Goal: Task Accomplishment & Management: Use online tool/utility

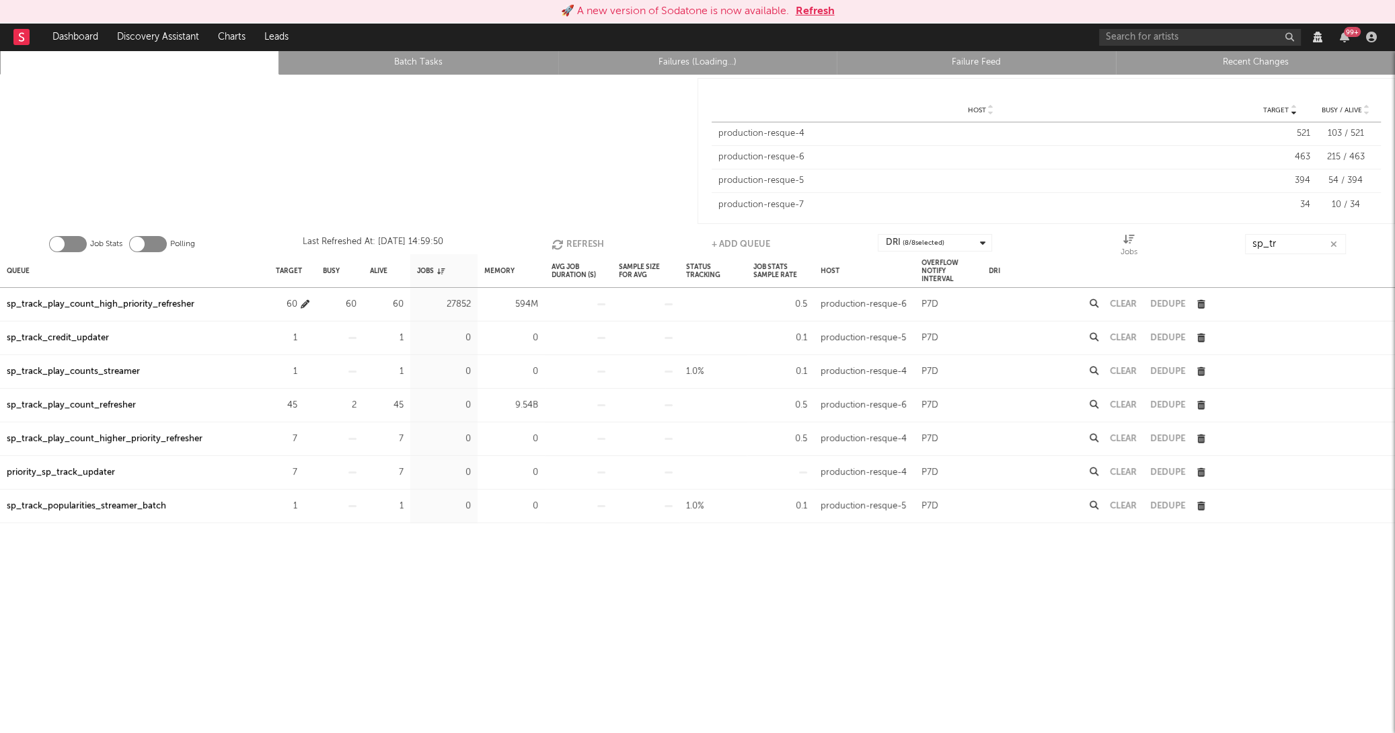
click at [304, 302] on icon "button" at bounding box center [305, 304] width 9 height 9
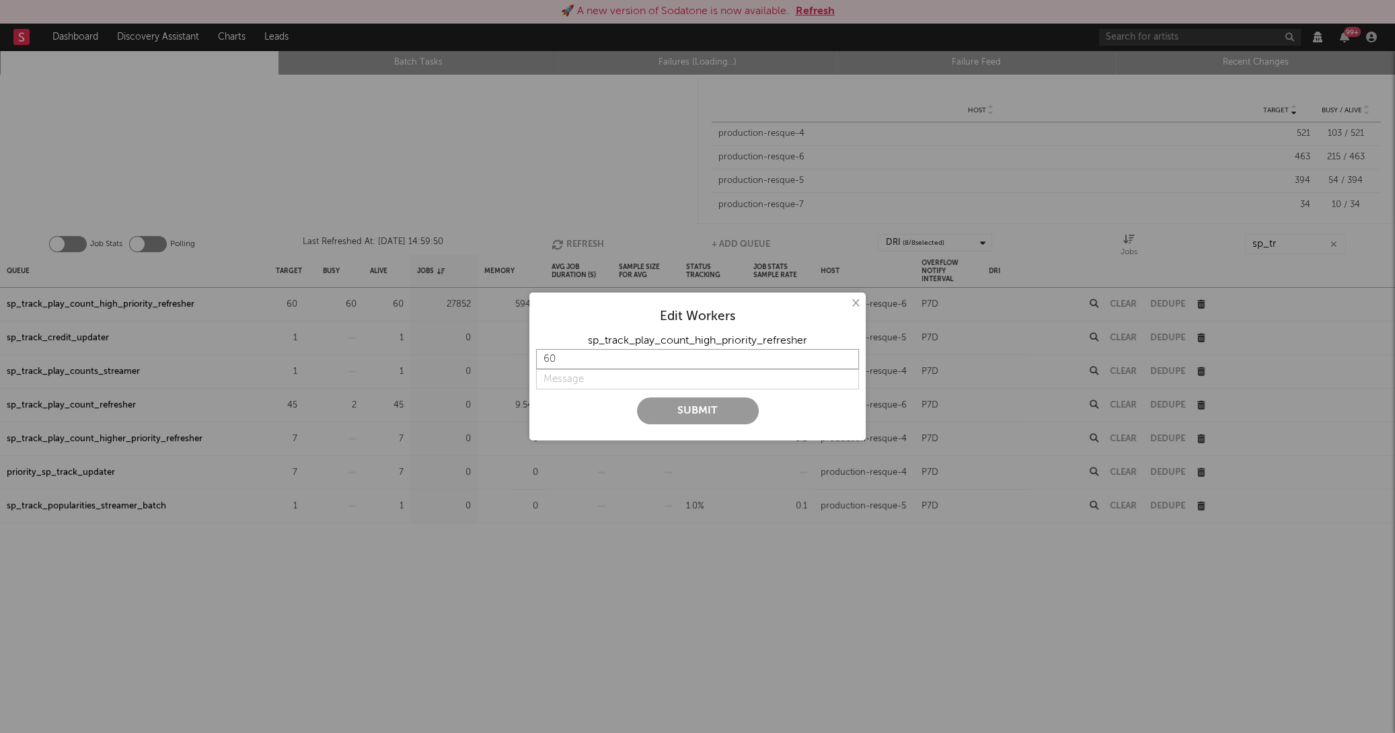
click at [620, 357] on input "60" at bounding box center [697, 359] width 323 height 20
type input "6"
type input "75"
click at [626, 385] on input "string" at bounding box center [697, 379] width 323 height 20
type input "yikes"
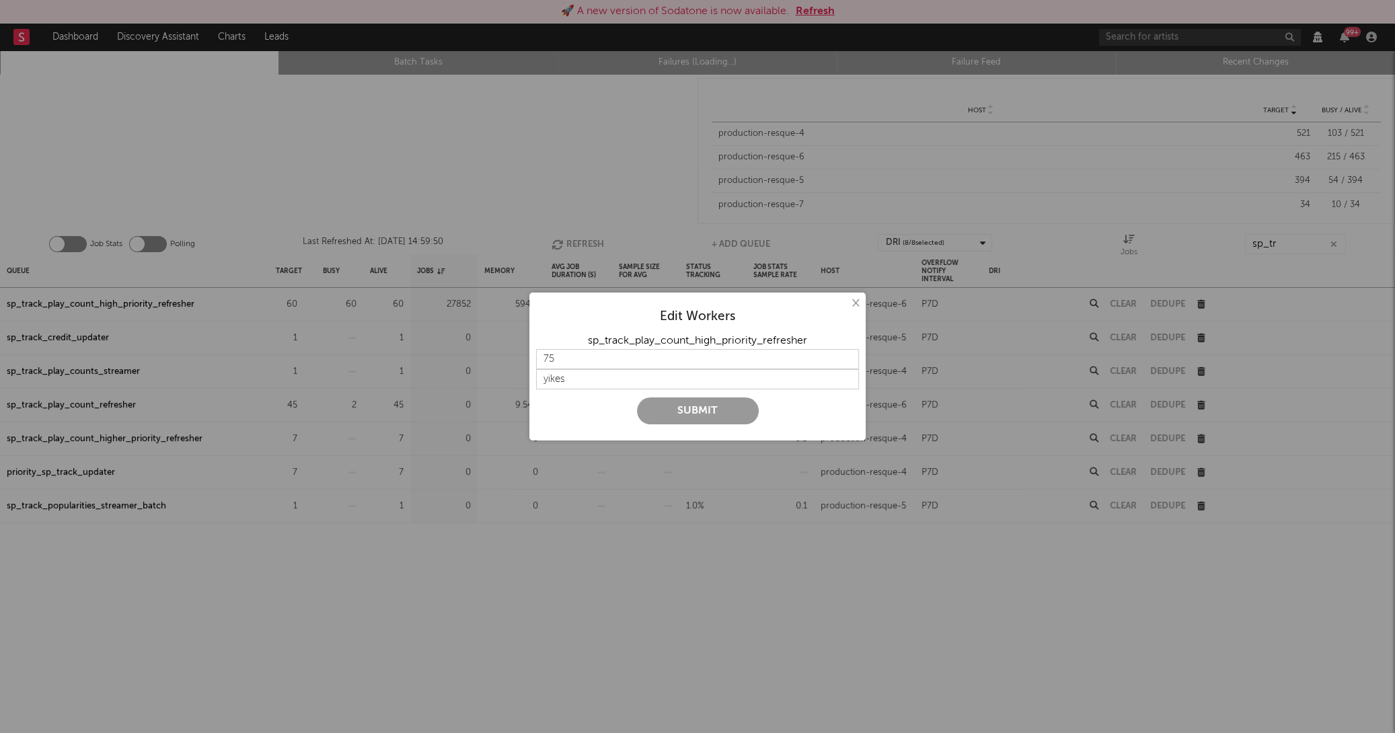
click at [688, 416] on button "Submit" at bounding box center [698, 411] width 122 height 27
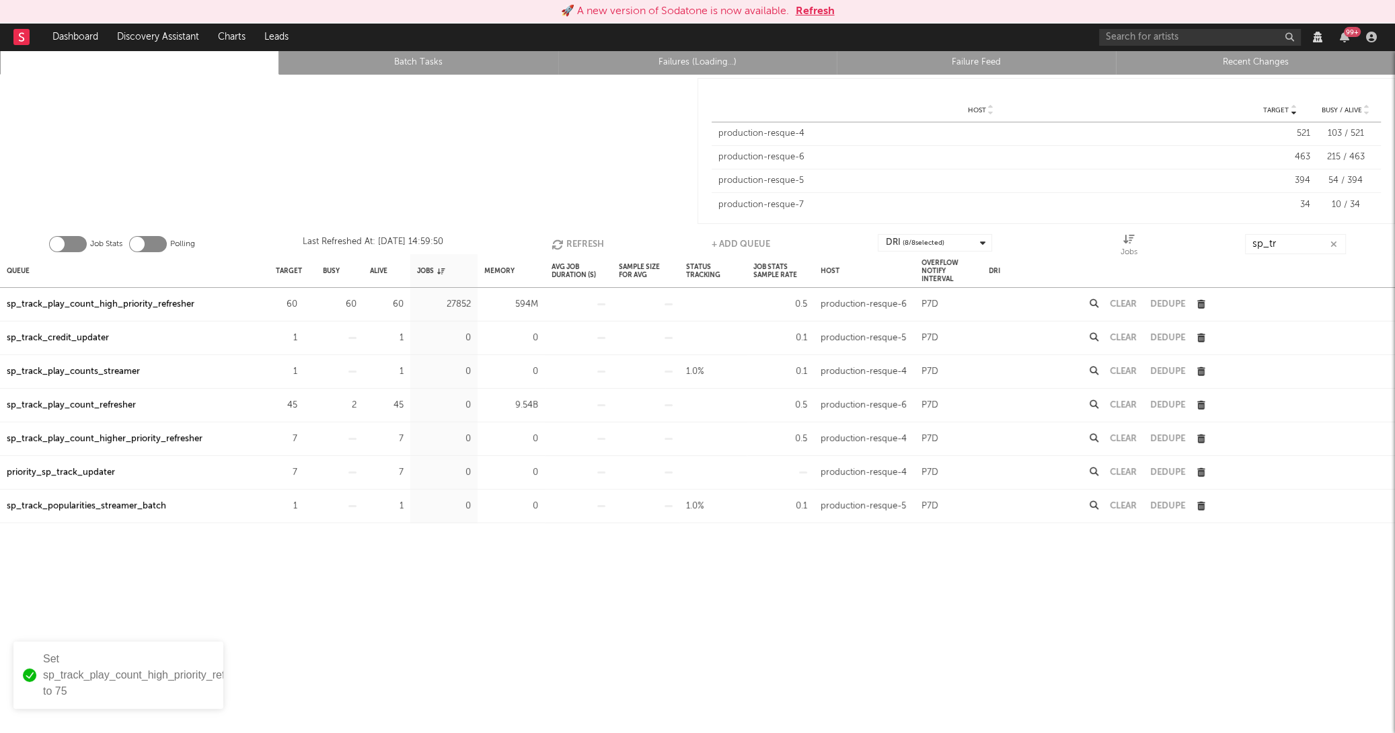
click at [599, 242] on button "Refresh" at bounding box center [578, 244] width 52 height 20
click at [599, 242] on button "Refresh" at bounding box center [576, 244] width 52 height 20
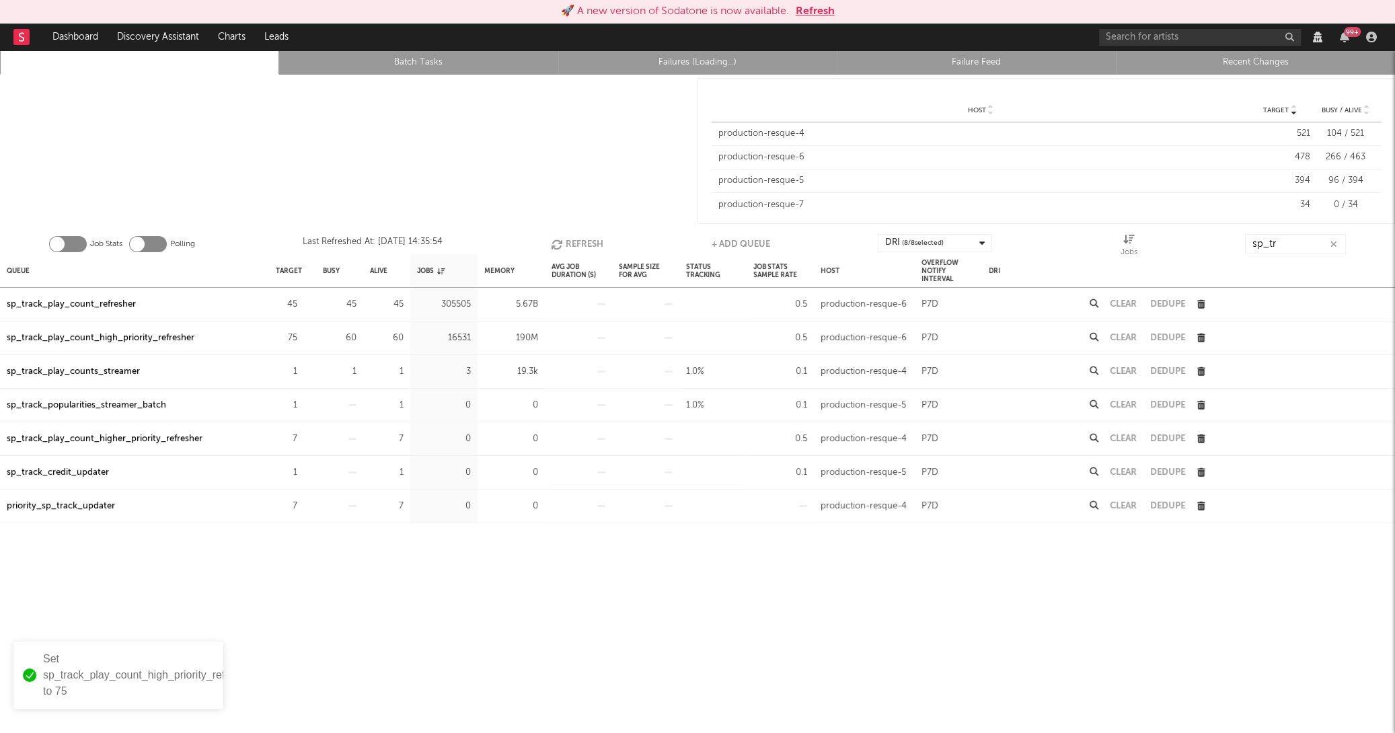
click at [599, 242] on button "Refresh" at bounding box center [577, 244] width 52 height 20
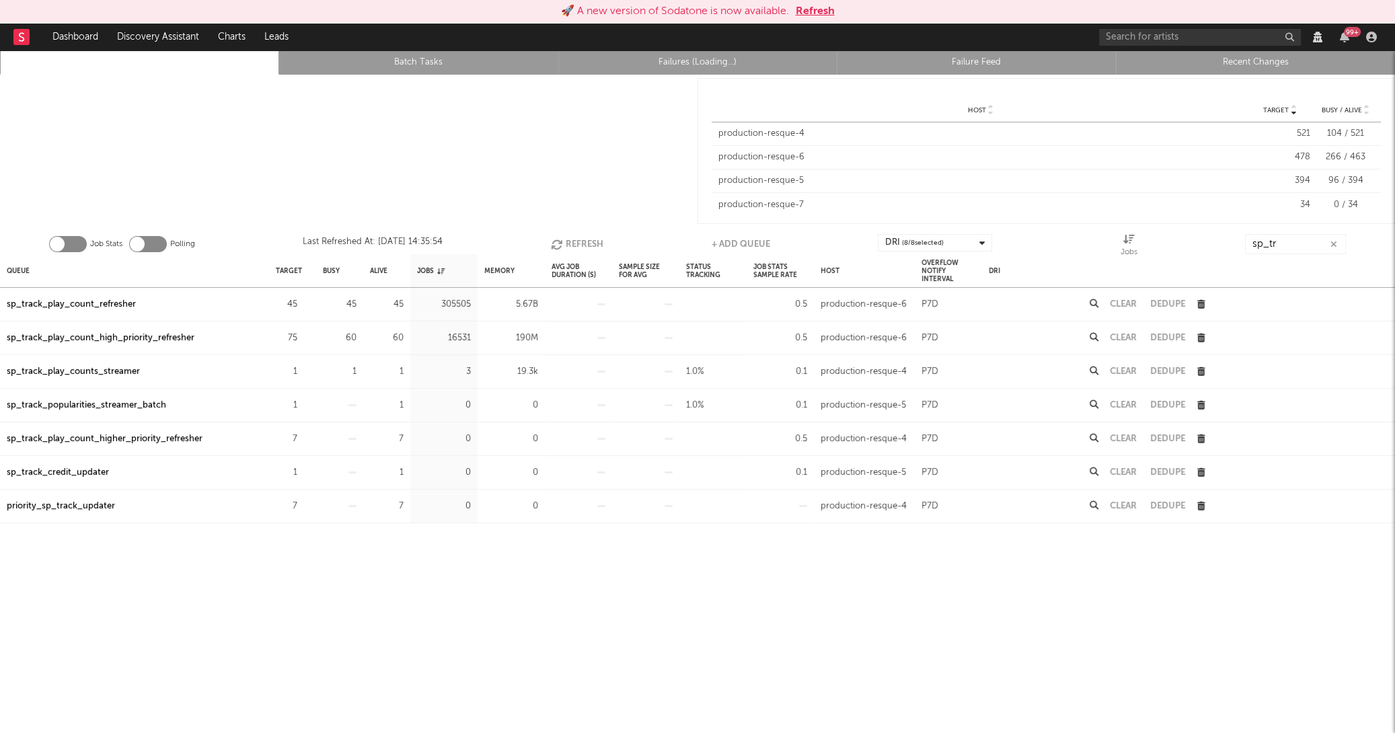
click at [599, 242] on button "Refresh" at bounding box center [577, 244] width 52 height 20
click at [593, 245] on button "Refresh" at bounding box center [577, 244] width 52 height 20
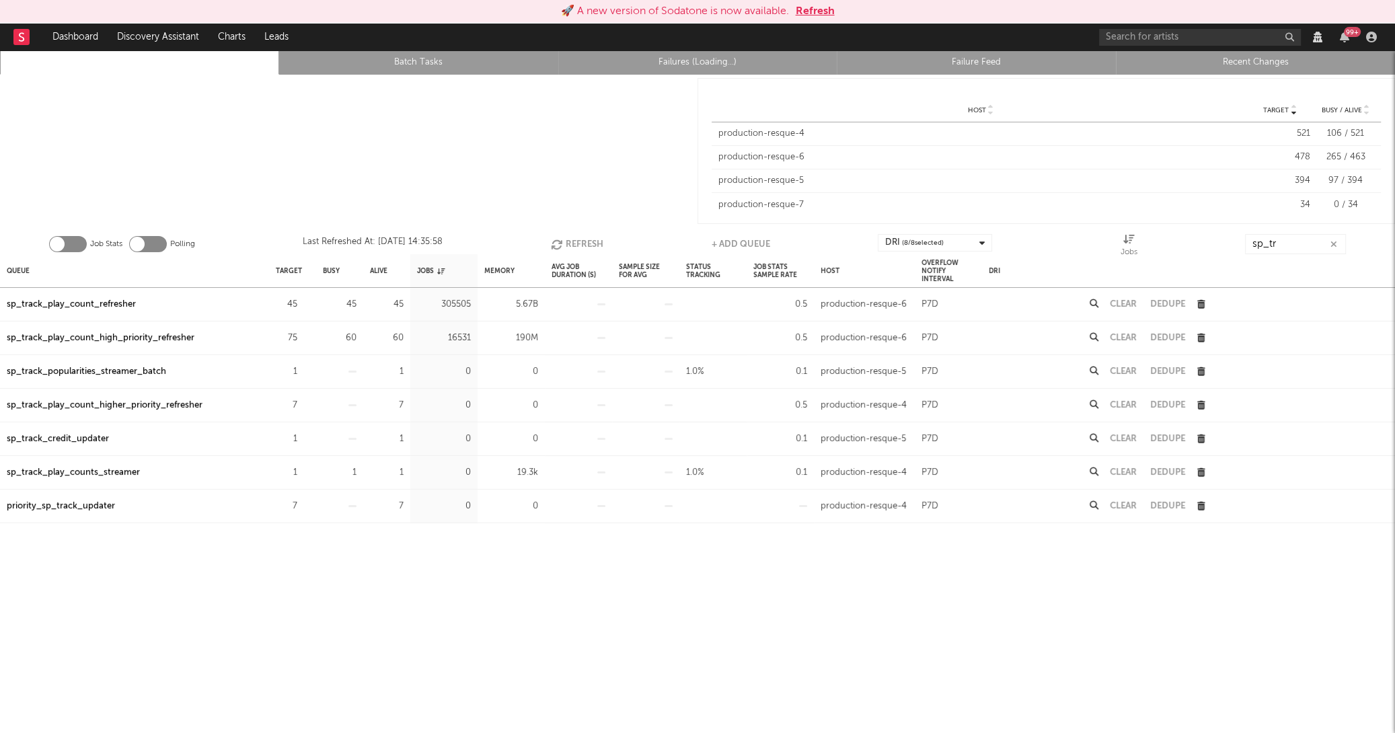
click at [593, 245] on button "Refresh" at bounding box center [577, 244] width 52 height 20
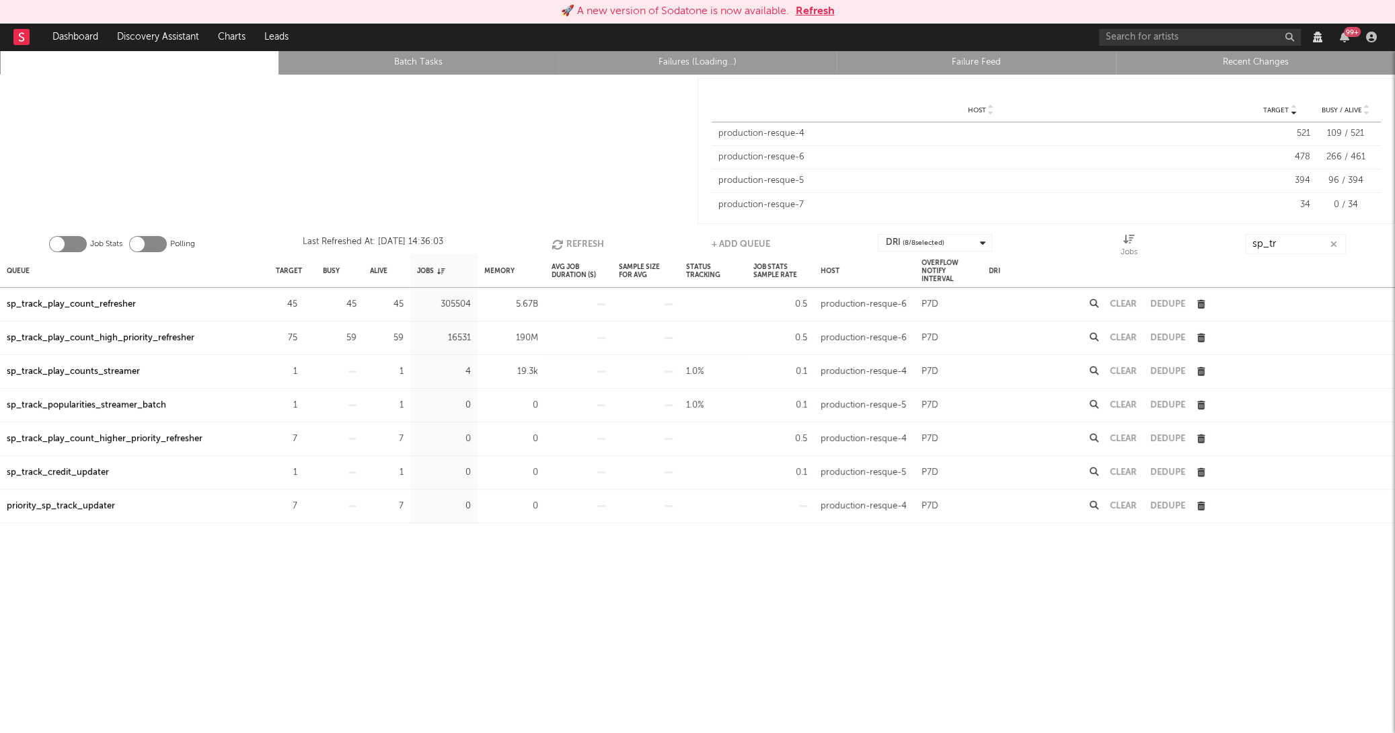
click at [593, 245] on button "Refresh" at bounding box center [578, 244] width 52 height 20
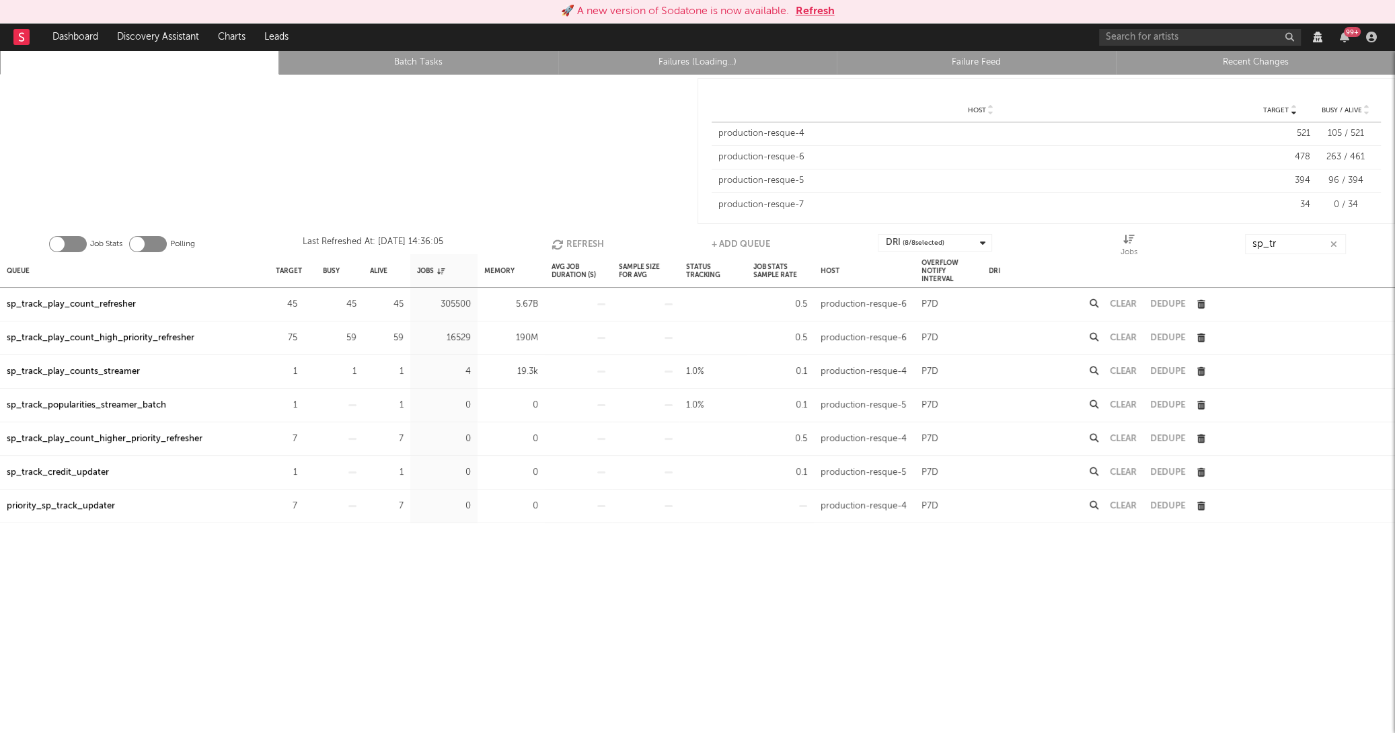
click at [593, 245] on button "Refresh" at bounding box center [578, 244] width 52 height 20
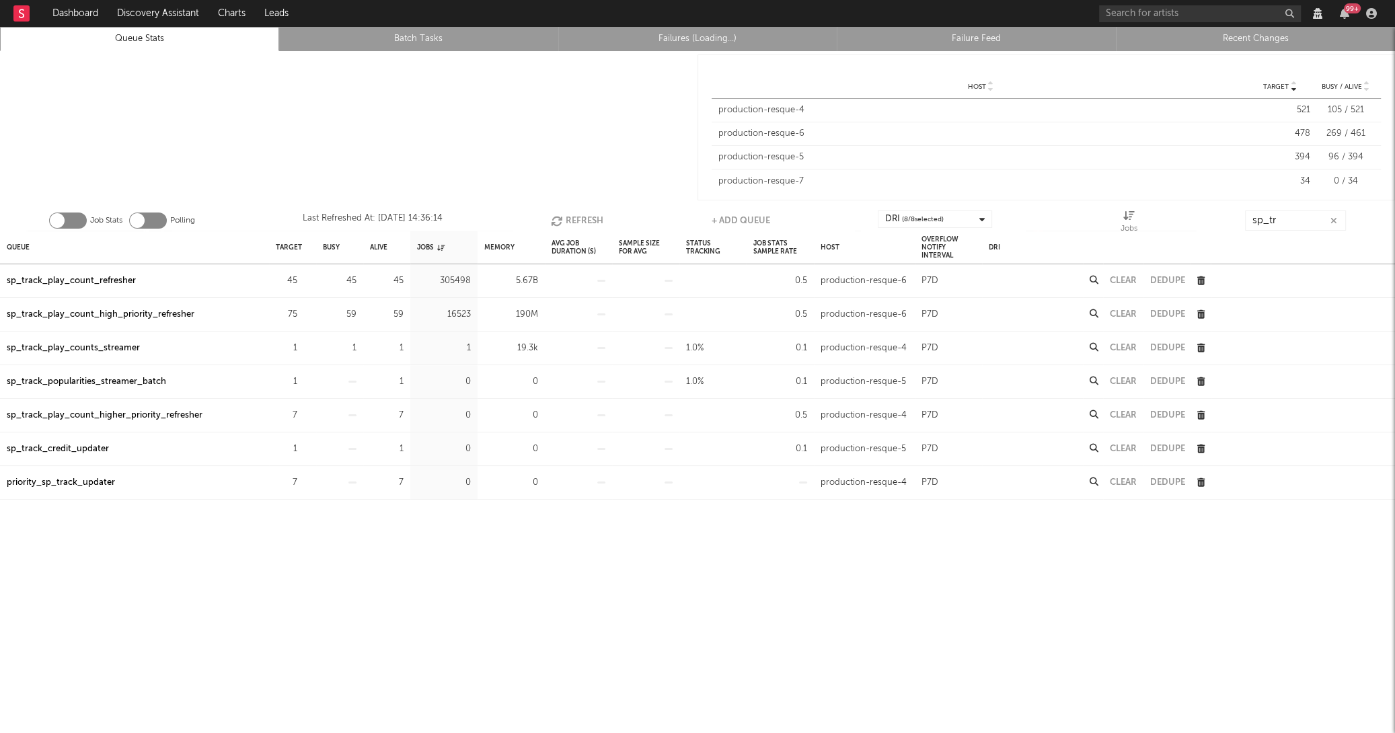
click at [558, 217] on icon "button" at bounding box center [558, 220] width 15 height 11
click at [558, 217] on icon "button" at bounding box center [557, 220] width 15 height 11
click at [558, 217] on icon "button" at bounding box center [558, 220] width 15 height 11
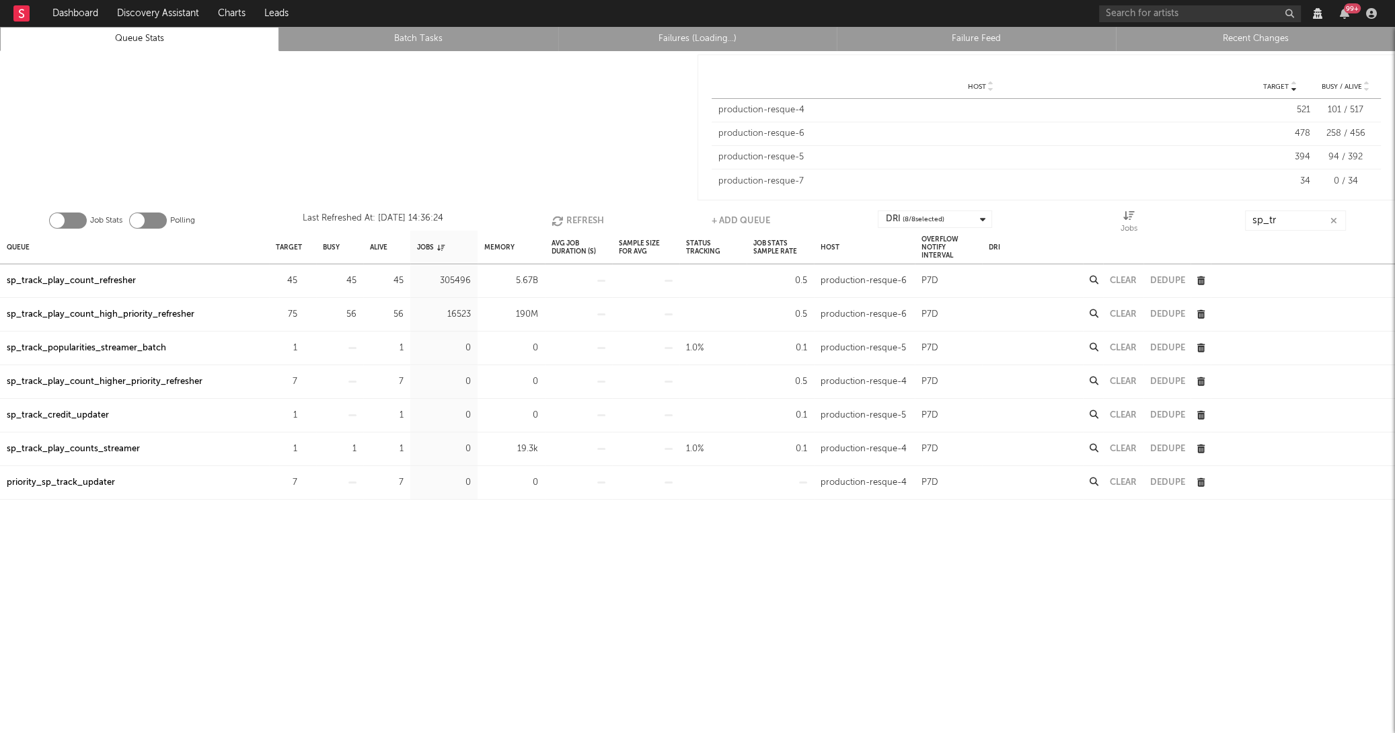
click at [558, 217] on icon "button" at bounding box center [559, 220] width 15 height 11
click at [558, 217] on icon "button" at bounding box center [558, 220] width 15 height 11
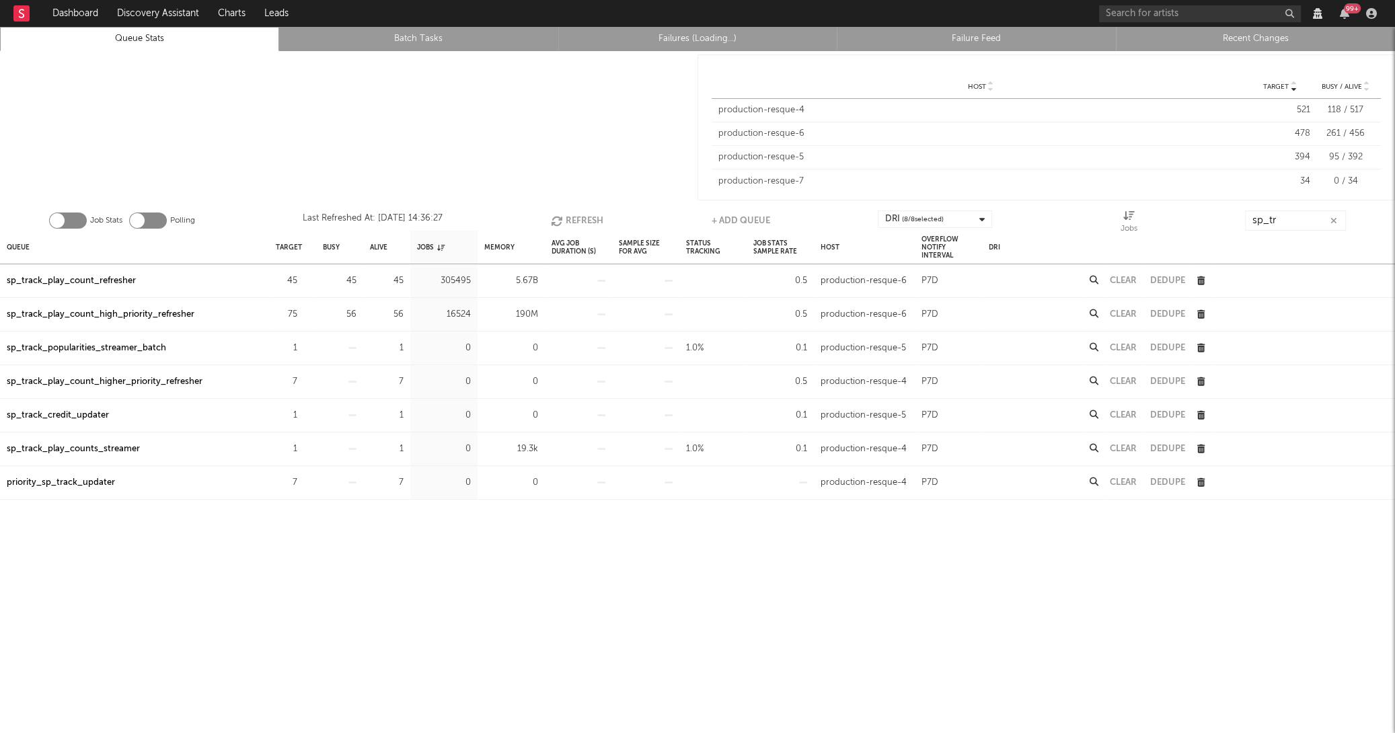
click at [558, 217] on icon "button" at bounding box center [558, 220] width 15 height 11
click at [558, 217] on icon "button" at bounding box center [559, 220] width 15 height 11
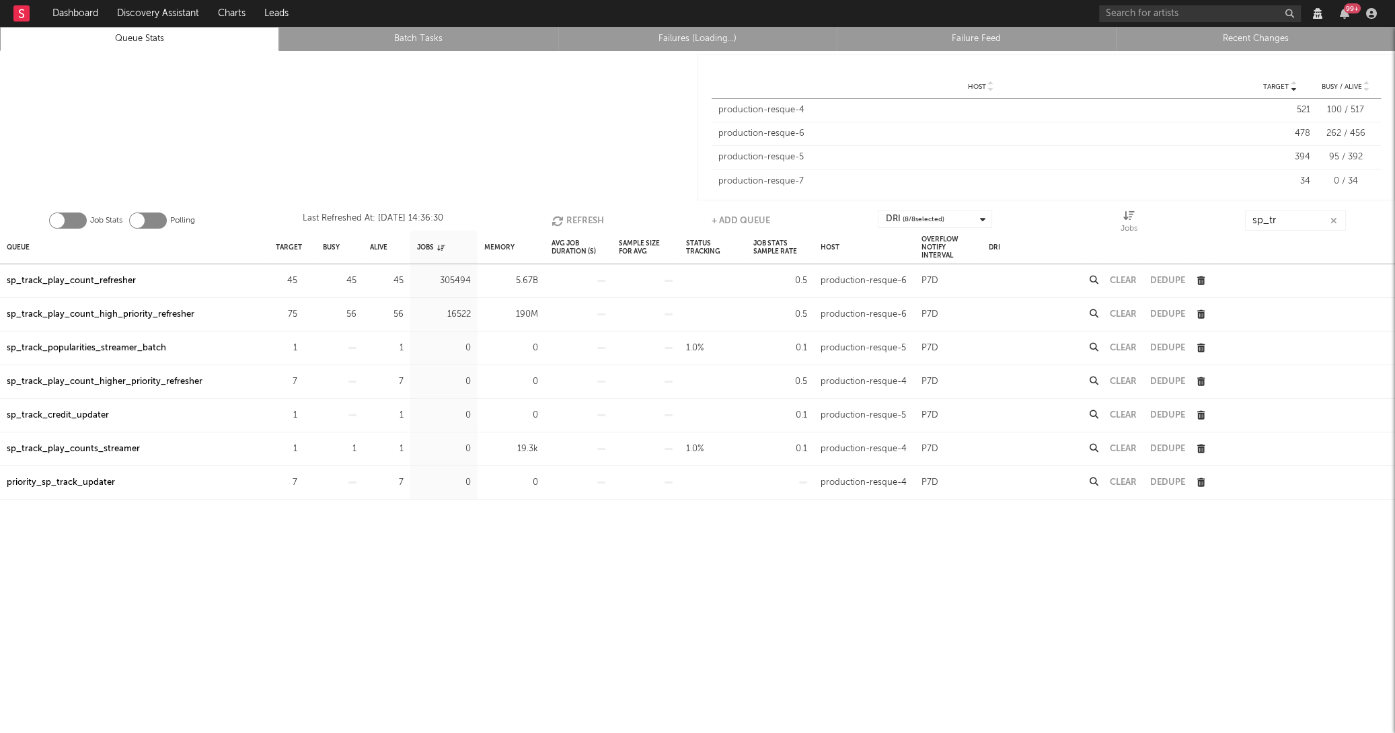
click at [558, 217] on icon "button" at bounding box center [559, 220] width 15 height 11
click at [558, 217] on icon "button" at bounding box center [558, 220] width 15 height 11
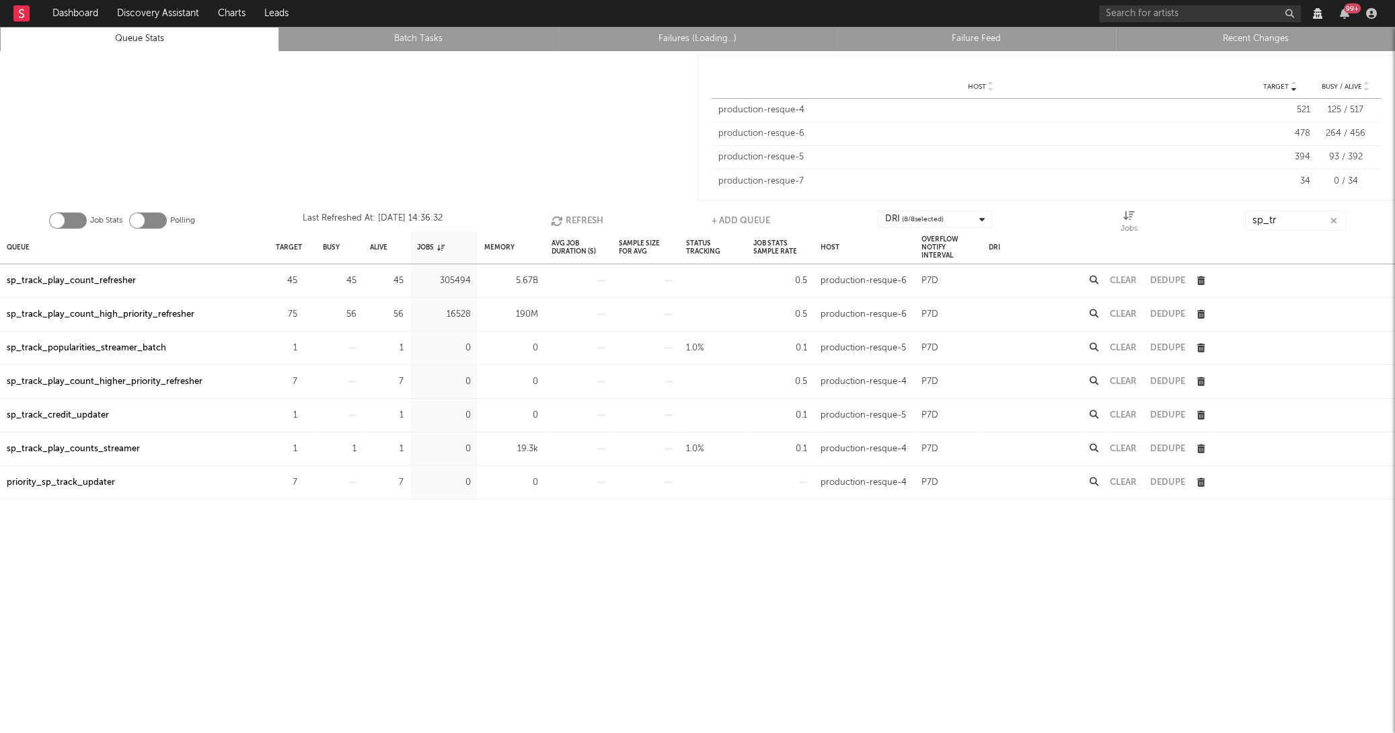
click at [558, 217] on icon "button" at bounding box center [558, 220] width 15 height 11
click at [305, 312] on icon "button" at bounding box center [305, 314] width 9 height 9
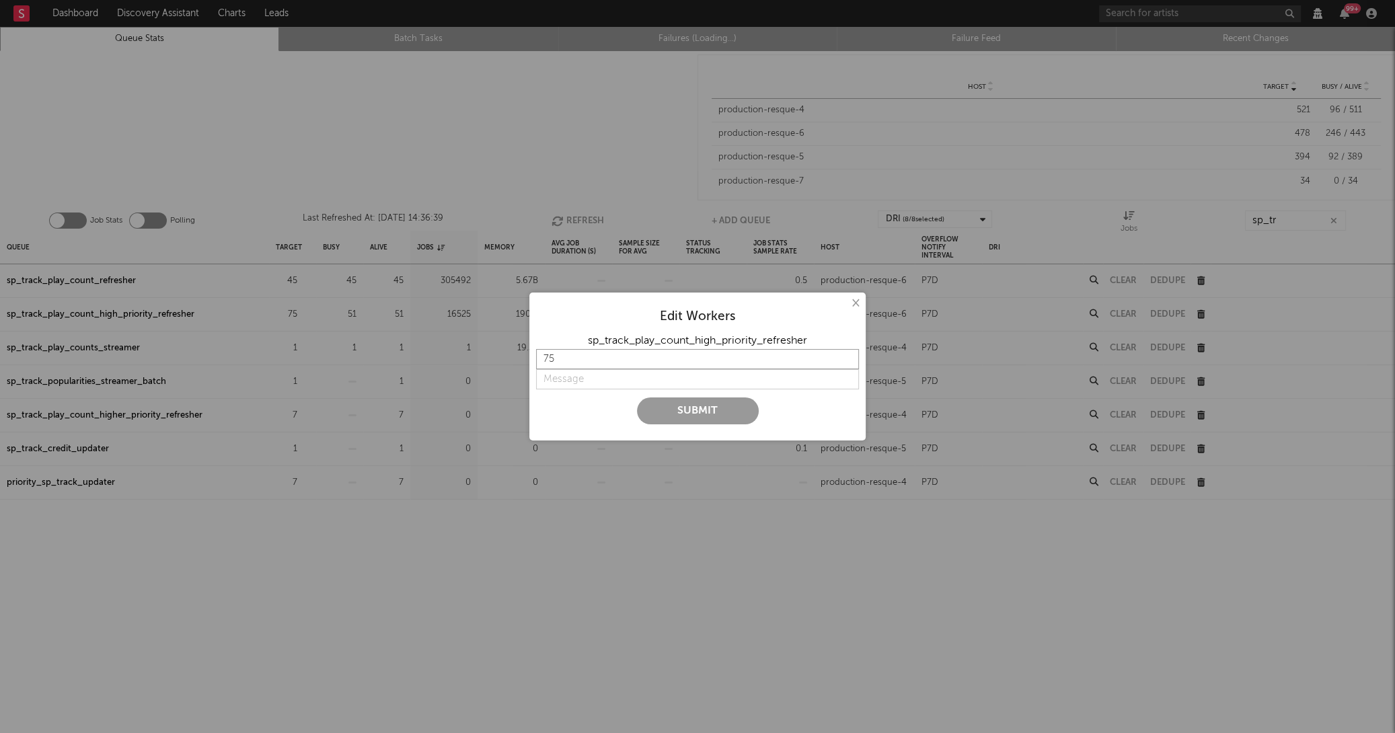
click at [603, 361] on input "75" at bounding box center [697, 359] width 323 height 20
type input "7"
type input "60"
click at [594, 385] on input "string" at bounding box center [697, 379] width 323 height 20
type input "back to 60"
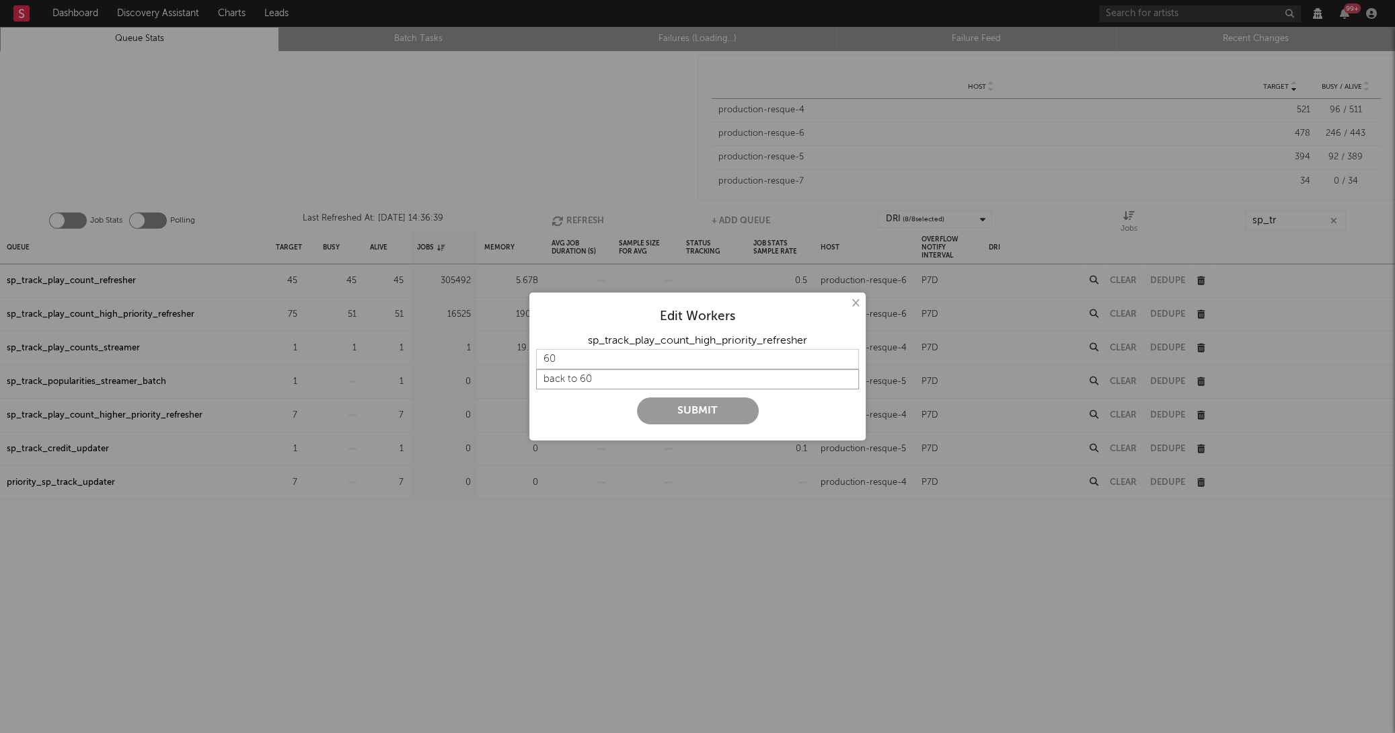
click at [637, 398] on button "Submit" at bounding box center [698, 411] width 122 height 27
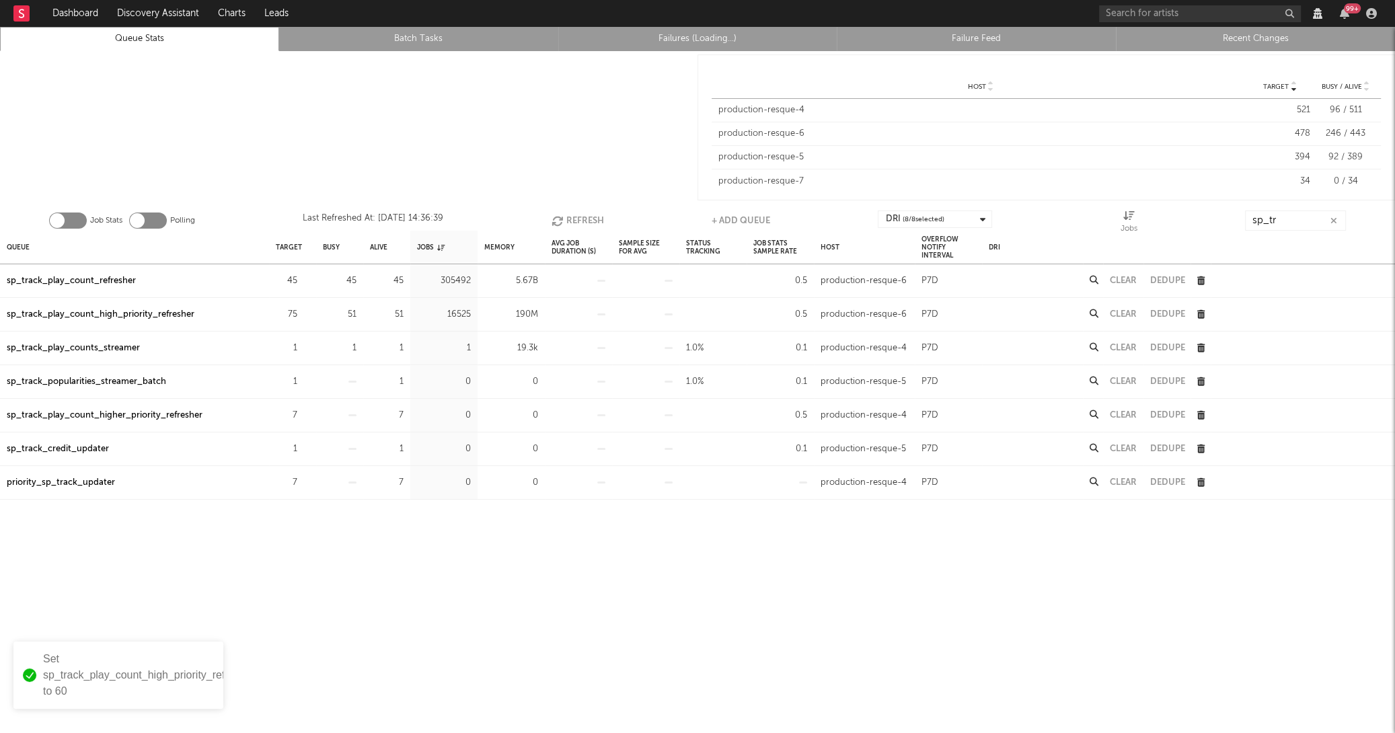
click at [558, 217] on icon "button" at bounding box center [559, 220] width 15 height 11
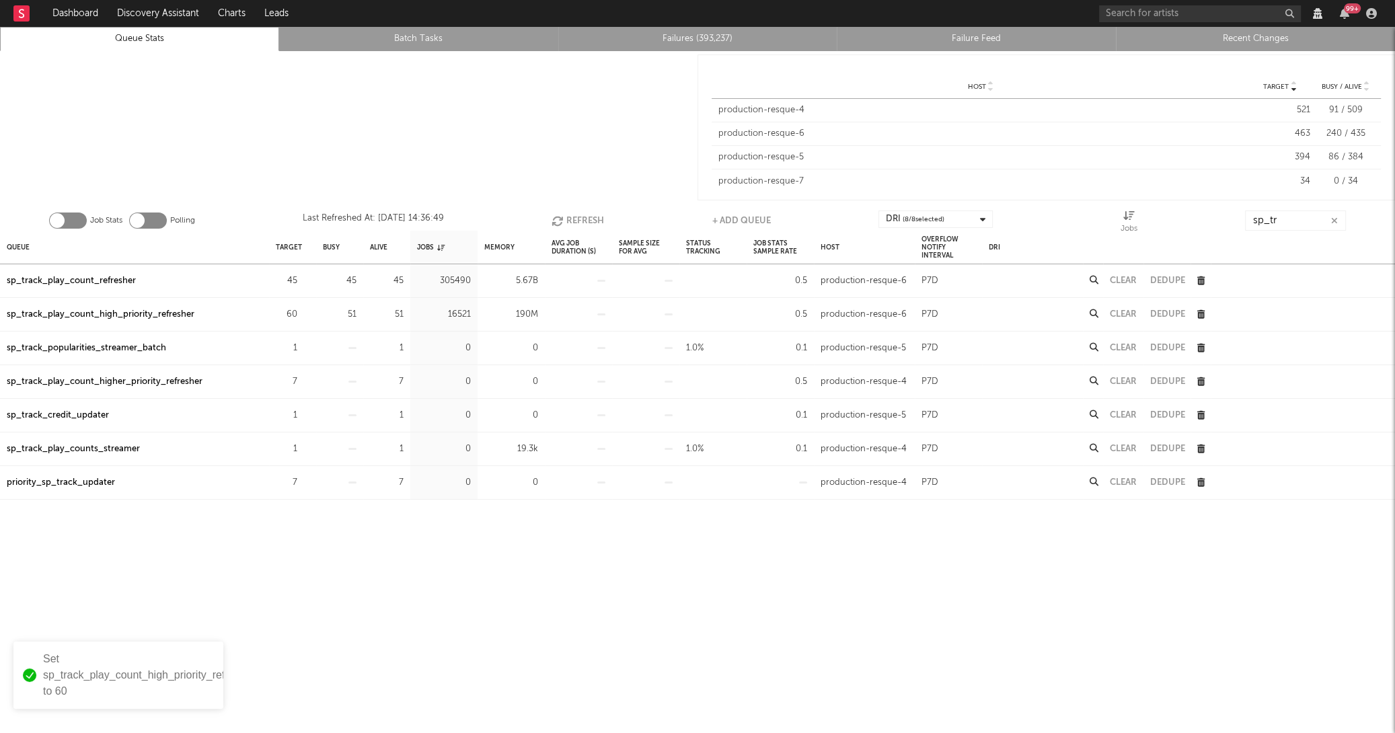
click at [558, 217] on icon "button" at bounding box center [559, 220] width 15 height 11
click at [558, 217] on icon "button" at bounding box center [557, 220] width 15 height 11
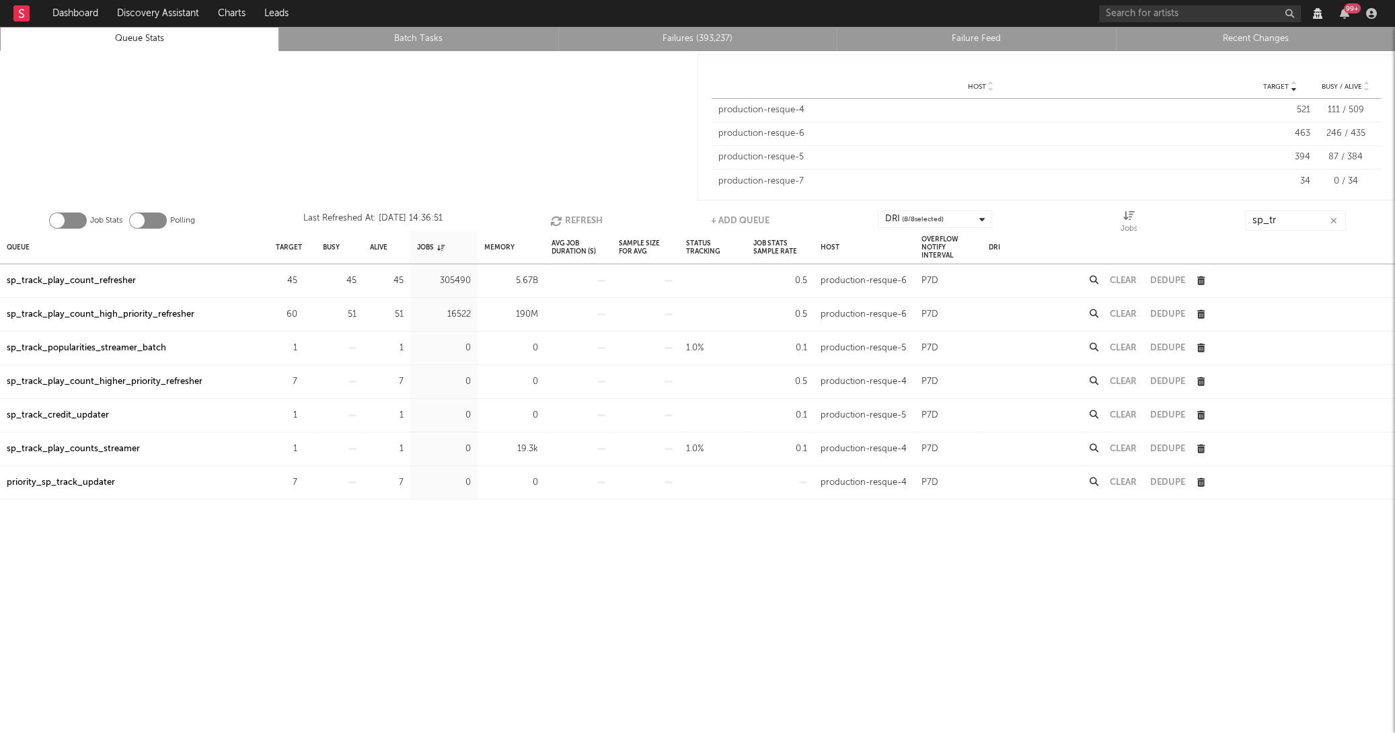
click at [558, 217] on icon "button" at bounding box center [557, 220] width 15 height 11
click at [558, 217] on icon "button" at bounding box center [558, 220] width 15 height 11
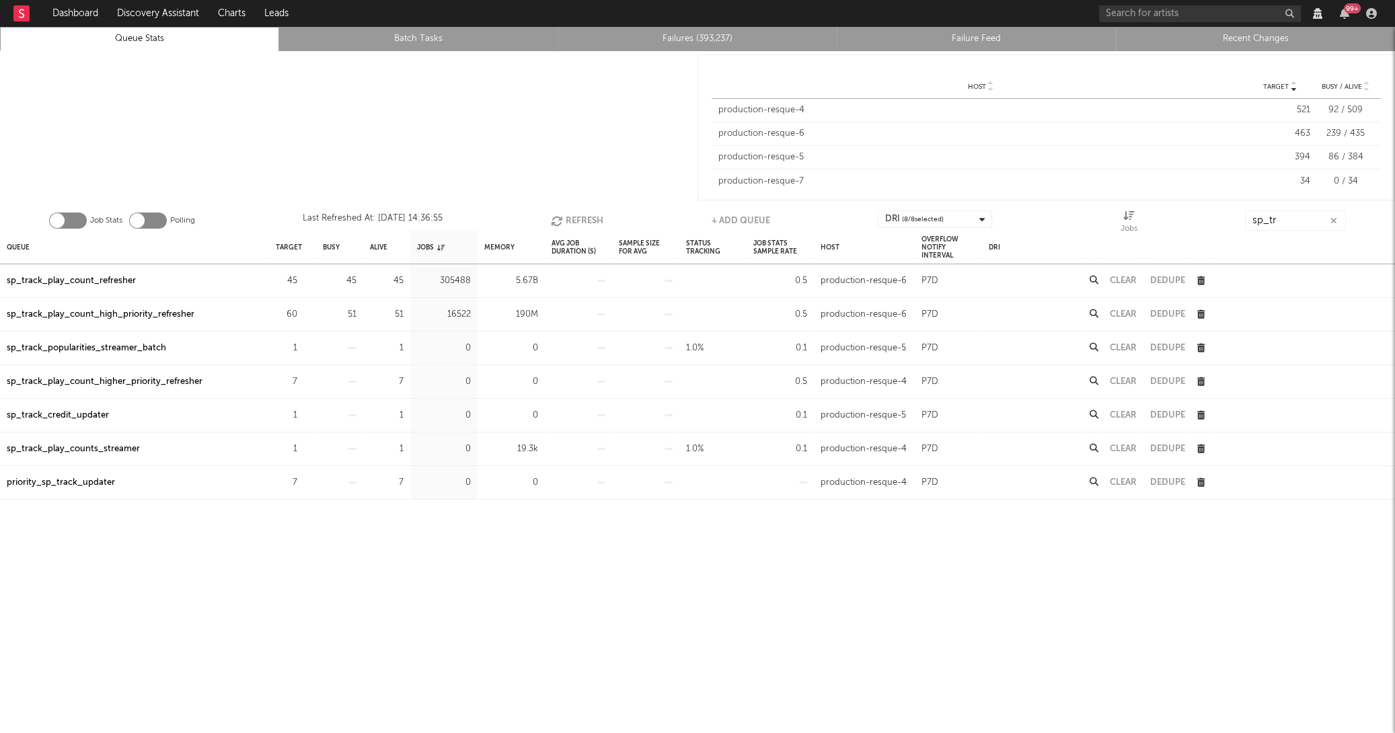
click at [558, 217] on icon "button" at bounding box center [558, 220] width 15 height 11
click at [558, 217] on icon "button" at bounding box center [559, 220] width 15 height 11
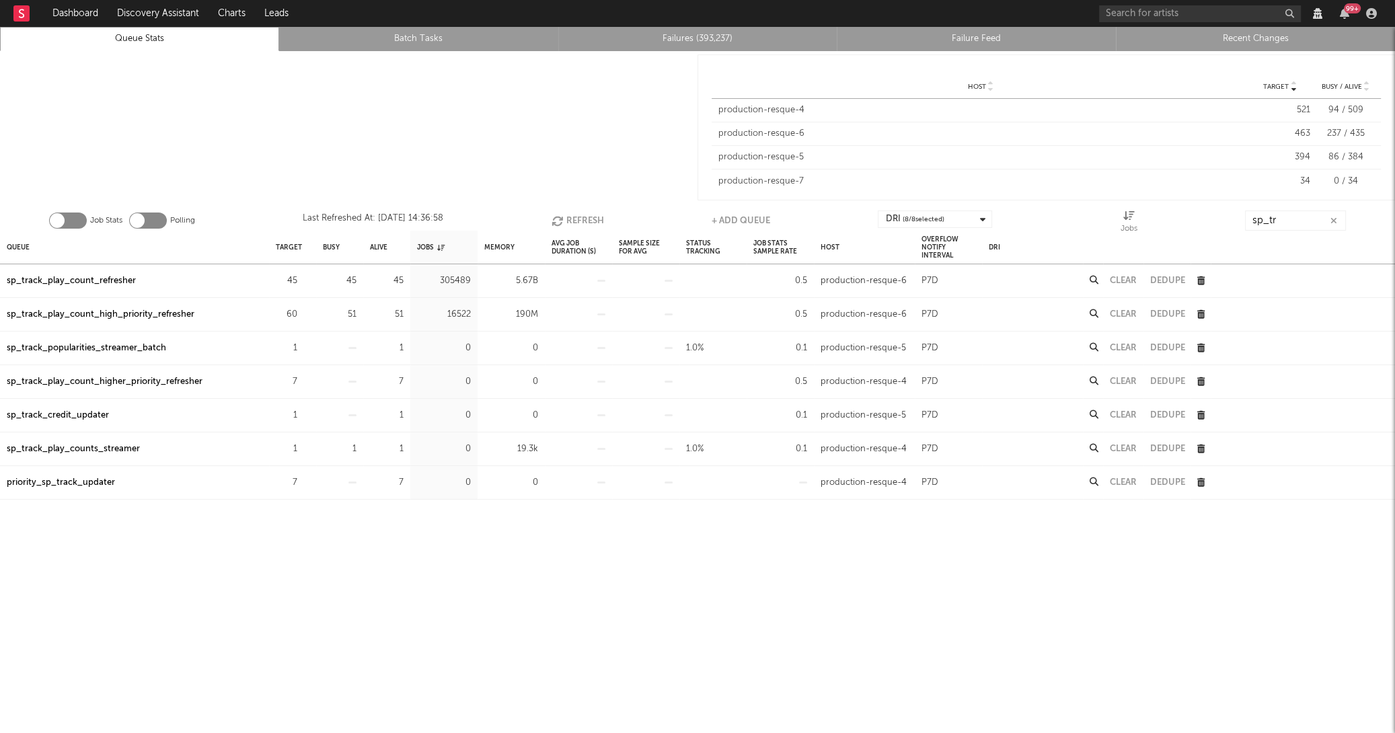
click at [558, 217] on icon "button" at bounding box center [559, 220] width 15 height 11
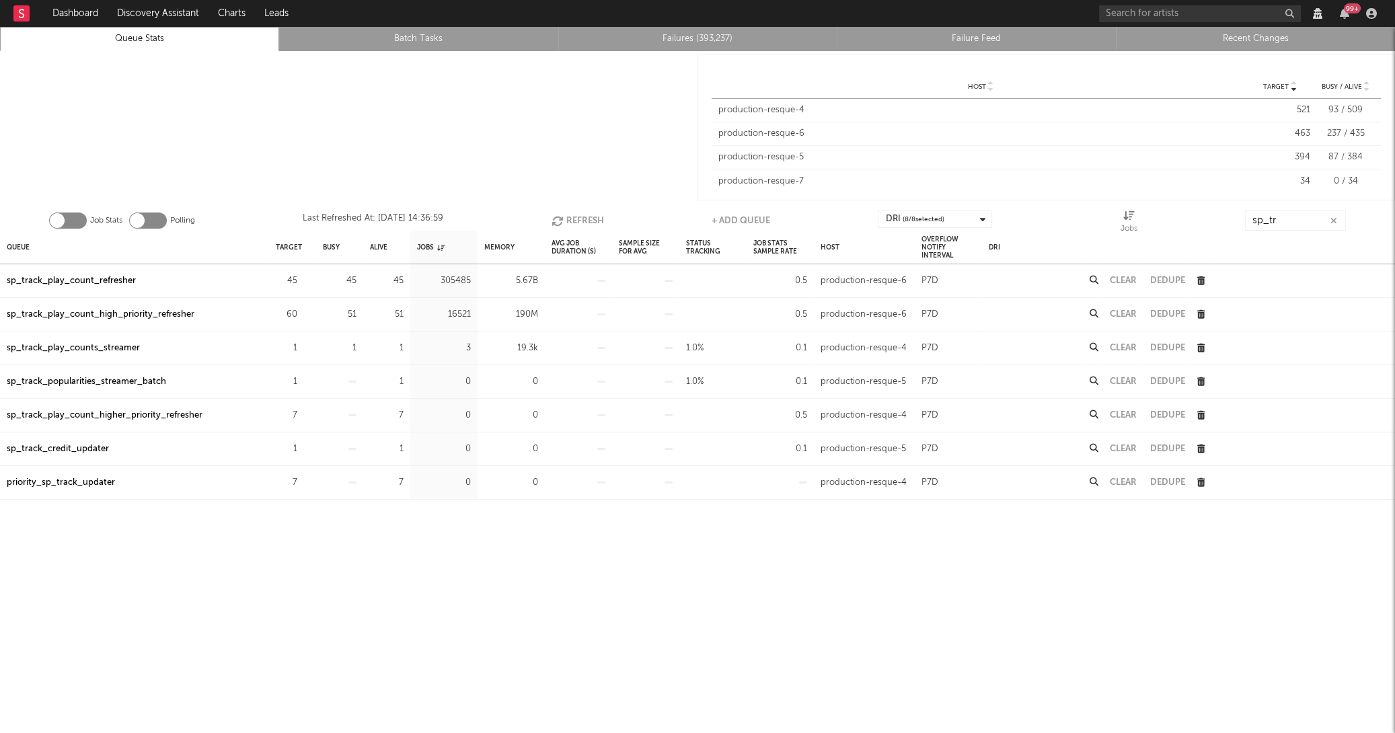
click at [558, 217] on icon "button" at bounding box center [559, 220] width 15 height 11
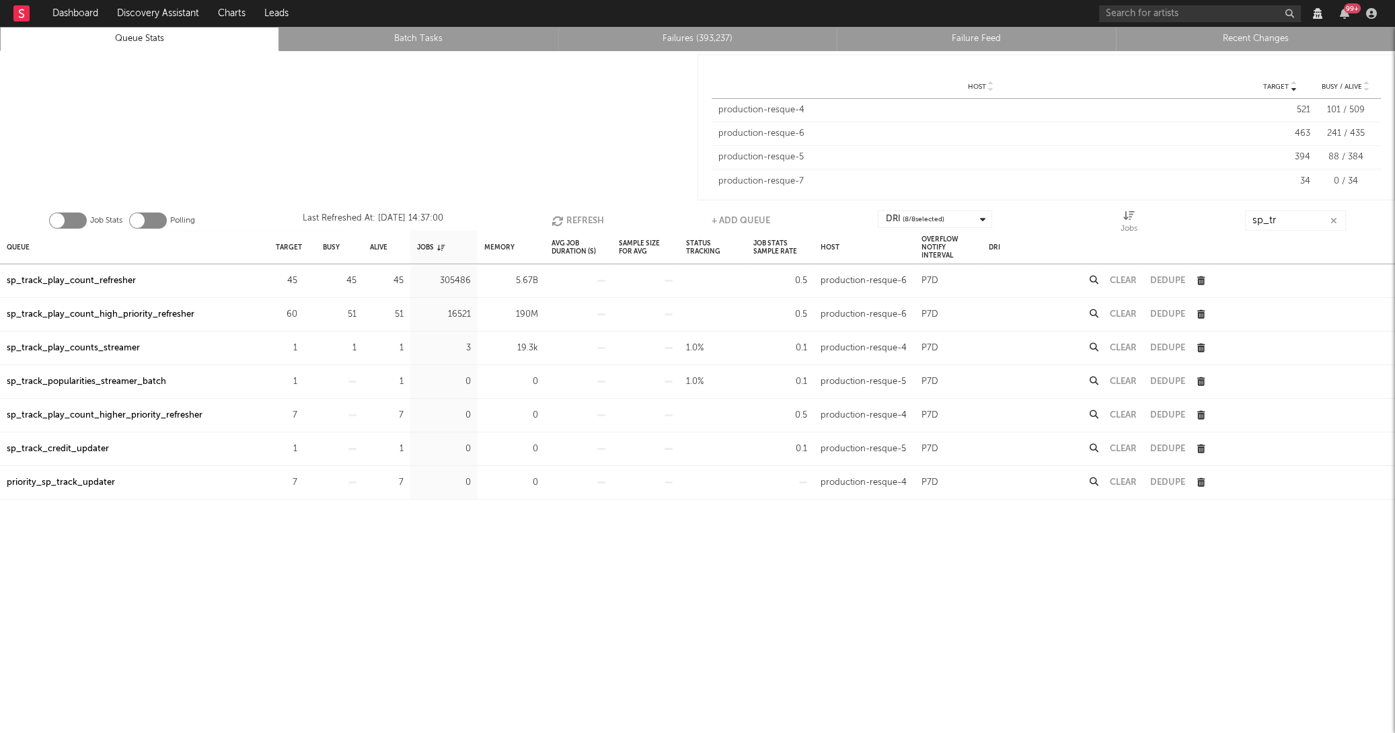
click at [558, 217] on icon "button" at bounding box center [559, 220] width 15 height 11
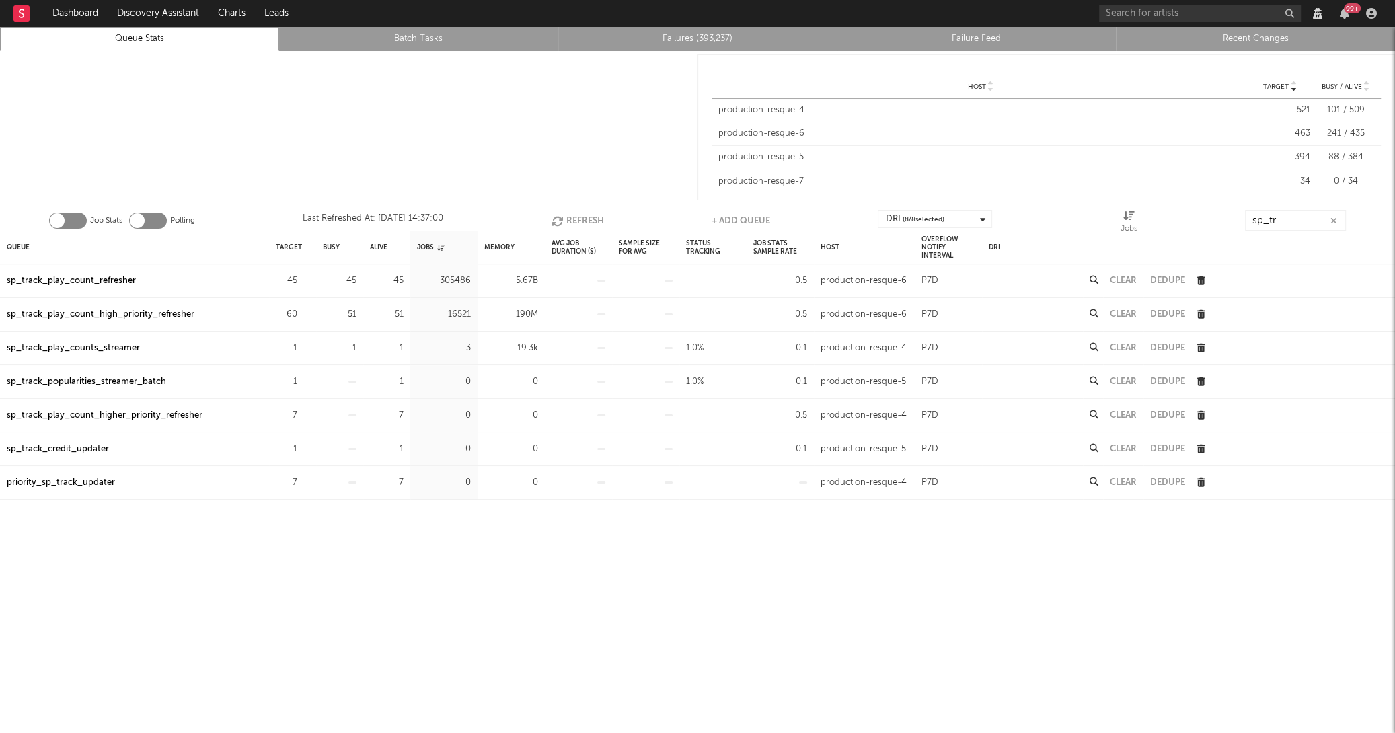
click at [558, 217] on icon "button" at bounding box center [559, 220] width 15 height 11
click at [558, 217] on icon "button" at bounding box center [558, 220] width 15 height 11
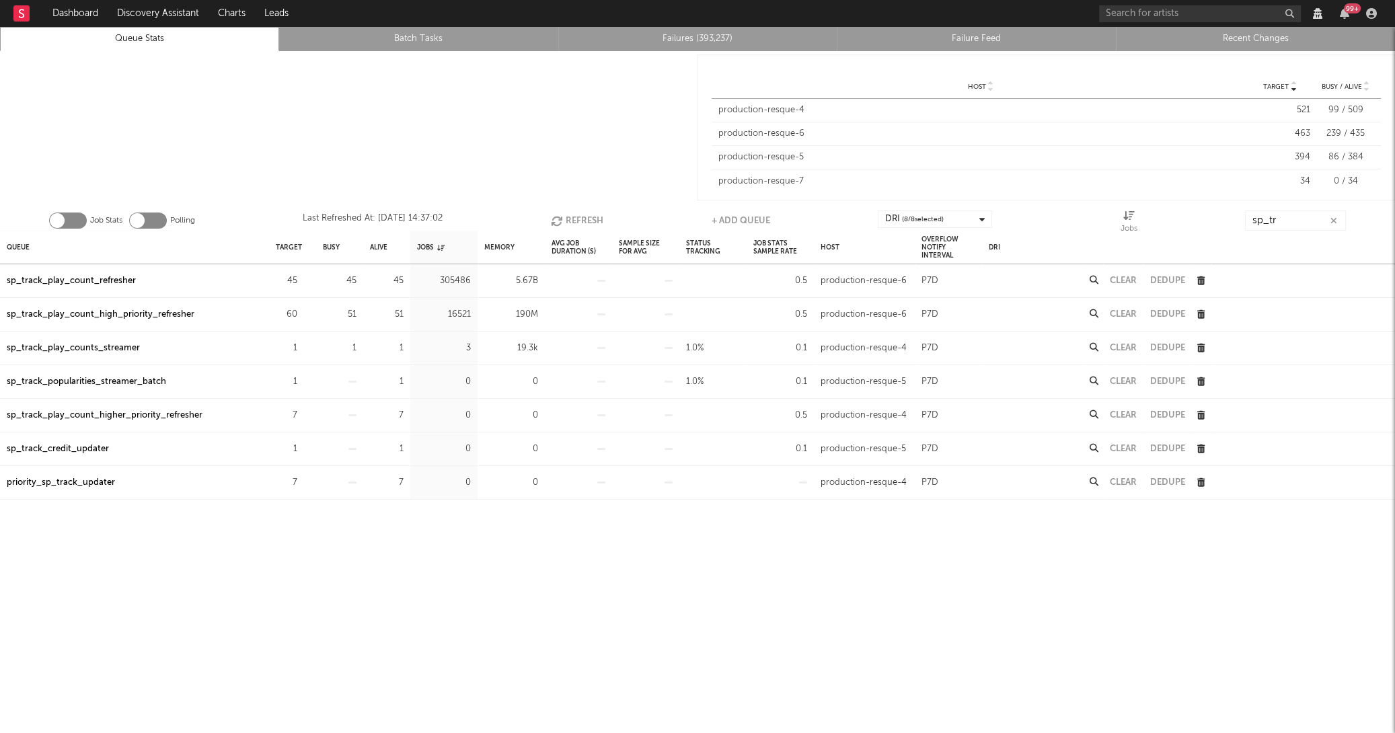
click at [558, 217] on icon "button" at bounding box center [558, 220] width 15 height 11
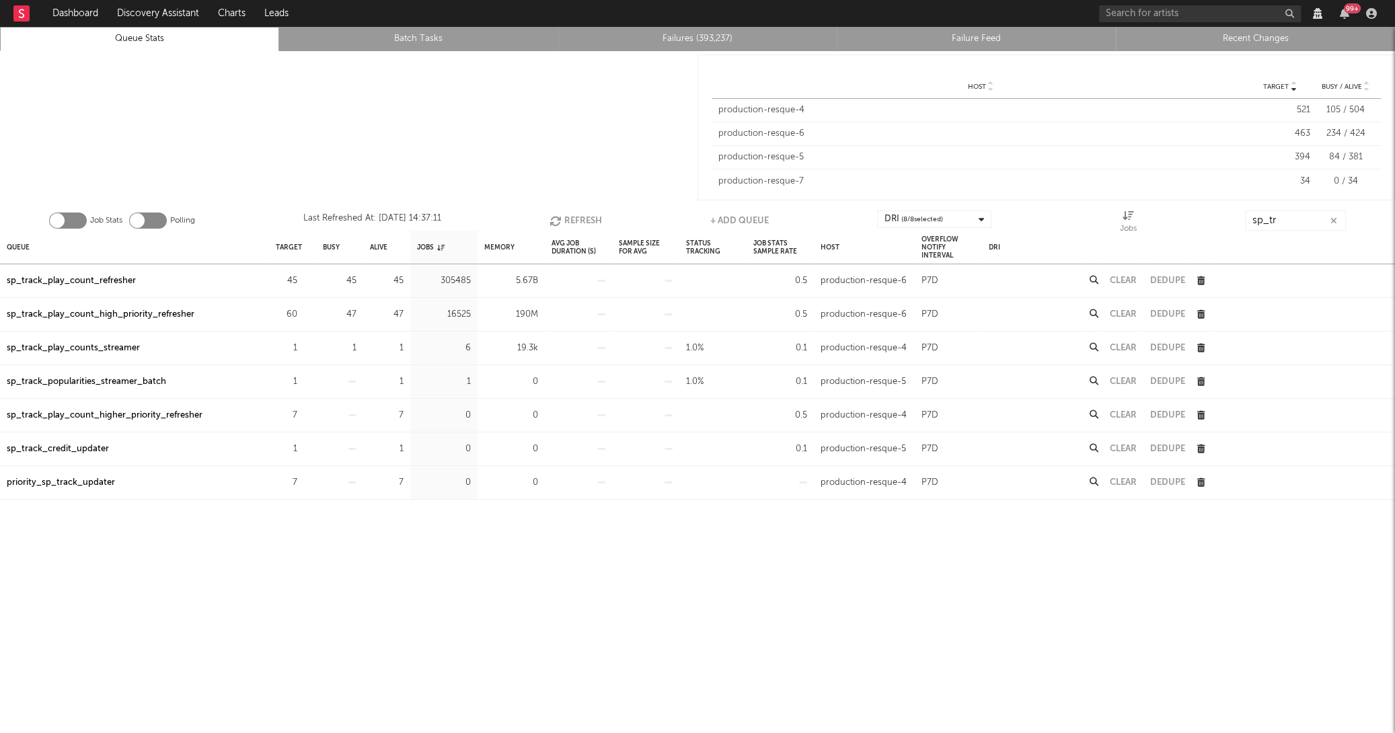
click at [558, 215] on icon "button" at bounding box center [557, 220] width 15 height 11
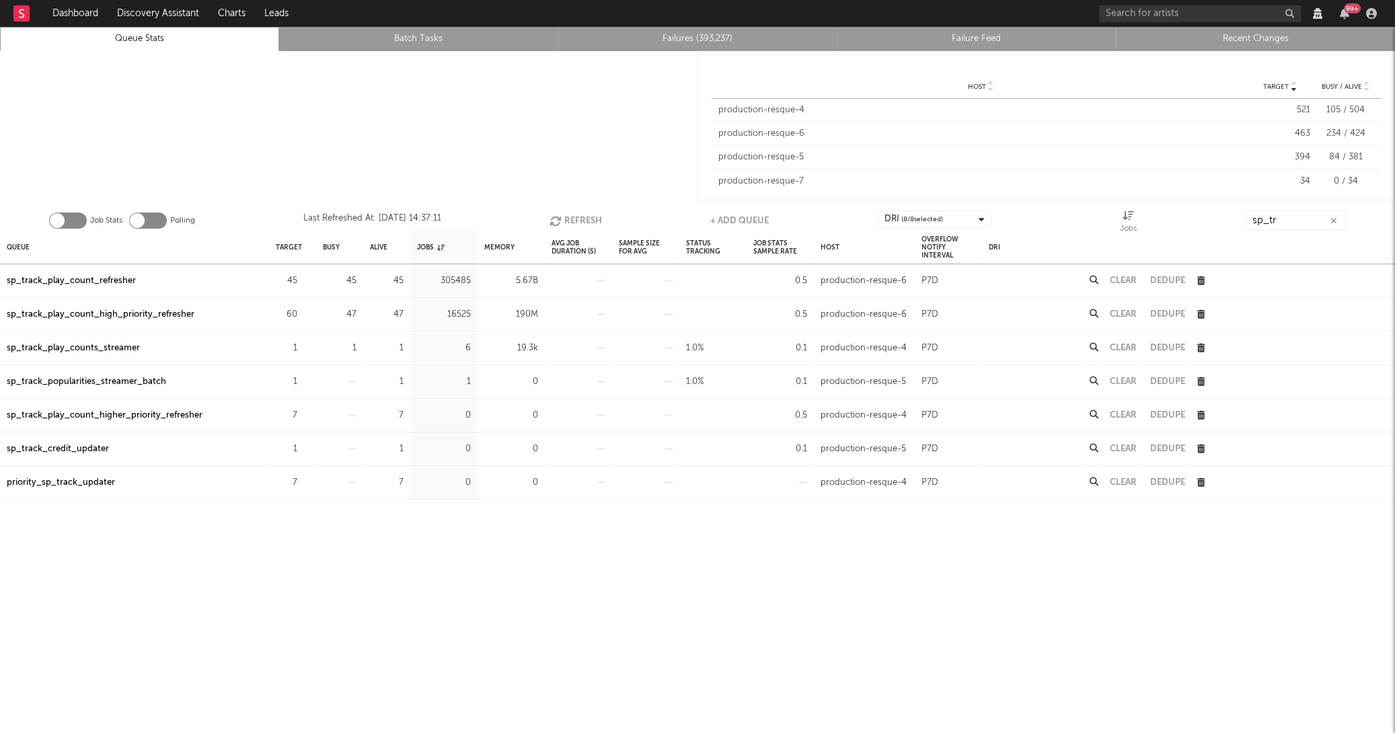
click at [558, 215] on icon "button" at bounding box center [557, 220] width 15 height 11
click at [559, 215] on icon "button" at bounding box center [557, 220] width 15 height 11
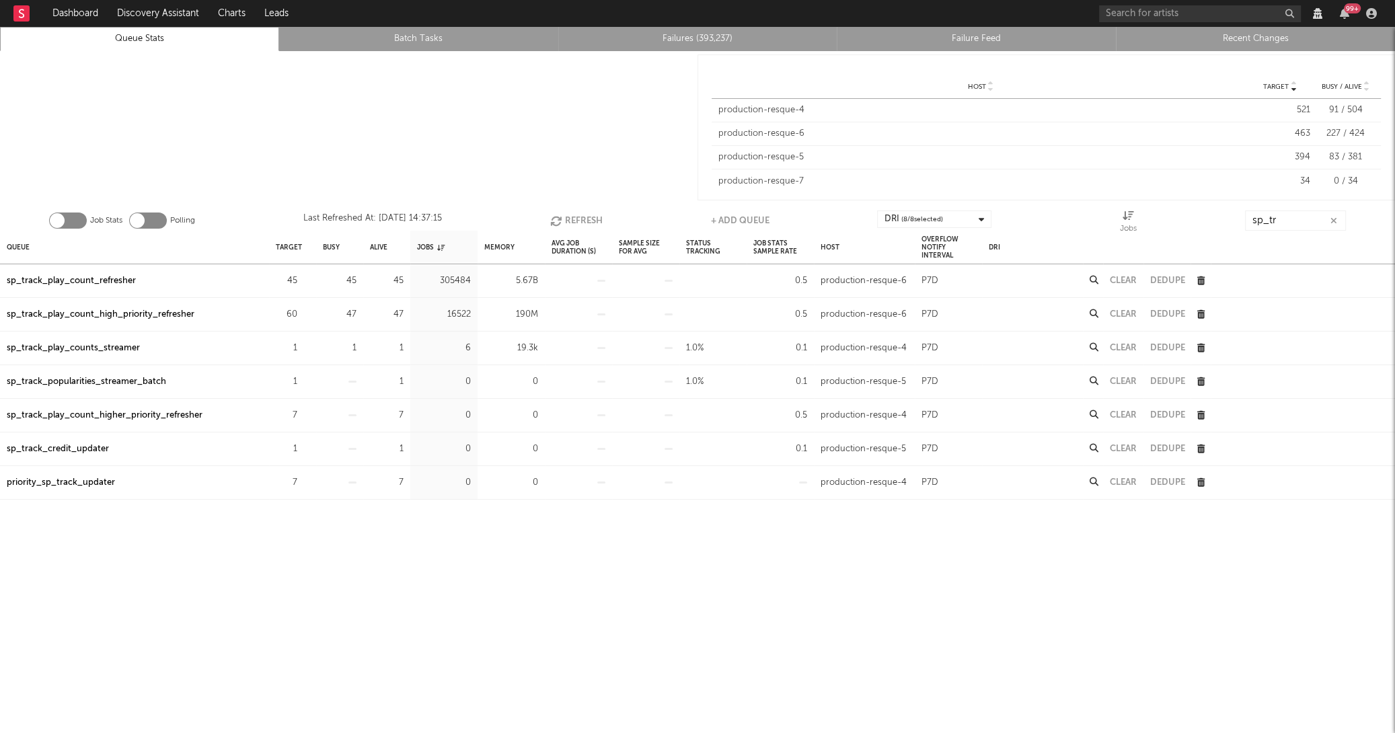
click at [559, 215] on icon "button" at bounding box center [557, 220] width 15 height 11
click at [580, 220] on button "Refresh" at bounding box center [576, 221] width 52 height 20
click at [580, 220] on button "Refresh" at bounding box center [577, 221] width 52 height 20
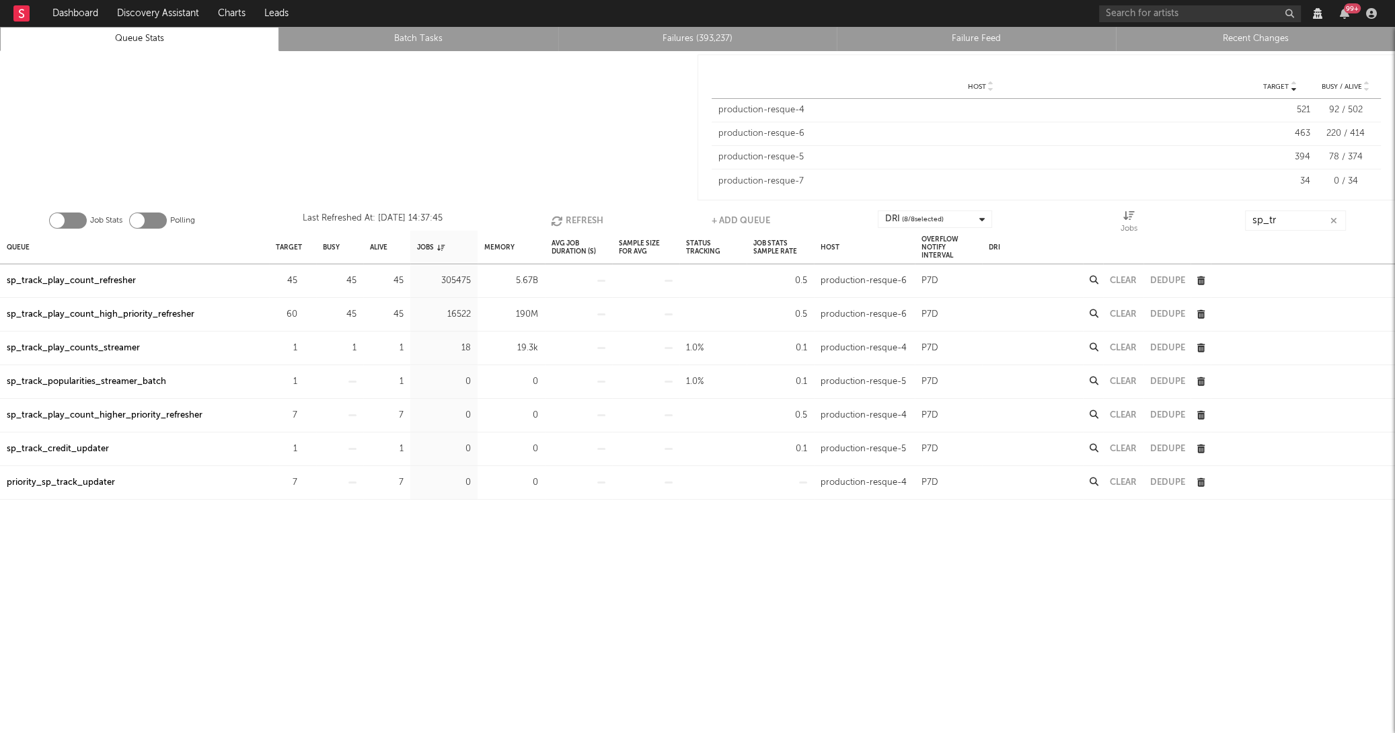
click at [580, 220] on button "Refresh" at bounding box center [577, 221] width 52 height 20
click at [575, 197] on div at bounding box center [349, 127] width 698 height 153
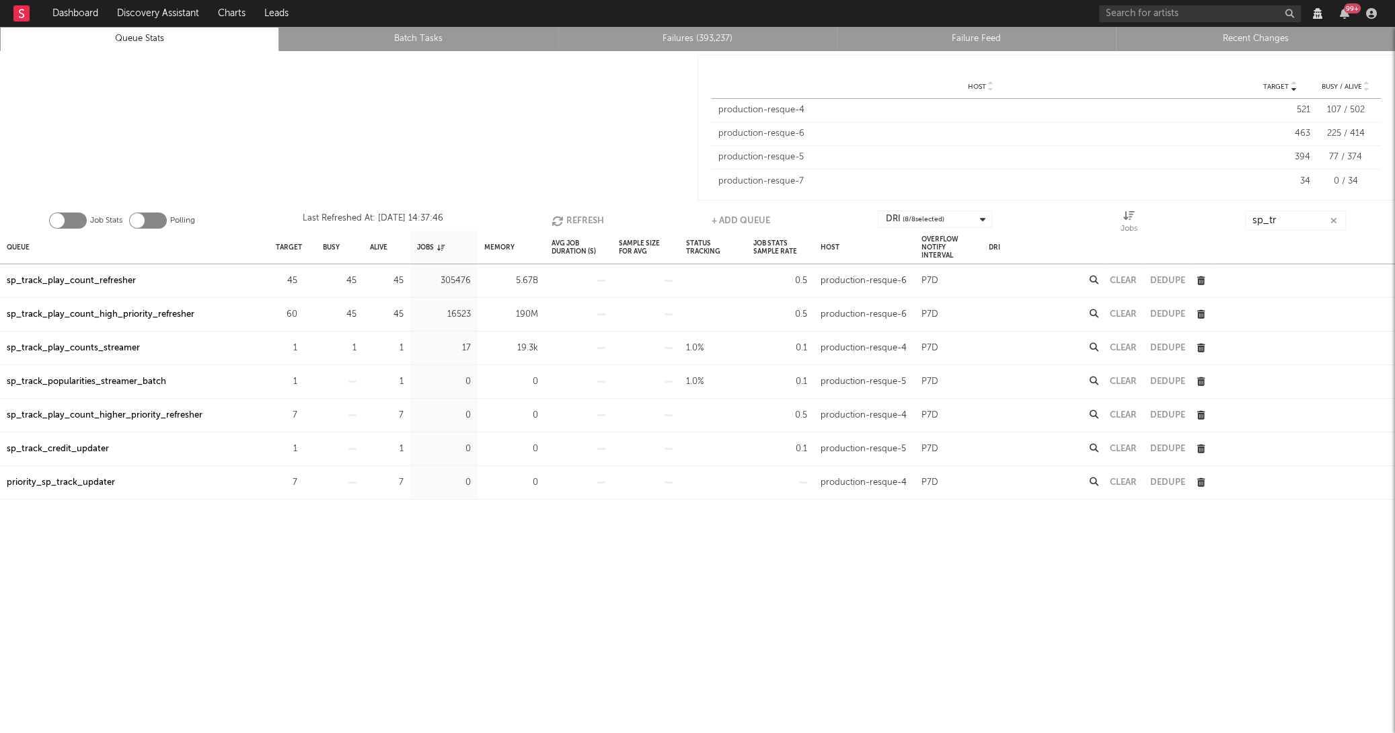
click at [575, 209] on div "Job Stats Polling Last Refreshed At: Aug 20 14:37:46 Refresh + Add Queue DRI ( …" at bounding box center [697, 217] width 1395 height 27
click at [575, 217] on button "Refresh" at bounding box center [578, 221] width 52 height 20
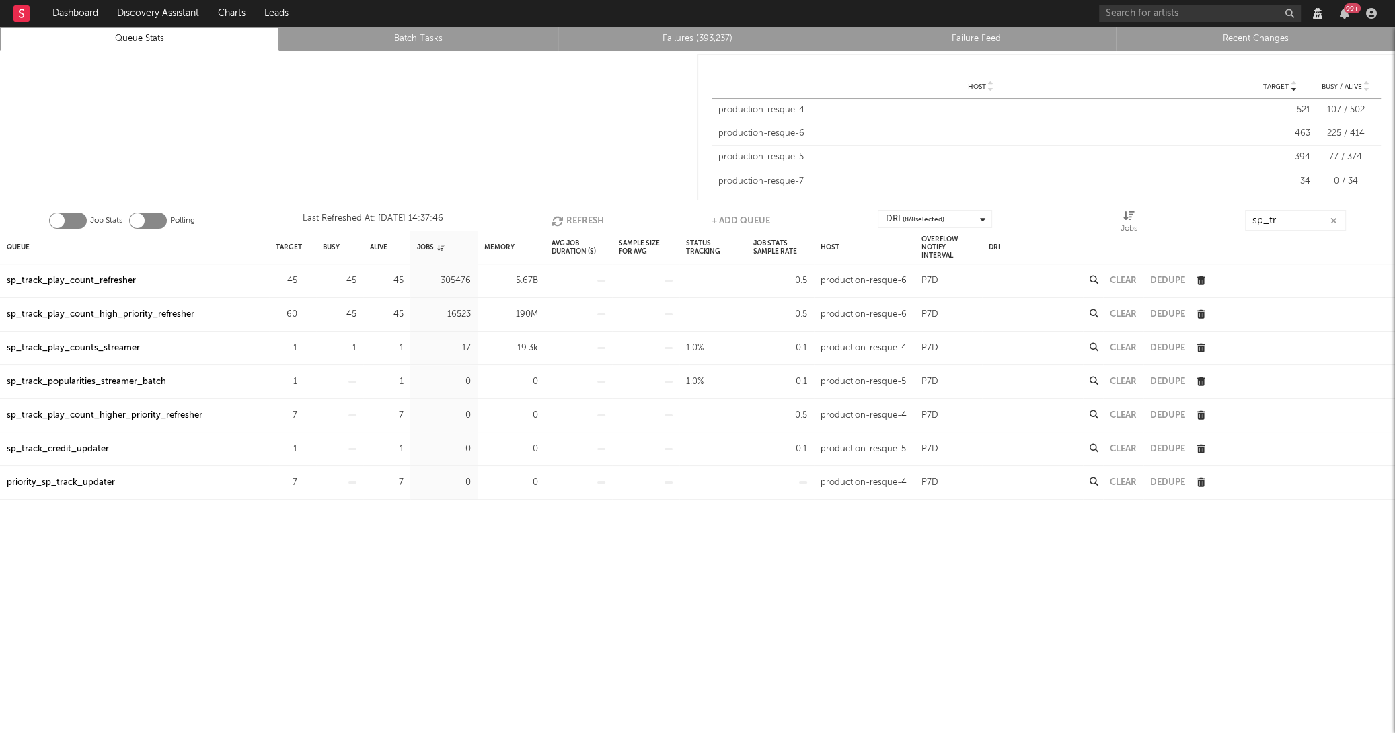
click at [575, 217] on button "Refresh" at bounding box center [578, 221] width 52 height 20
copy div "sp_track_play_count_high_priority_refresher"
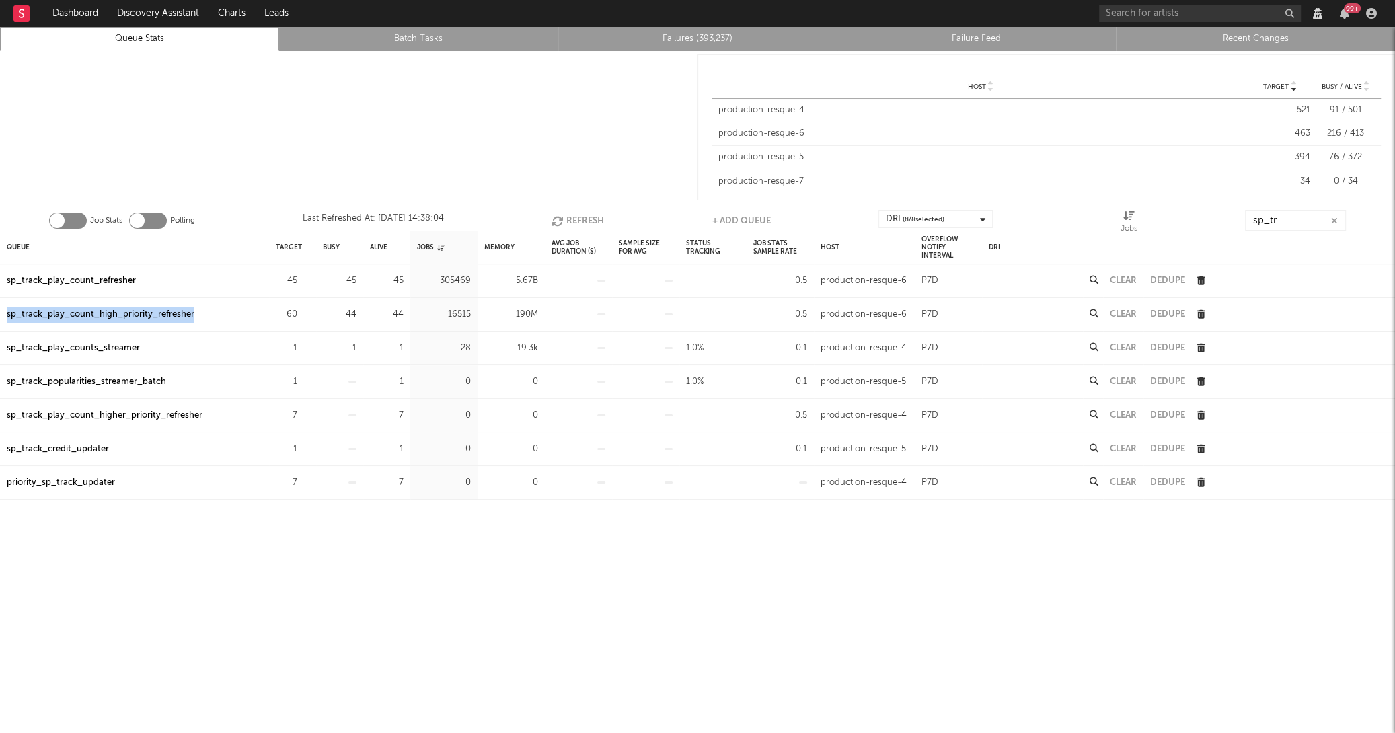
click at [1202, 314] on icon "button" at bounding box center [1201, 314] width 7 height 9
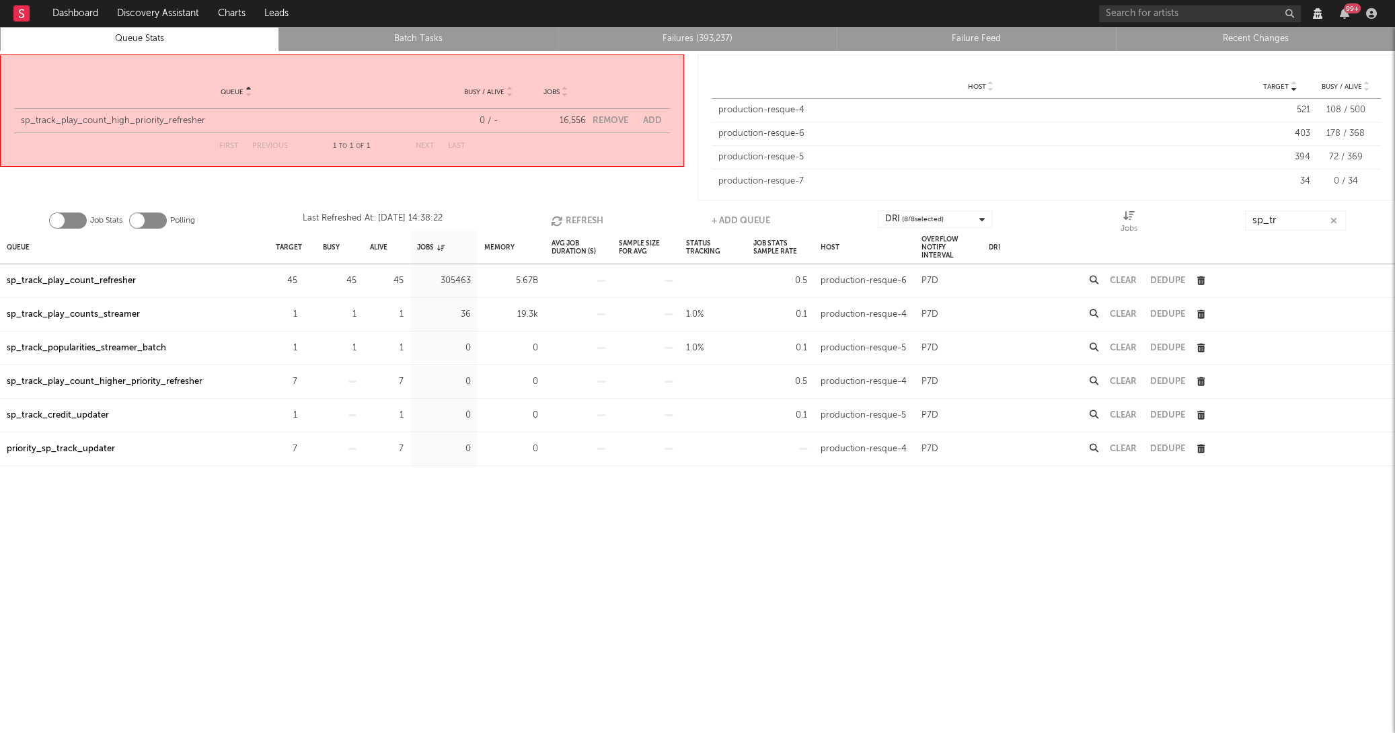
click at [653, 118] on button "Add" at bounding box center [652, 120] width 19 height 9
select select "2268"
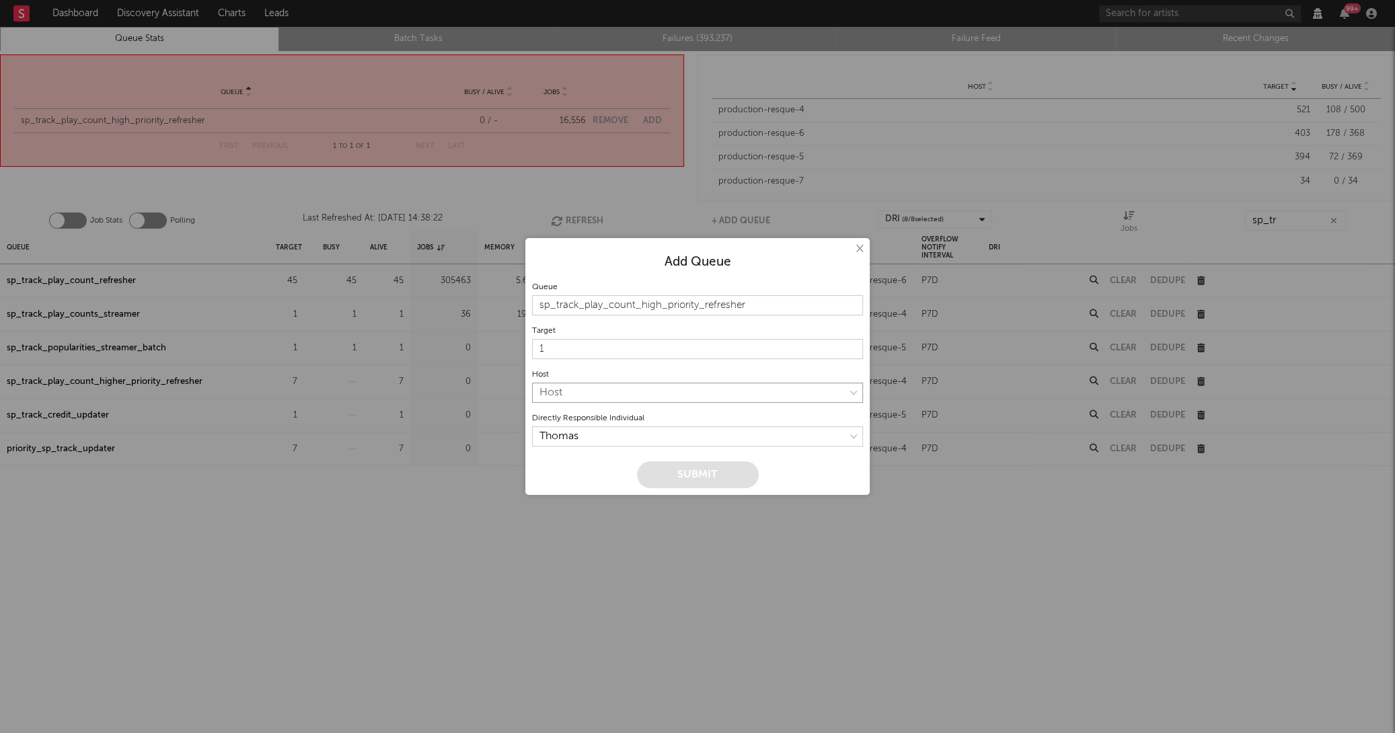
click at [652, 390] on select "Host production-resque-4 production-resque-5 production-resque-6 production-res…" at bounding box center [697, 393] width 331 height 20
select select "7"
click at [590, 353] on input "1" at bounding box center [697, 349] width 331 height 20
type input "0"
type input "80"
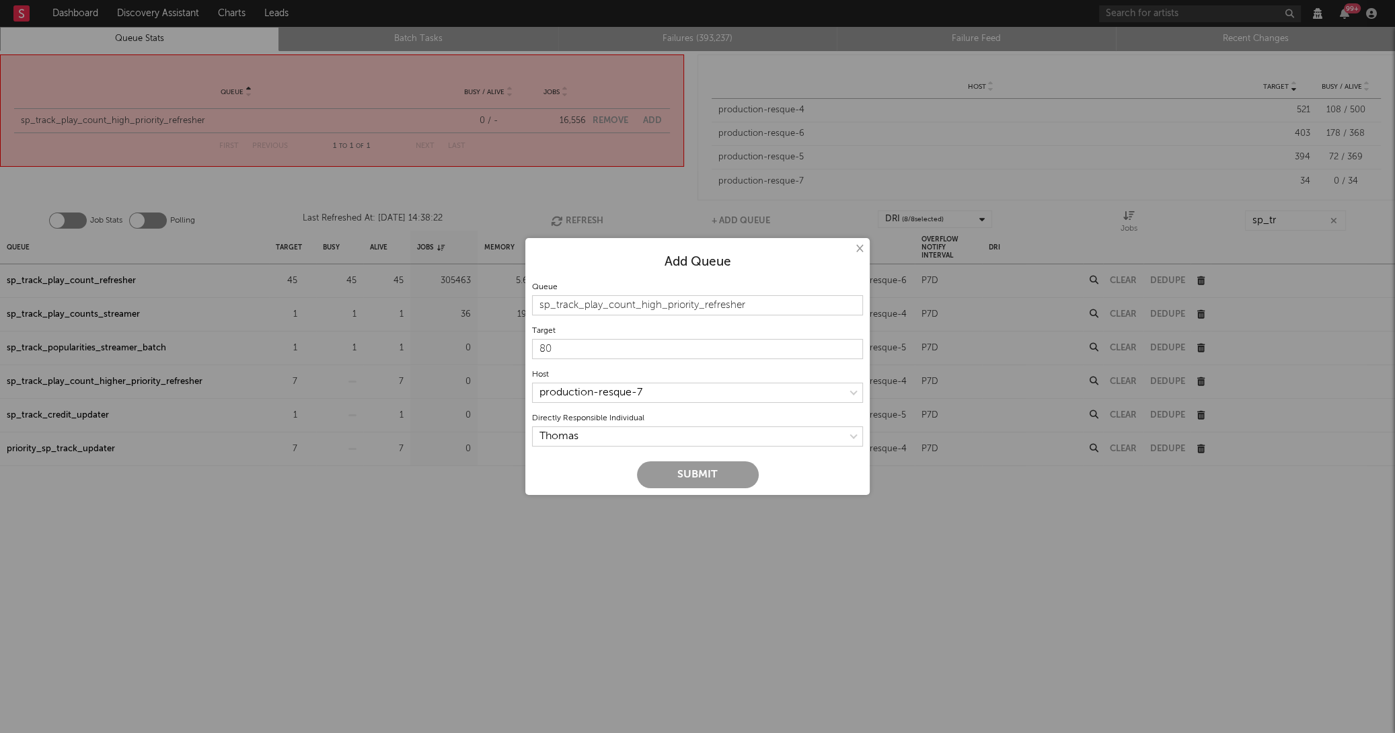
click at [731, 478] on button "Submit" at bounding box center [698, 475] width 122 height 27
type input "1"
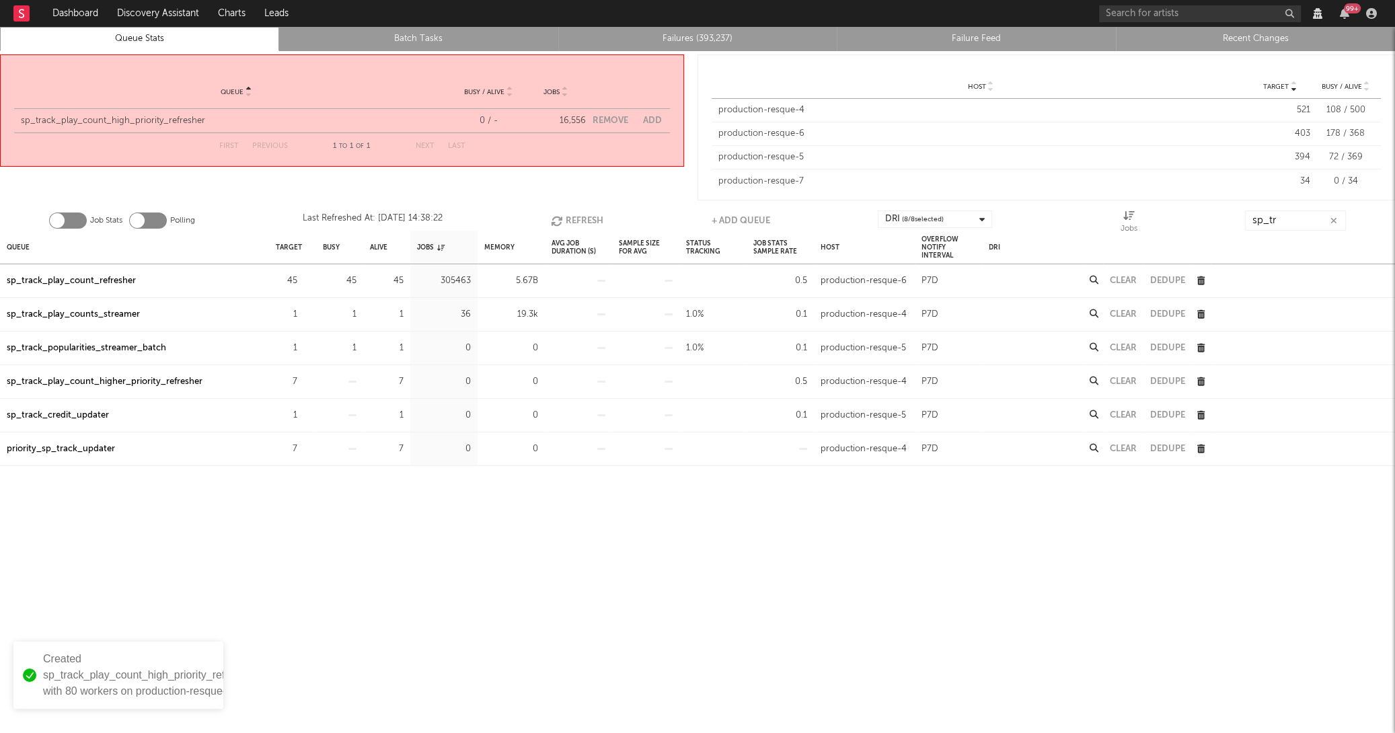
click at [556, 221] on icon "button" at bounding box center [558, 220] width 15 height 11
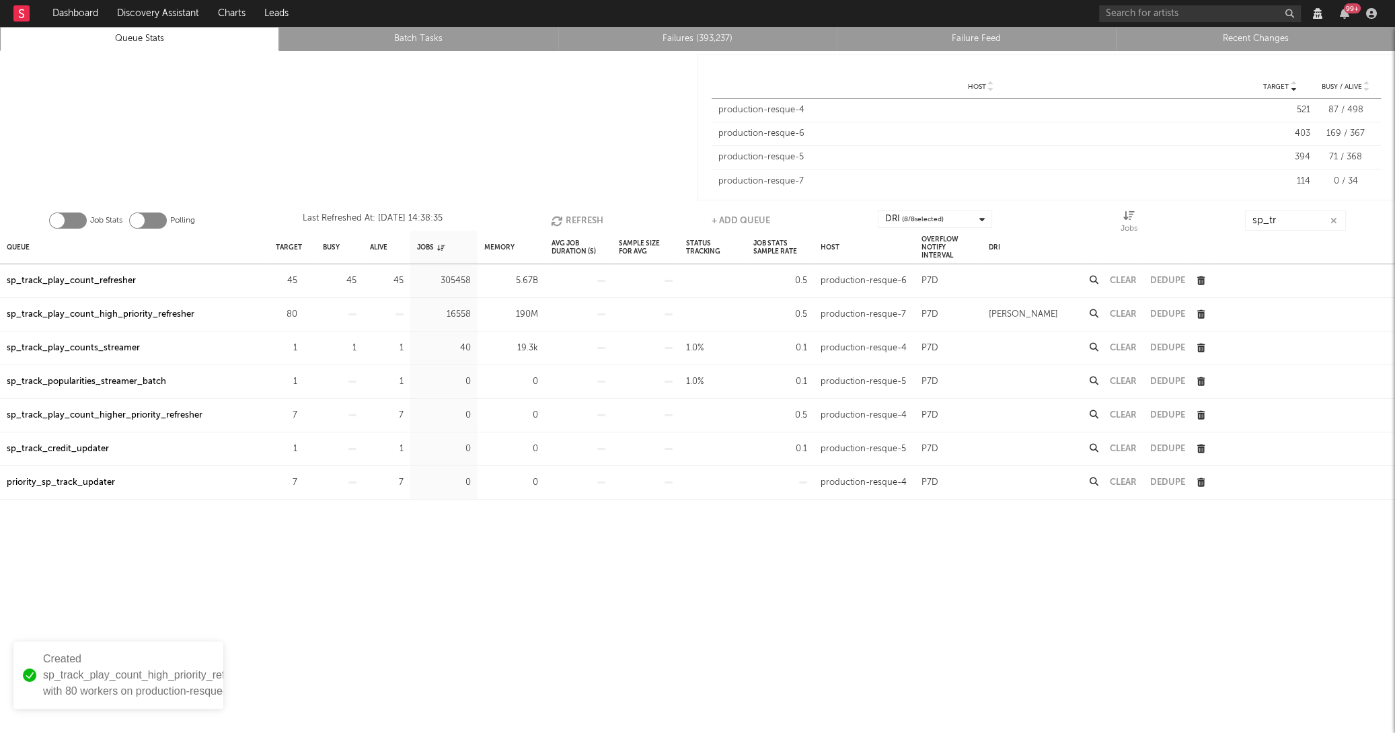
click at [556, 221] on icon "button" at bounding box center [558, 220] width 15 height 11
click at [556, 221] on icon "button" at bounding box center [559, 220] width 15 height 11
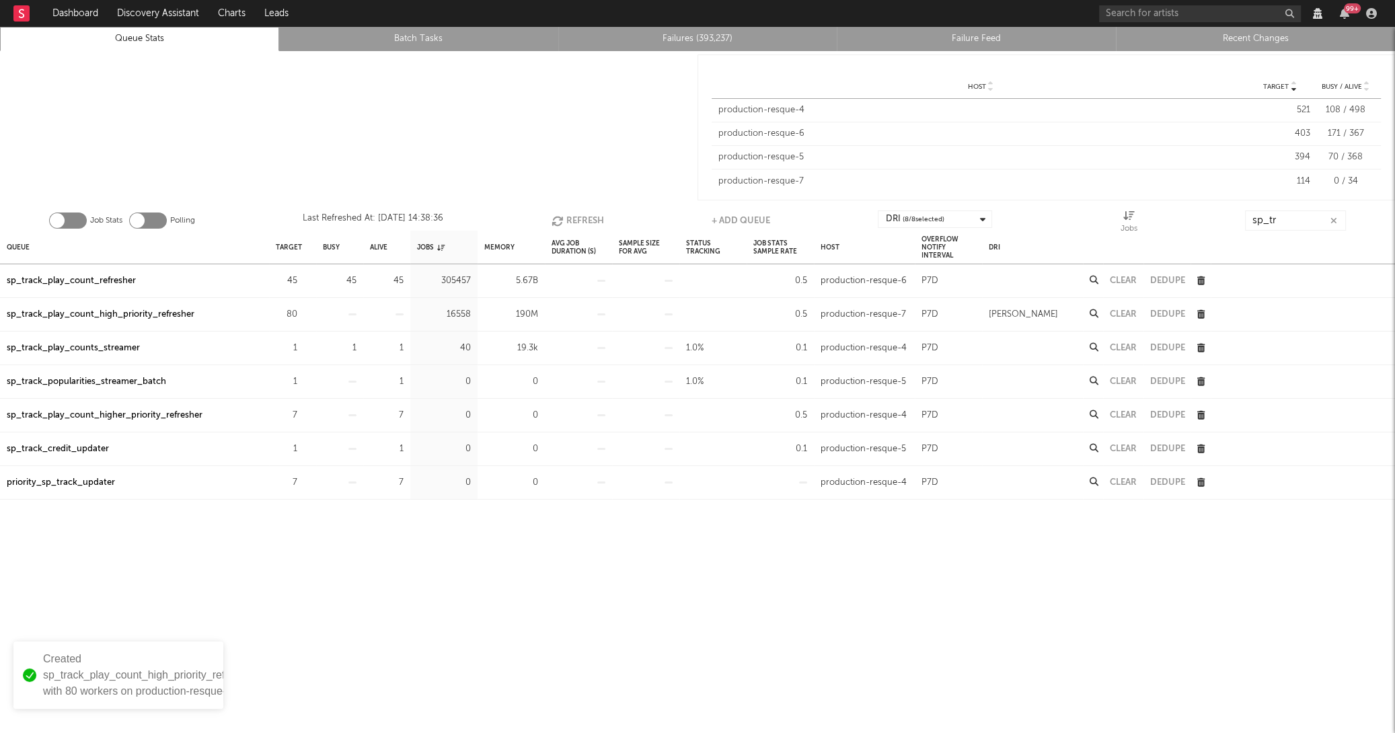
click at [556, 221] on icon "button" at bounding box center [559, 220] width 15 height 11
click at [556, 222] on icon "button" at bounding box center [559, 220] width 15 height 11
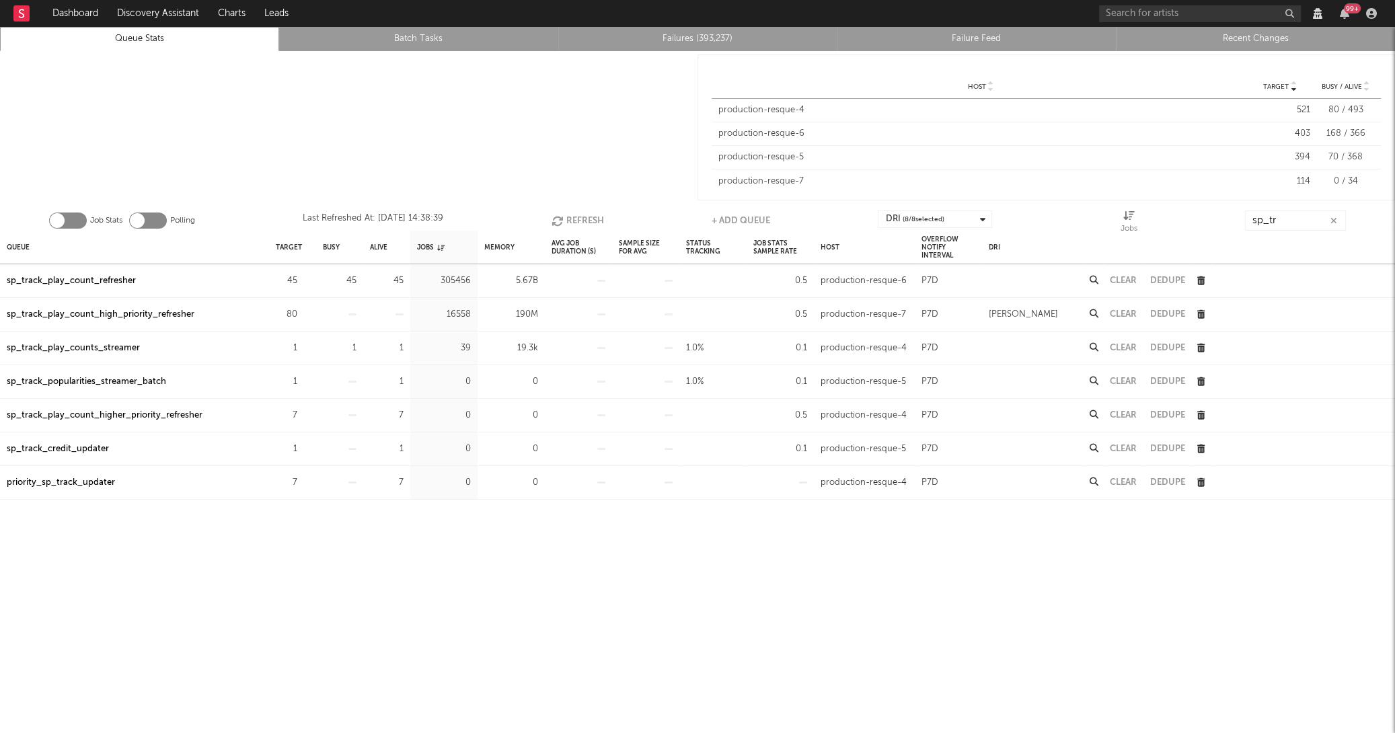
click at [556, 222] on icon "button" at bounding box center [559, 220] width 15 height 11
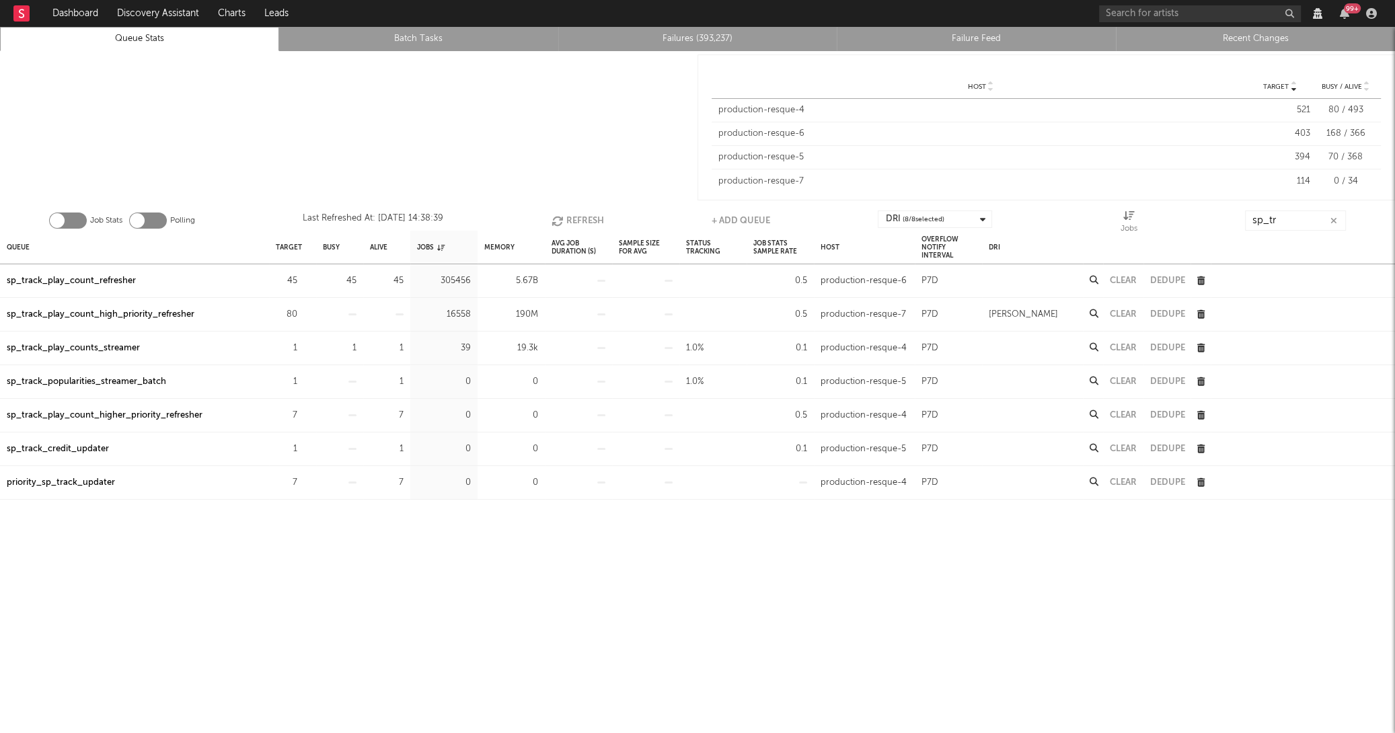
click at [556, 222] on icon "button" at bounding box center [559, 220] width 15 height 11
click at [556, 222] on icon "button" at bounding box center [558, 220] width 15 height 11
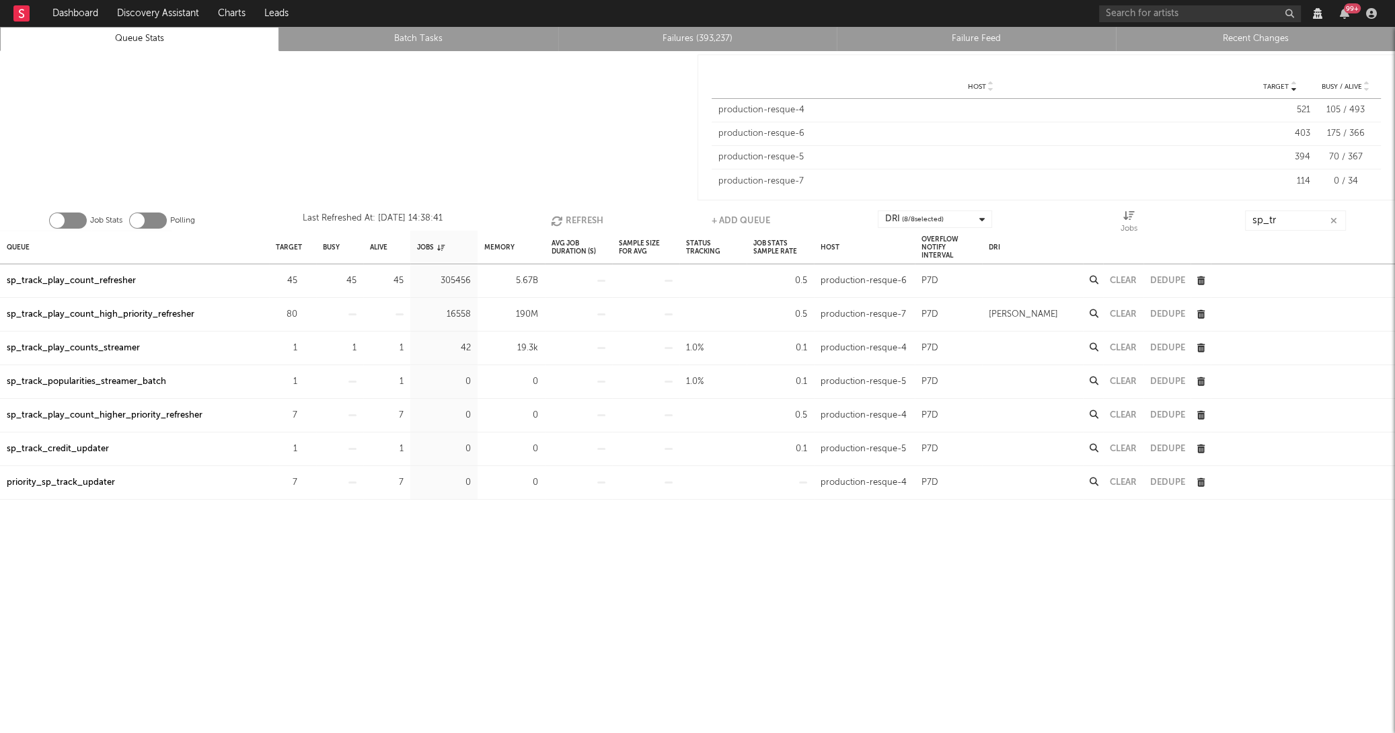
click at [556, 222] on icon "button" at bounding box center [558, 220] width 15 height 11
click at [556, 222] on icon "button" at bounding box center [559, 220] width 15 height 11
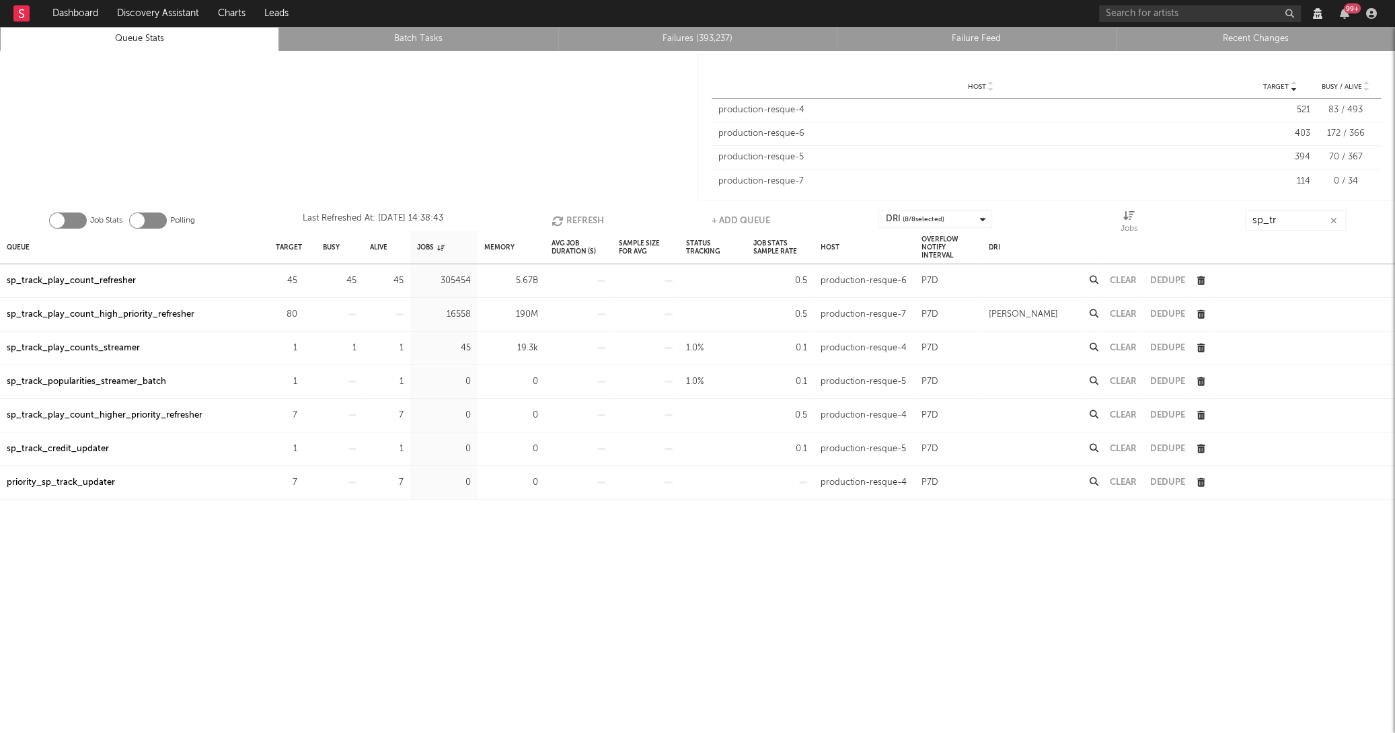
click at [556, 222] on icon "button" at bounding box center [559, 220] width 15 height 11
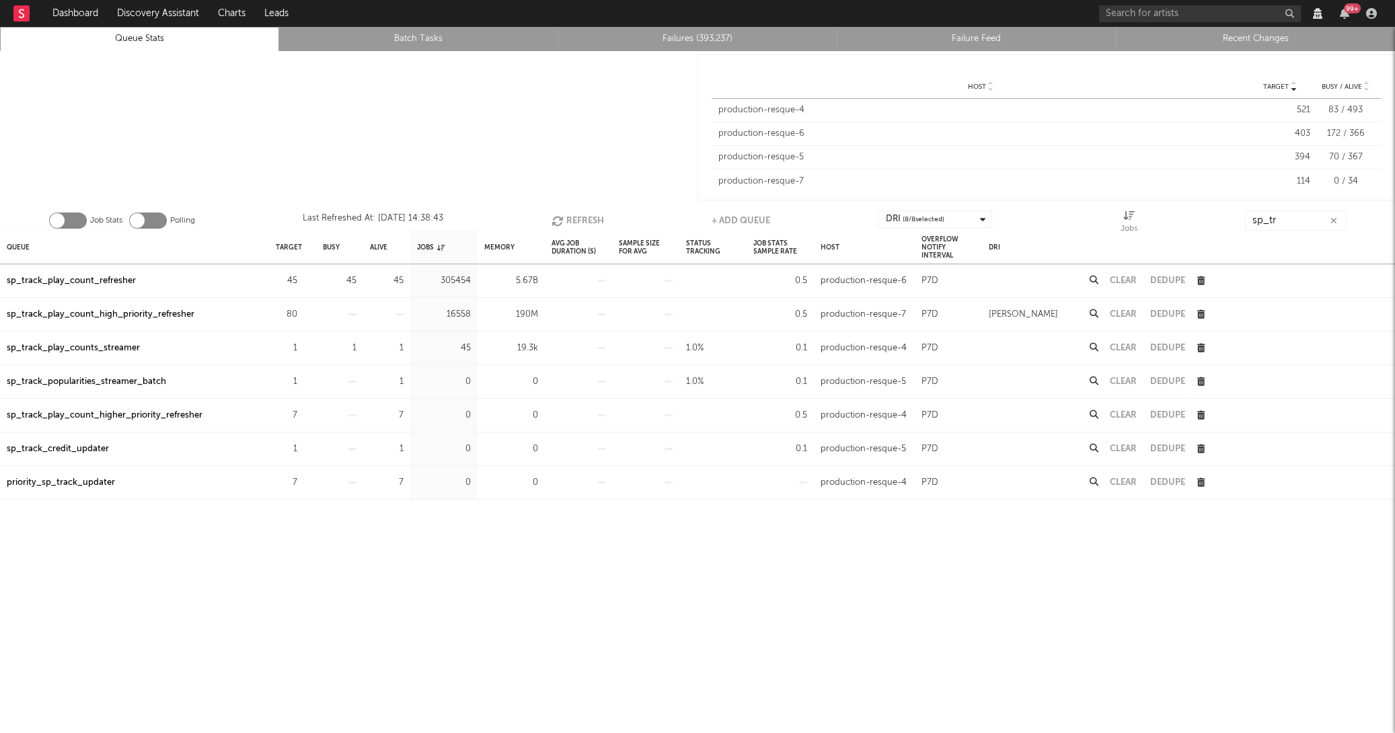
click at [556, 222] on icon "button" at bounding box center [559, 220] width 15 height 11
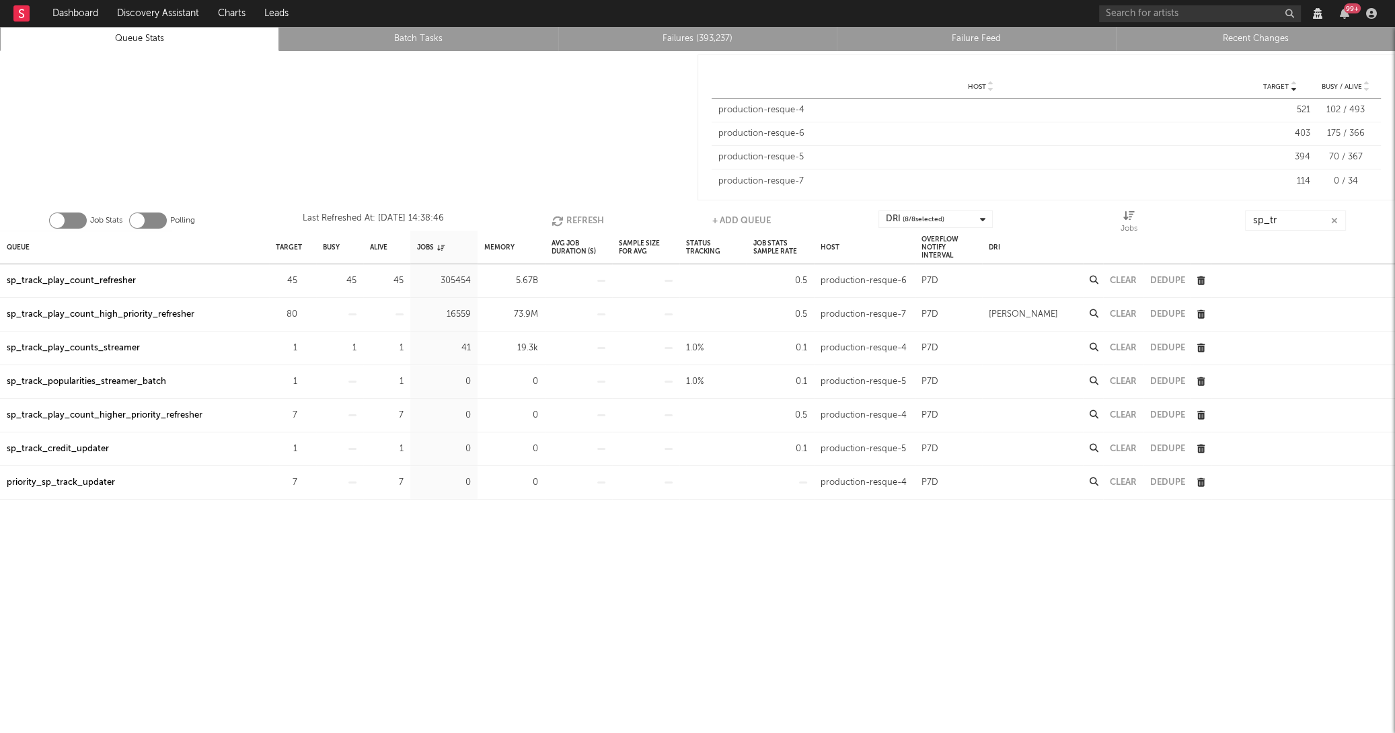
click at [556, 222] on icon "button" at bounding box center [559, 220] width 15 height 11
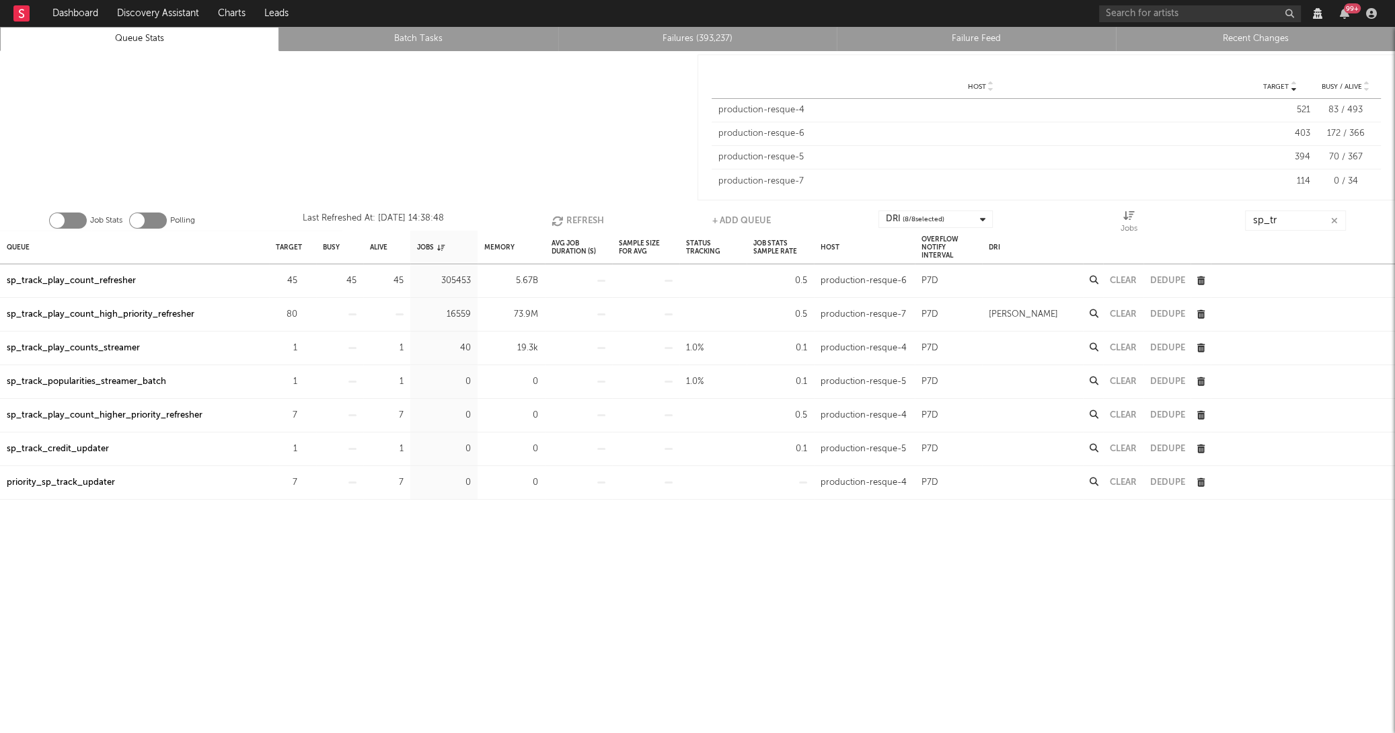
click at [556, 222] on icon "button" at bounding box center [559, 220] width 15 height 11
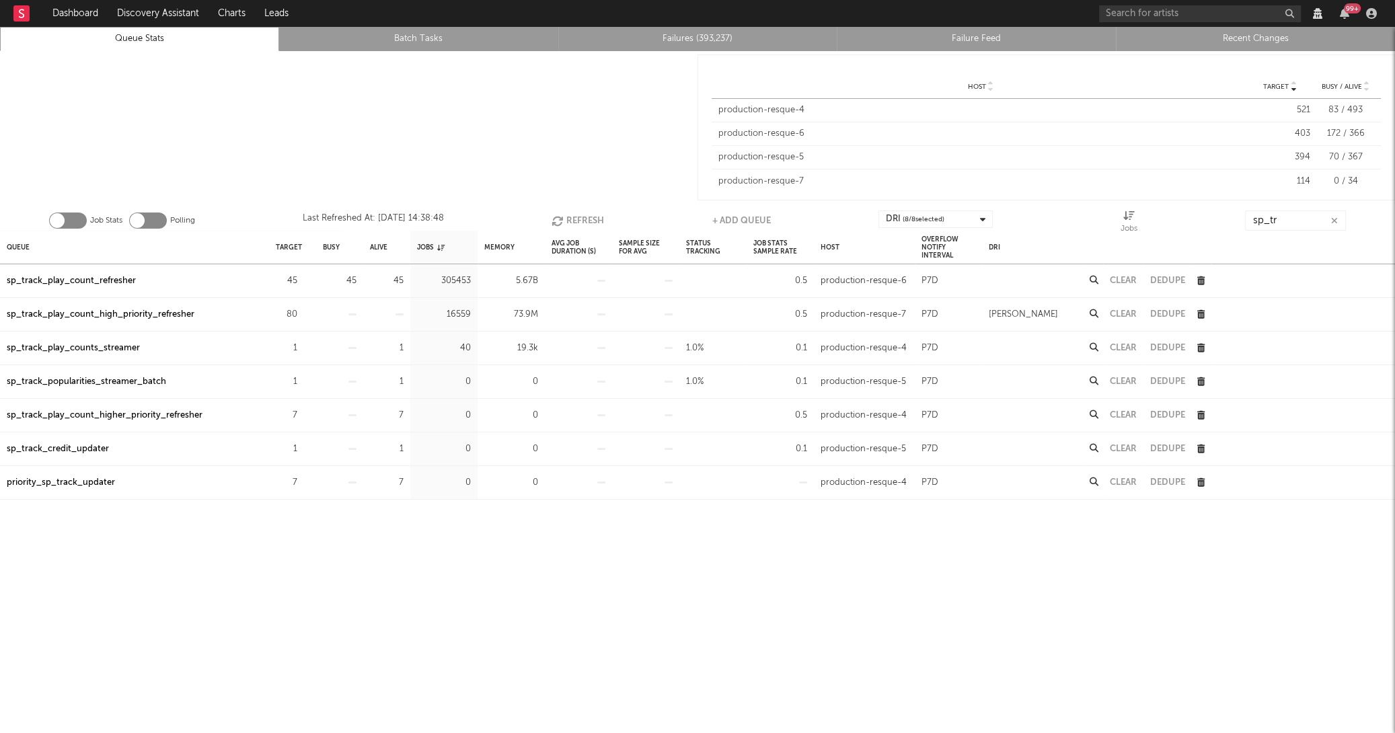
click at [556, 222] on icon "button" at bounding box center [559, 220] width 15 height 11
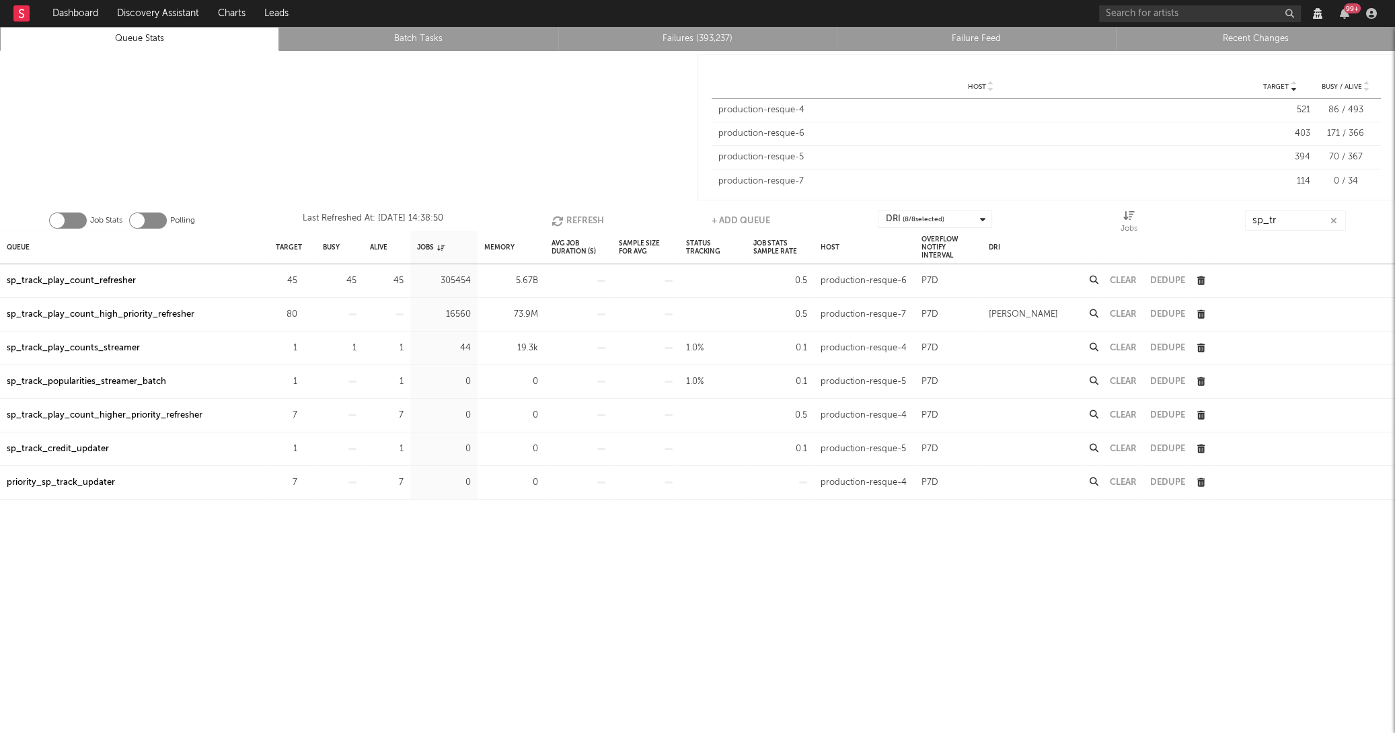
click at [556, 222] on icon "button" at bounding box center [559, 220] width 15 height 11
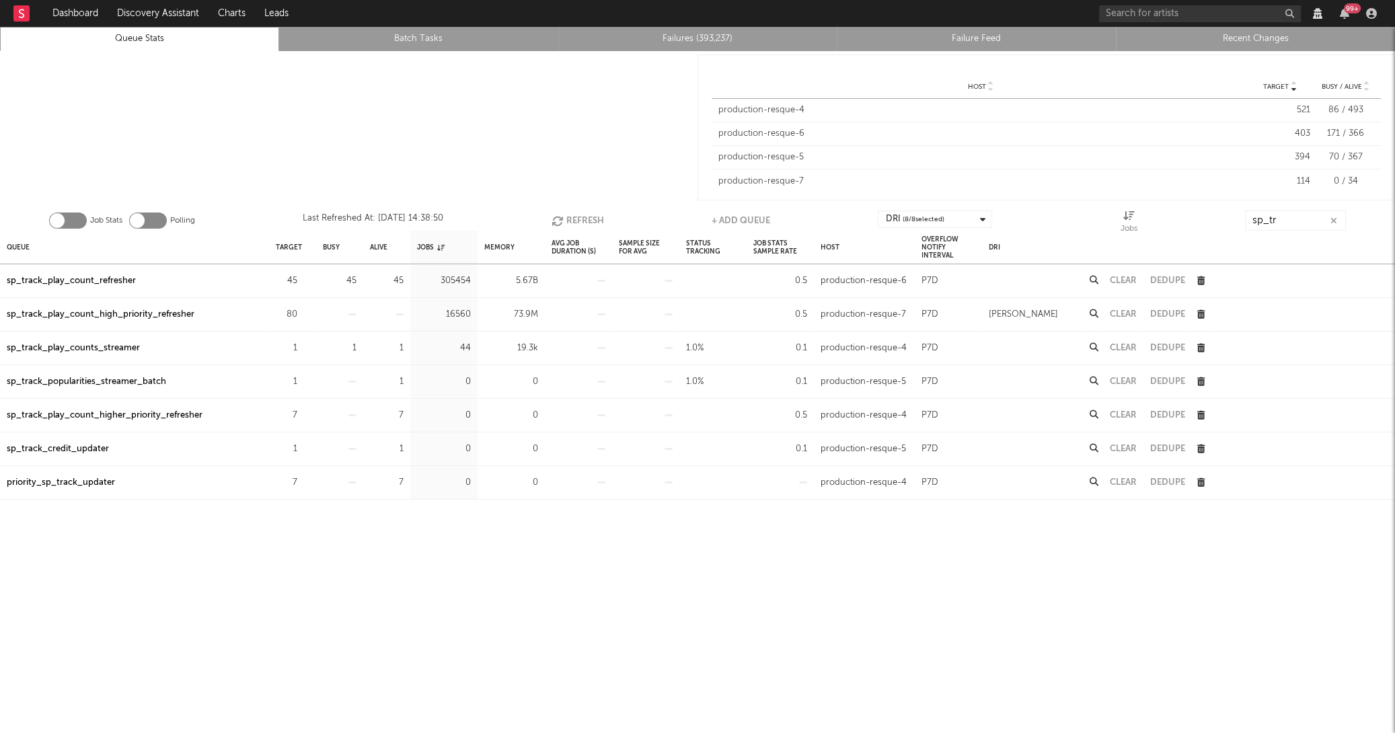
click at [556, 222] on icon "button" at bounding box center [559, 220] width 15 height 11
click at [556, 222] on icon "button" at bounding box center [558, 220] width 15 height 11
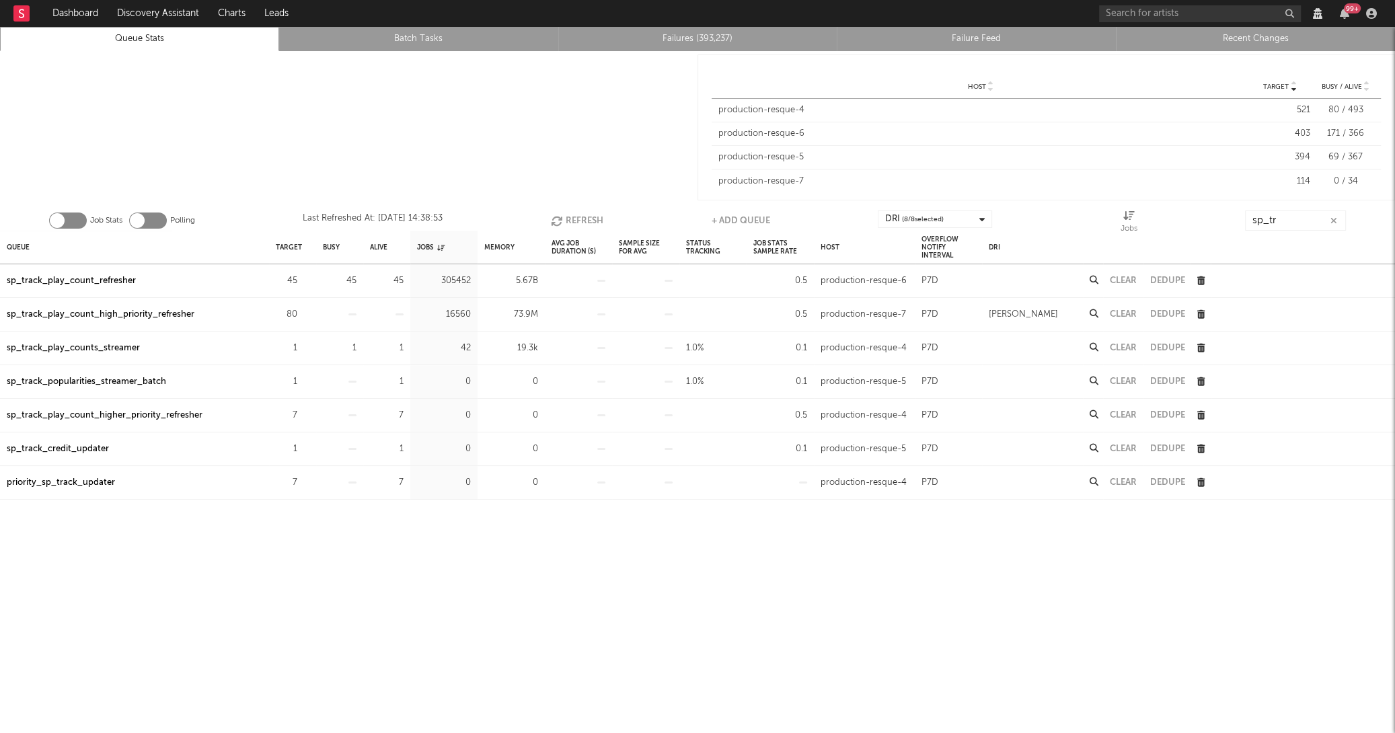
click at [556, 222] on icon "button" at bounding box center [558, 220] width 15 height 11
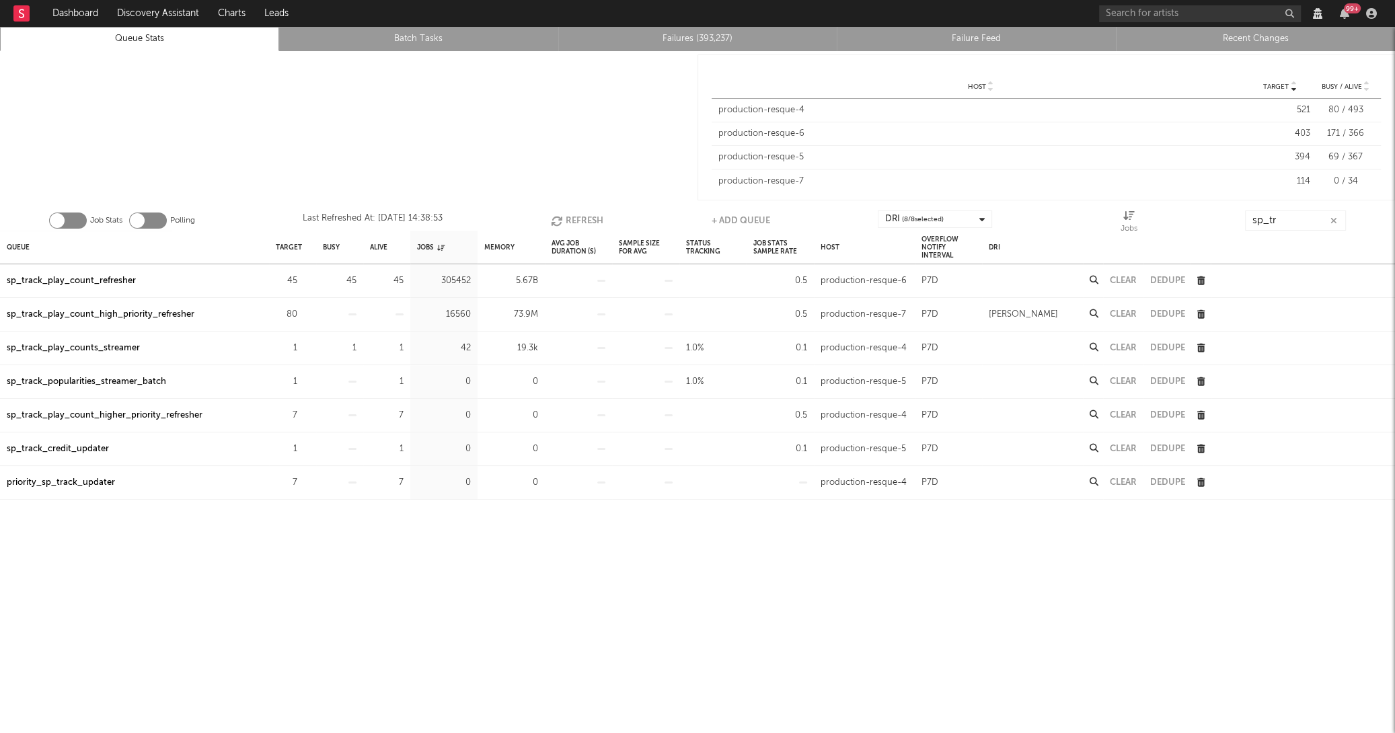
click at [556, 222] on icon "button" at bounding box center [558, 220] width 15 height 11
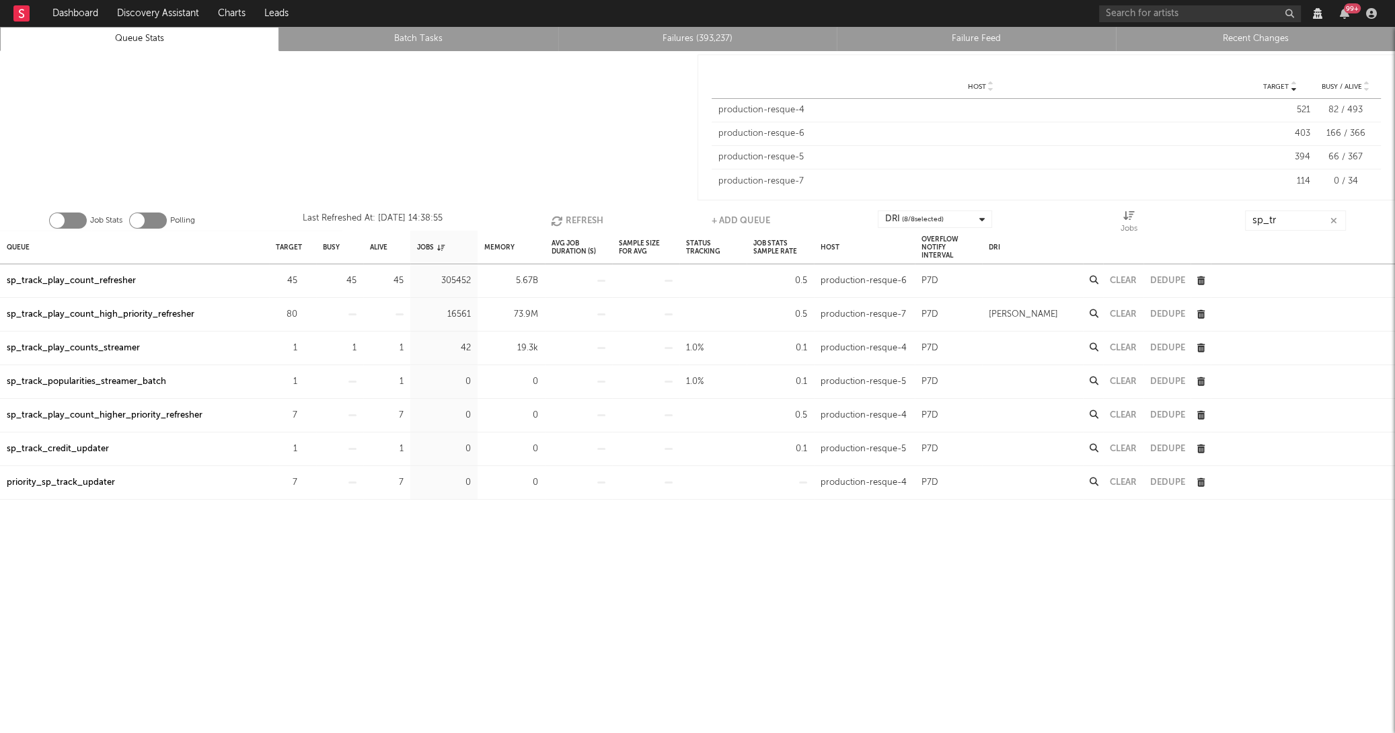
click at [556, 222] on icon "button" at bounding box center [558, 220] width 15 height 11
drag, startPoint x: 1286, startPoint y: 219, endPoint x: 922, endPoint y: 218, distance: 364.7
click at [922, 218] on div "Job Stats Polling Last Refreshed At: Aug 20 14:39:02 Refresh + Add Queue DRI ( …" at bounding box center [697, 217] width 1395 height 27
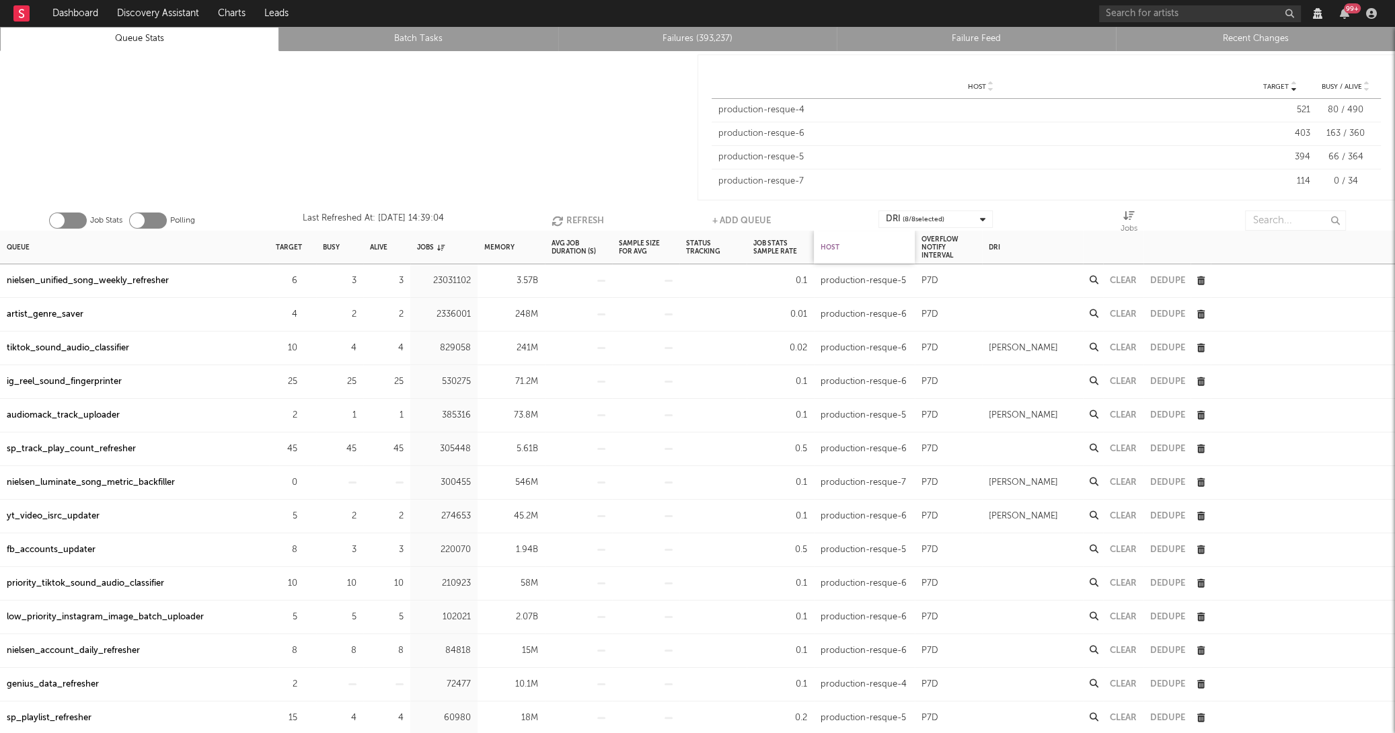
click at [832, 249] on div "Host" at bounding box center [830, 247] width 19 height 29
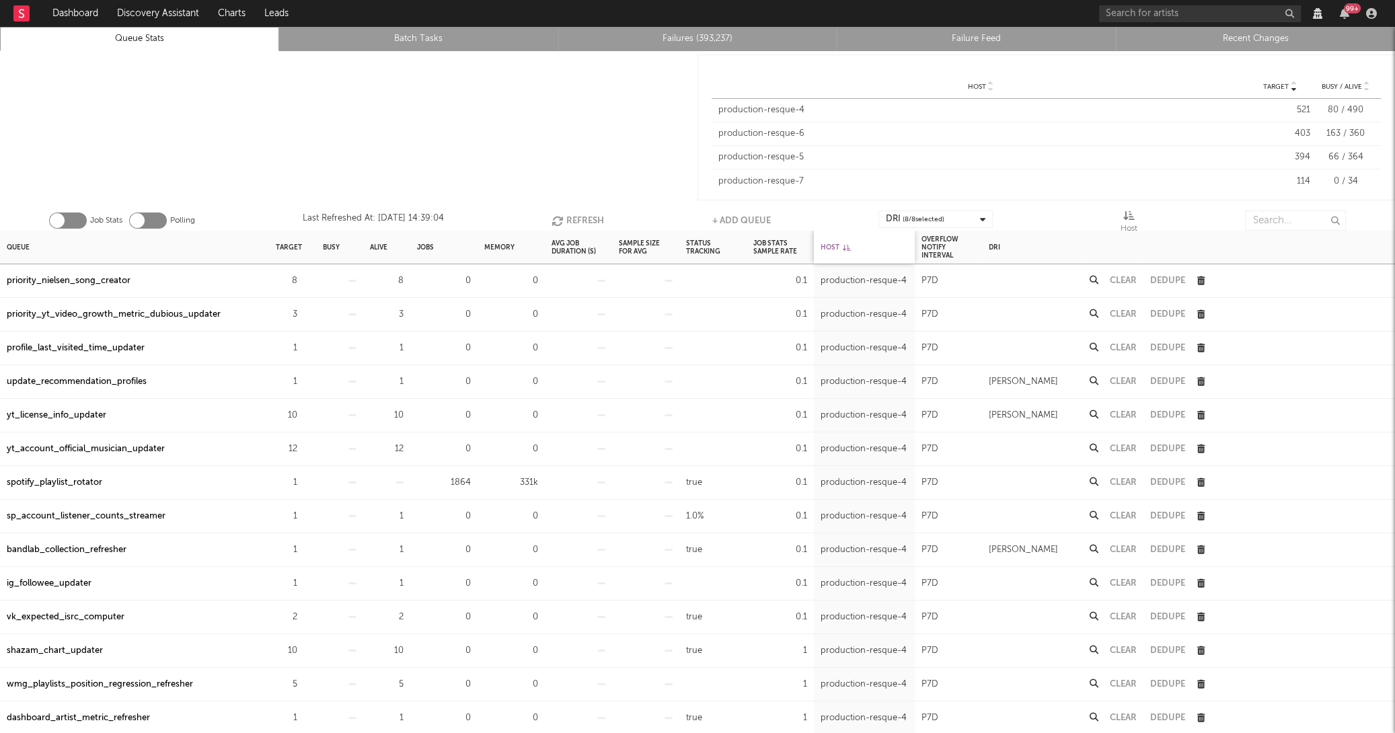
click at [832, 249] on div "Host" at bounding box center [836, 247] width 30 height 29
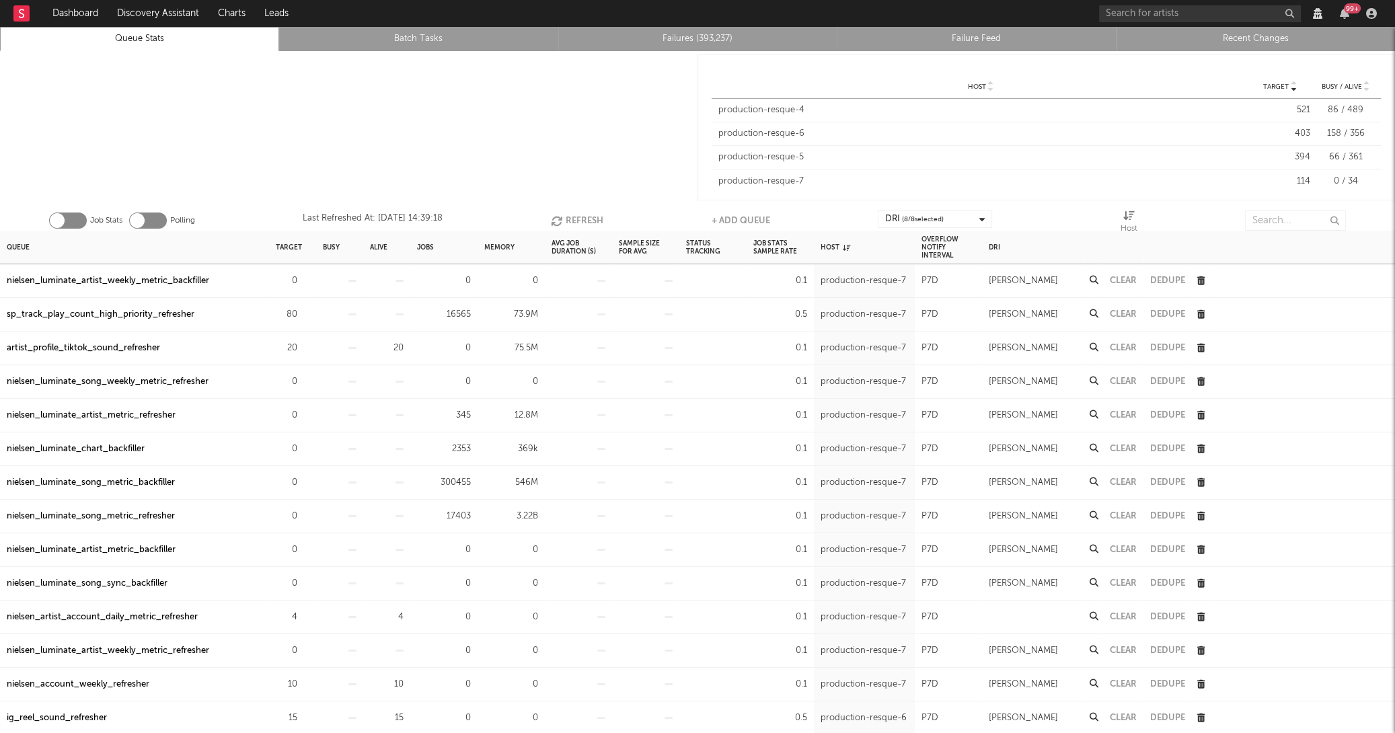
click at [585, 214] on button "Refresh" at bounding box center [577, 221] width 52 height 20
click at [585, 214] on button "Refresh" at bounding box center [578, 221] width 52 height 20
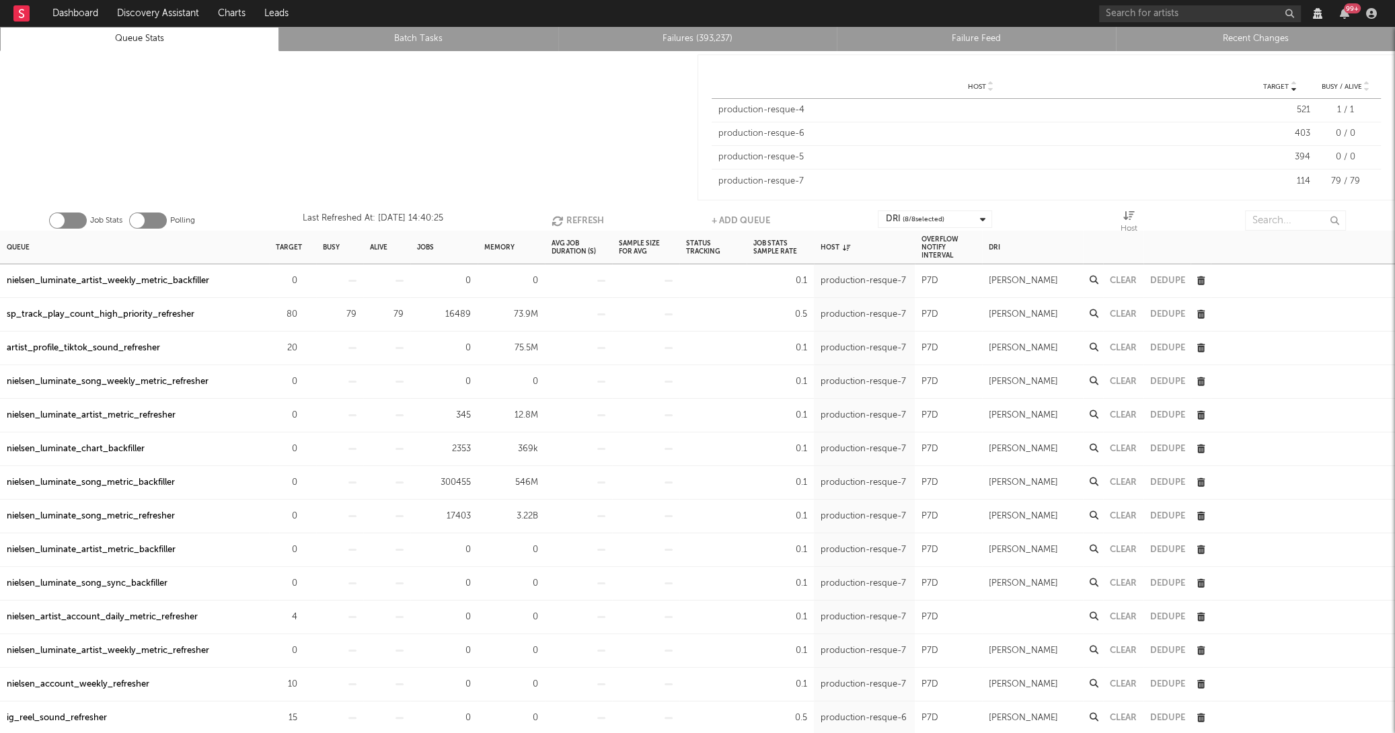
click at [585, 214] on button "Refresh" at bounding box center [578, 221] width 52 height 20
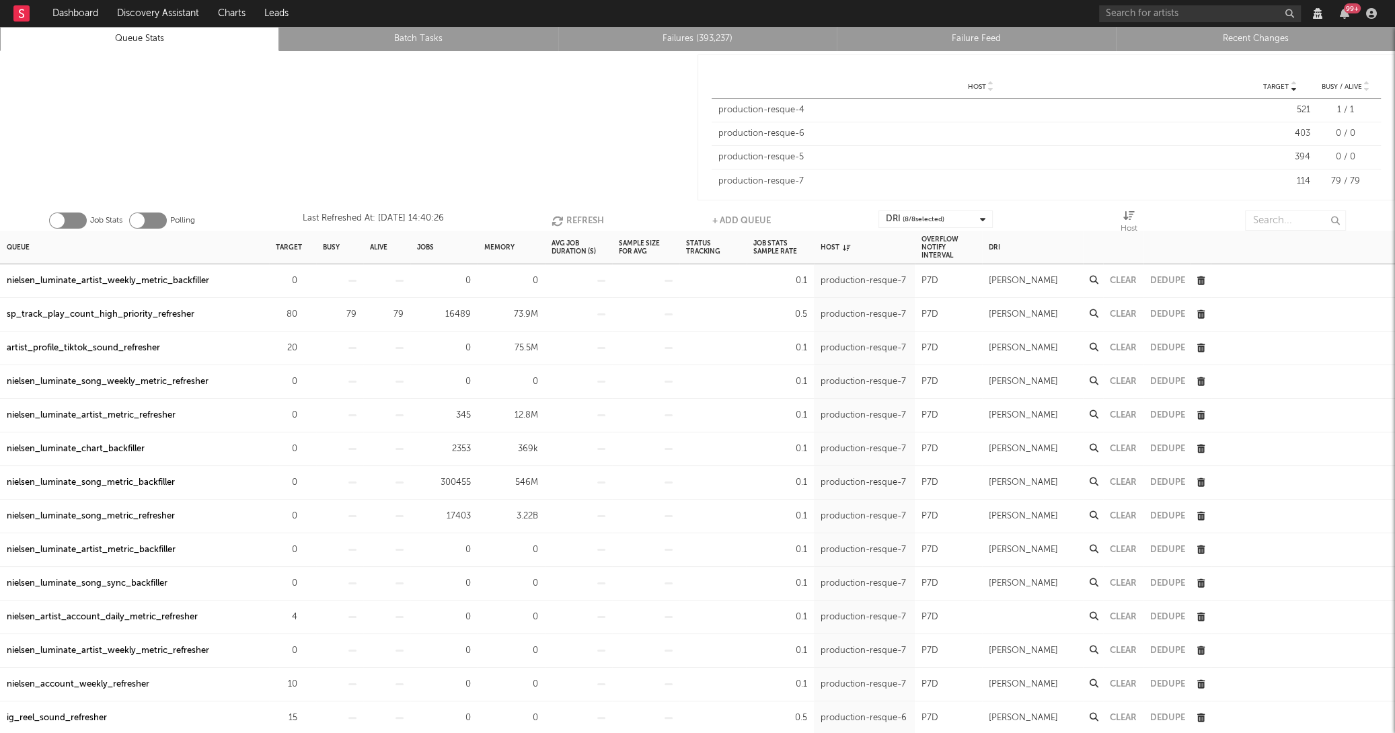
click at [585, 214] on button "Refresh" at bounding box center [578, 221] width 52 height 20
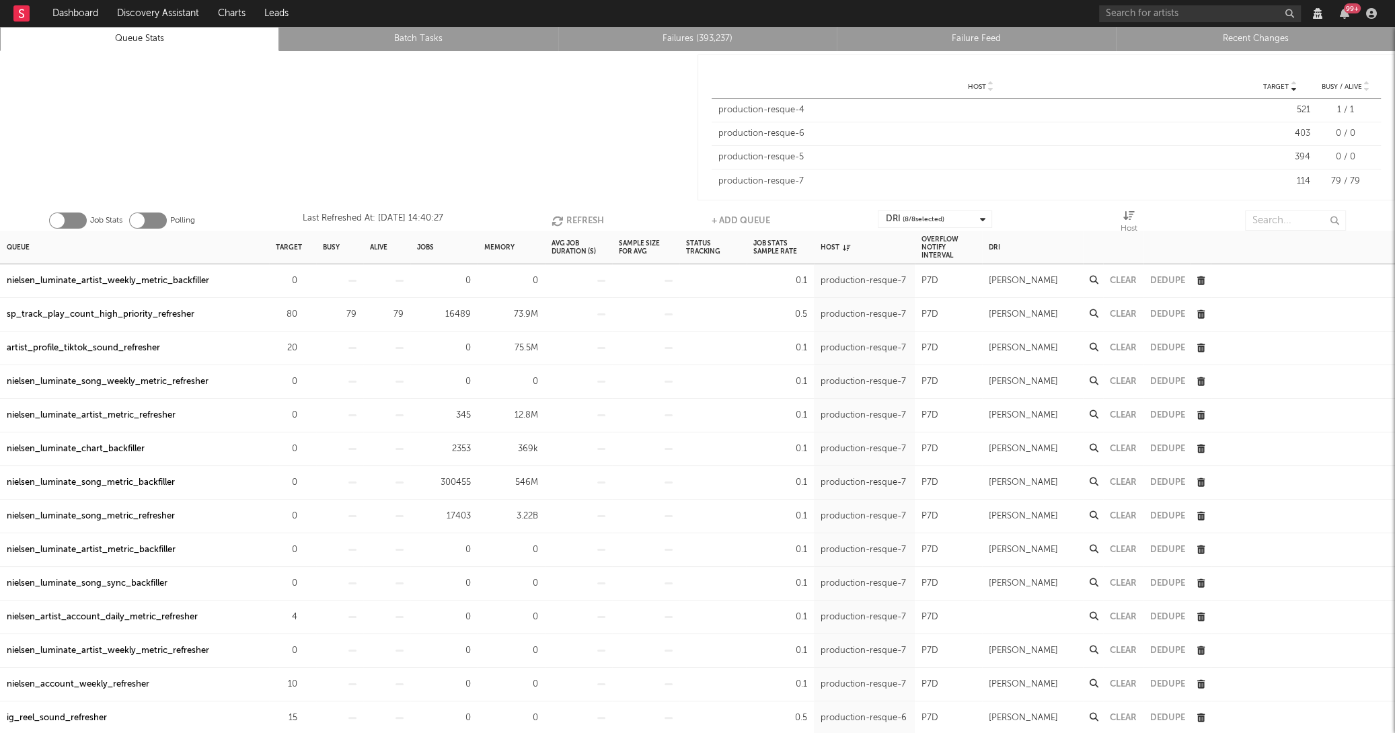
click at [585, 214] on button "Refresh" at bounding box center [578, 221] width 52 height 20
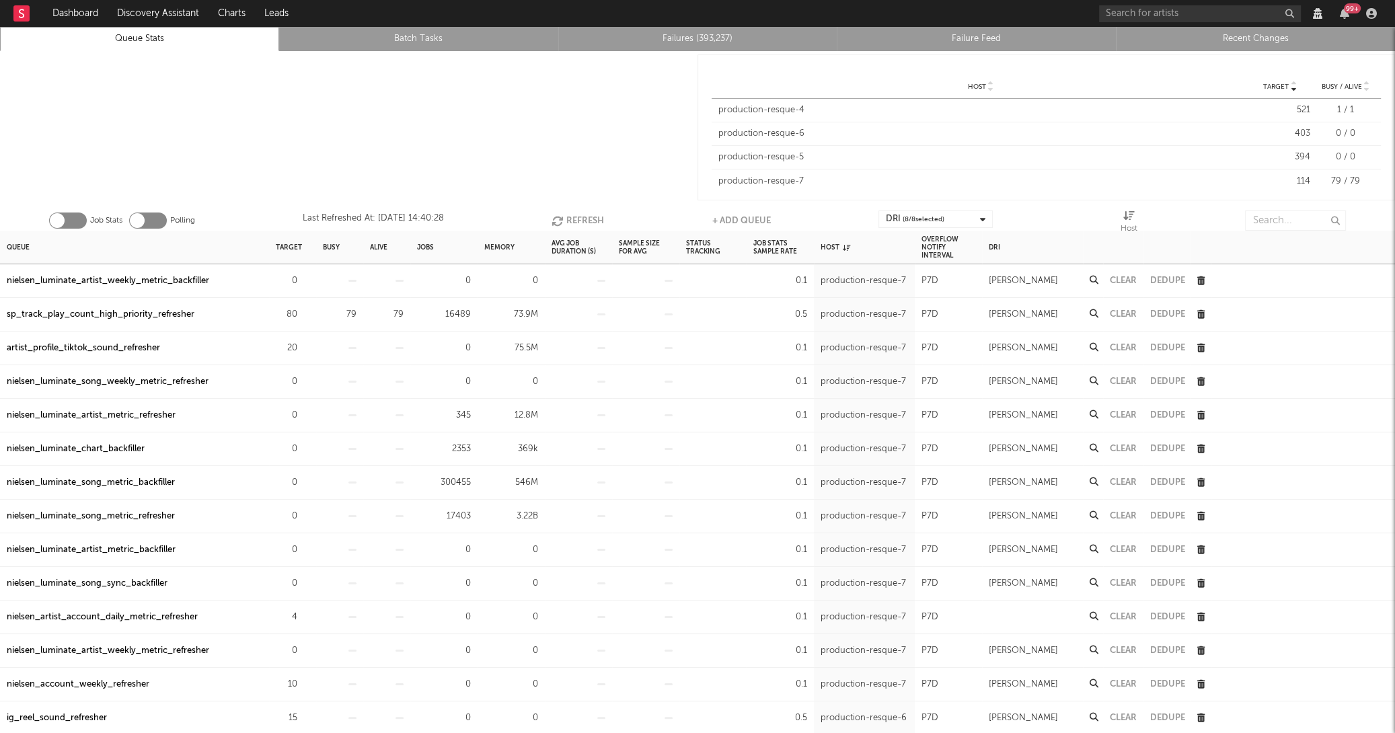
click at [585, 214] on button "Refresh" at bounding box center [578, 221] width 52 height 20
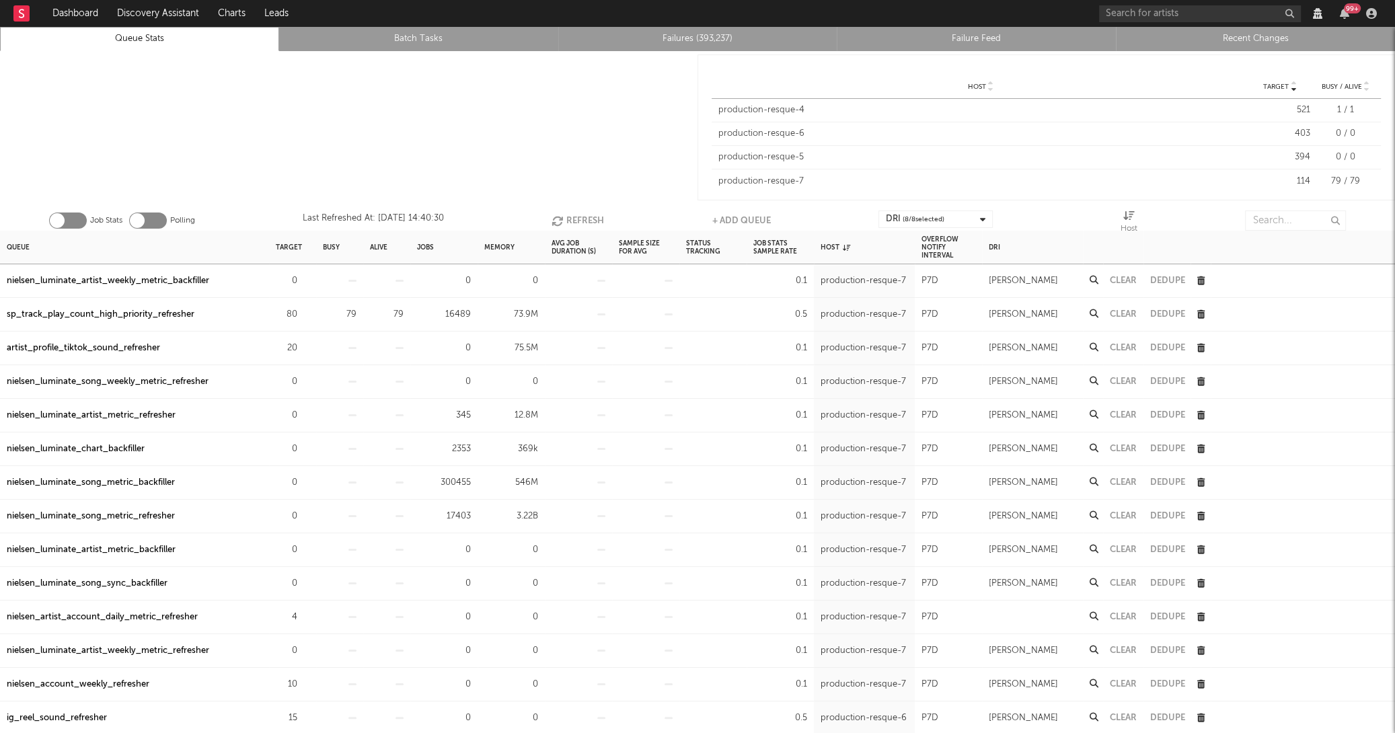
click at [585, 214] on button "Refresh" at bounding box center [578, 221] width 52 height 20
click at [585, 214] on button "Refresh" at bounding box center [577, 221] width 52 height 20
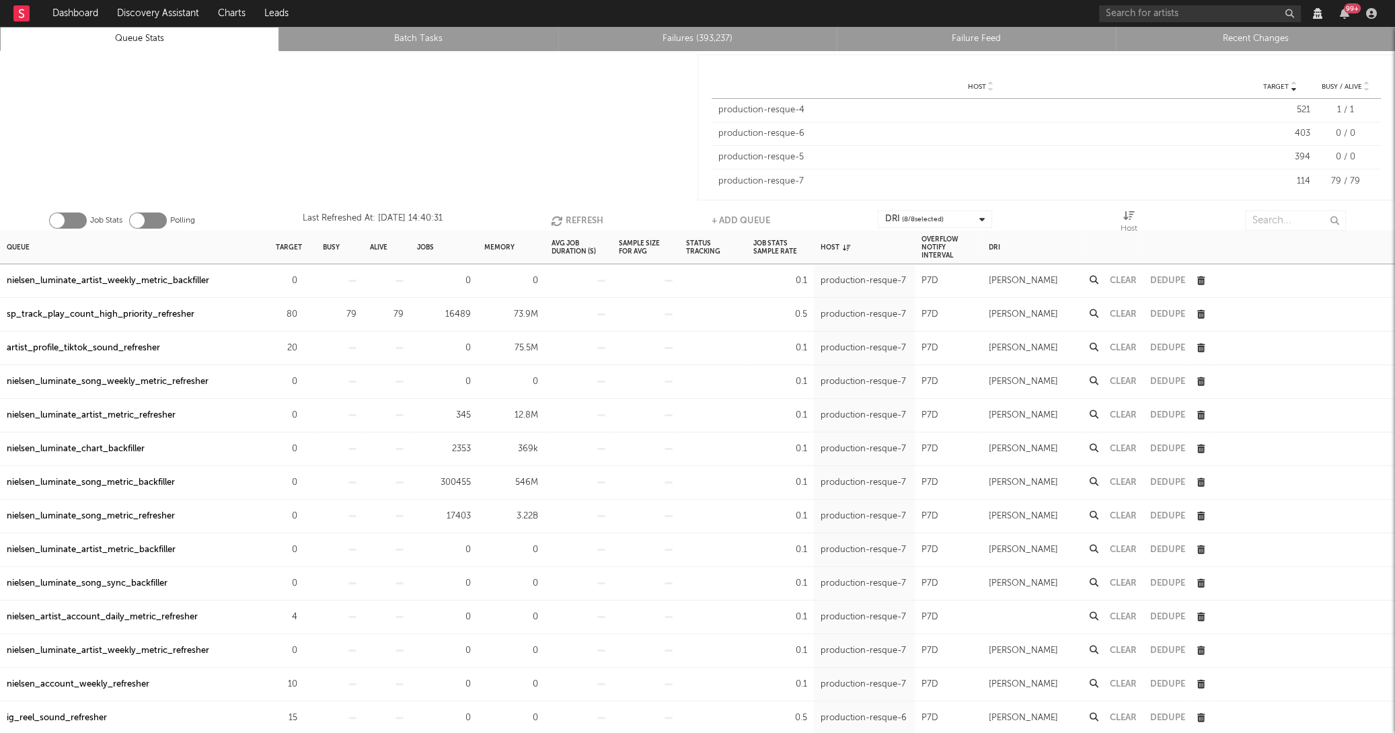
click at [585, 214] on button "Refresh" at bounding box center [577, 221] width 52 height 20
click at [585, 214] on button "Refresh" at bounding box center [578, 221] width 52 height 20
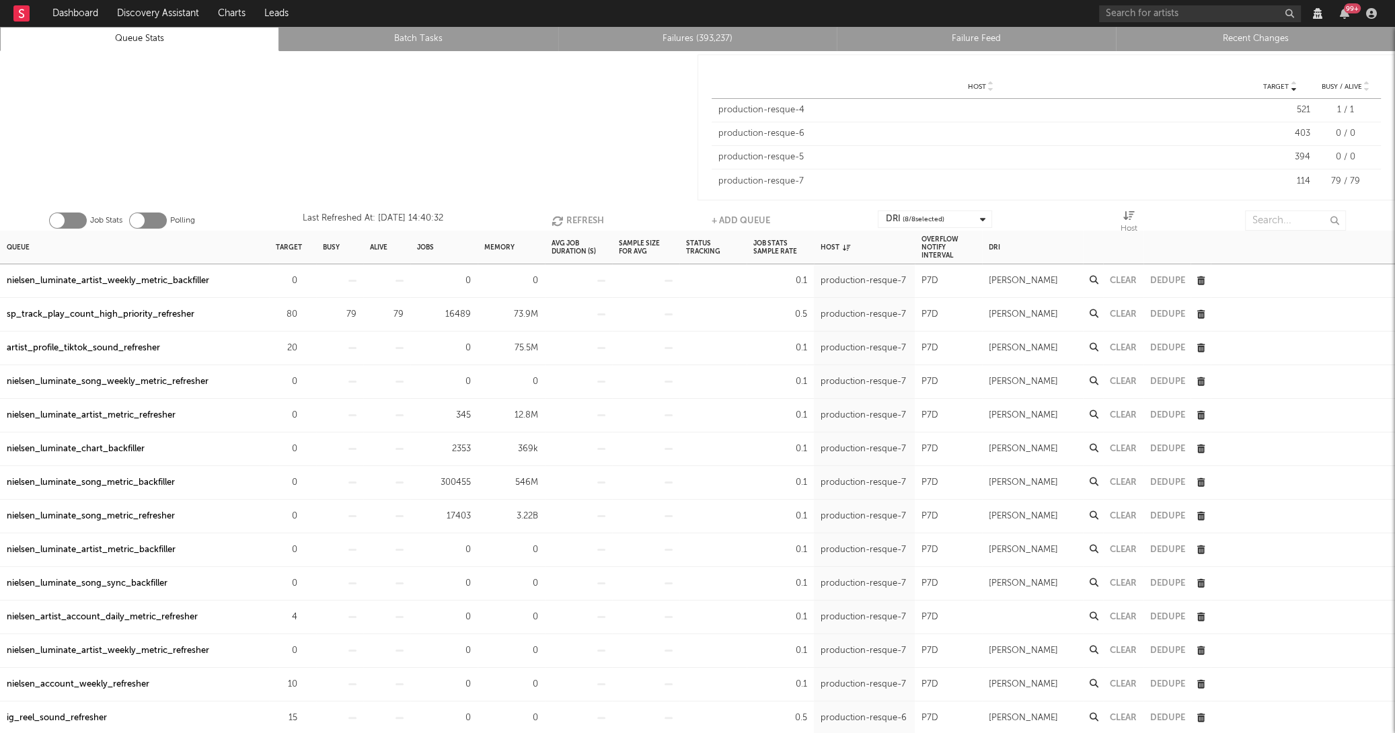
click at [585, 214] on button "Refresh" at bounding box center [578, 221] width 52 height 20
click at [688, 182] on div at bounding box center [349, 127] width 698 height 153
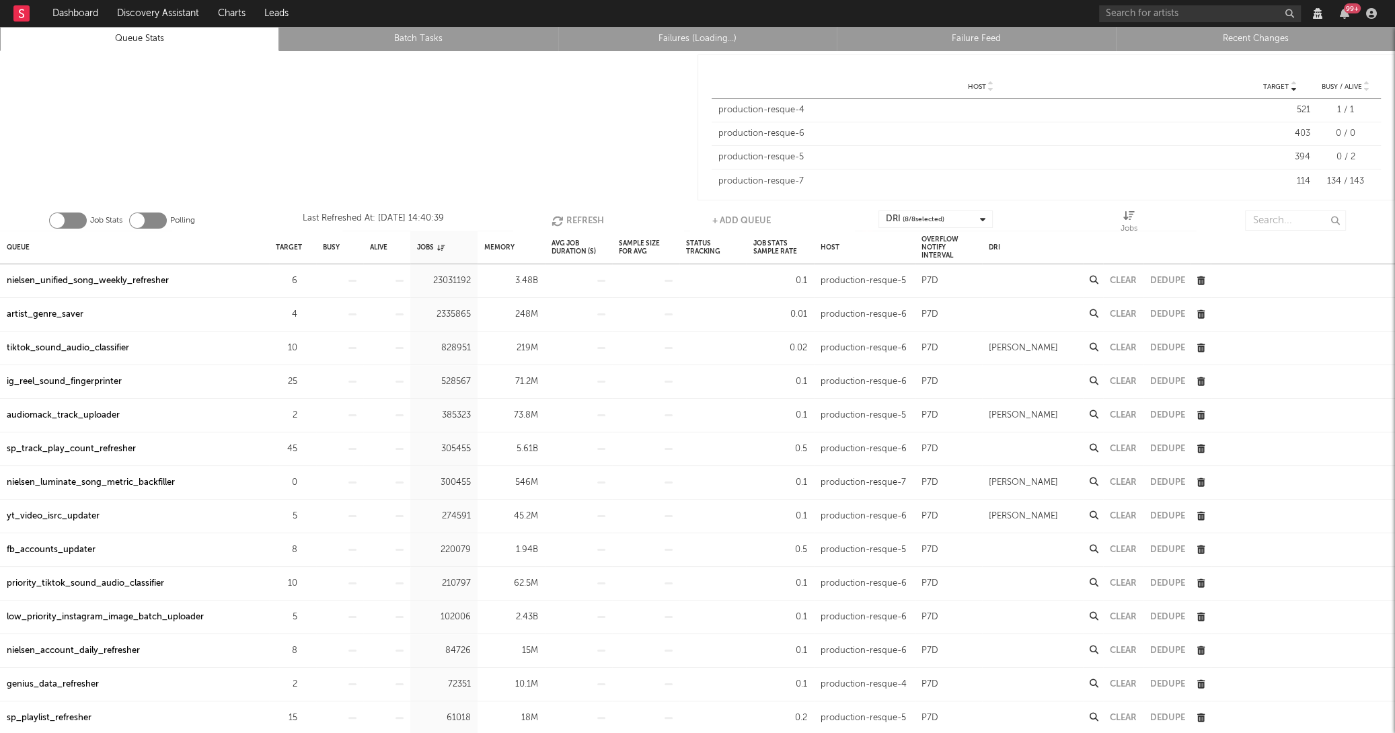
click at [585, 225] on button "Refresh" at bounding box center [578, 221] width 52 height 20
click at [580, 217] on button "Refresh" at bounding box center [578, 221] width 52 height 20
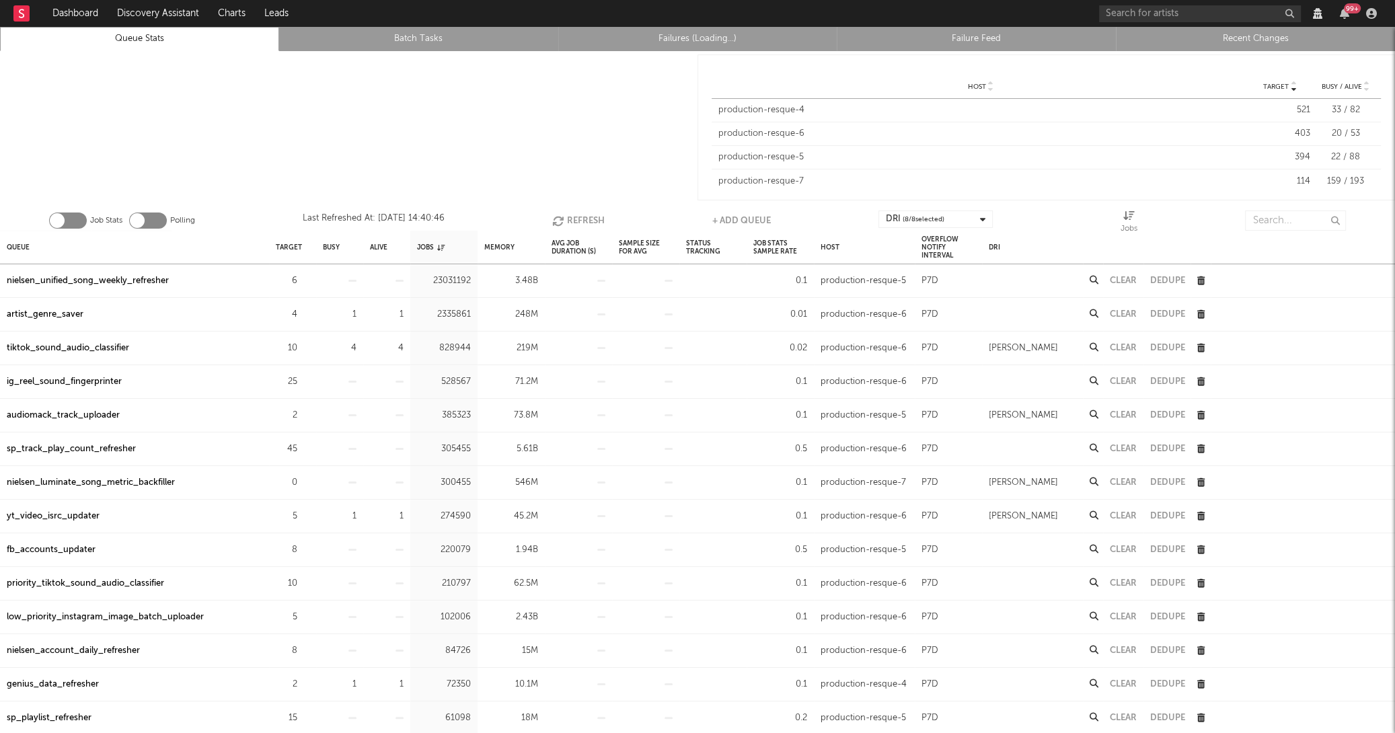
click at [551, 216] on div "Job Stats Polling Last Refreshed At: Aug 20 14:40:46 Refresh + Add Queue DRI ( …" at bounding box center [697, 217] width 1395 height 27
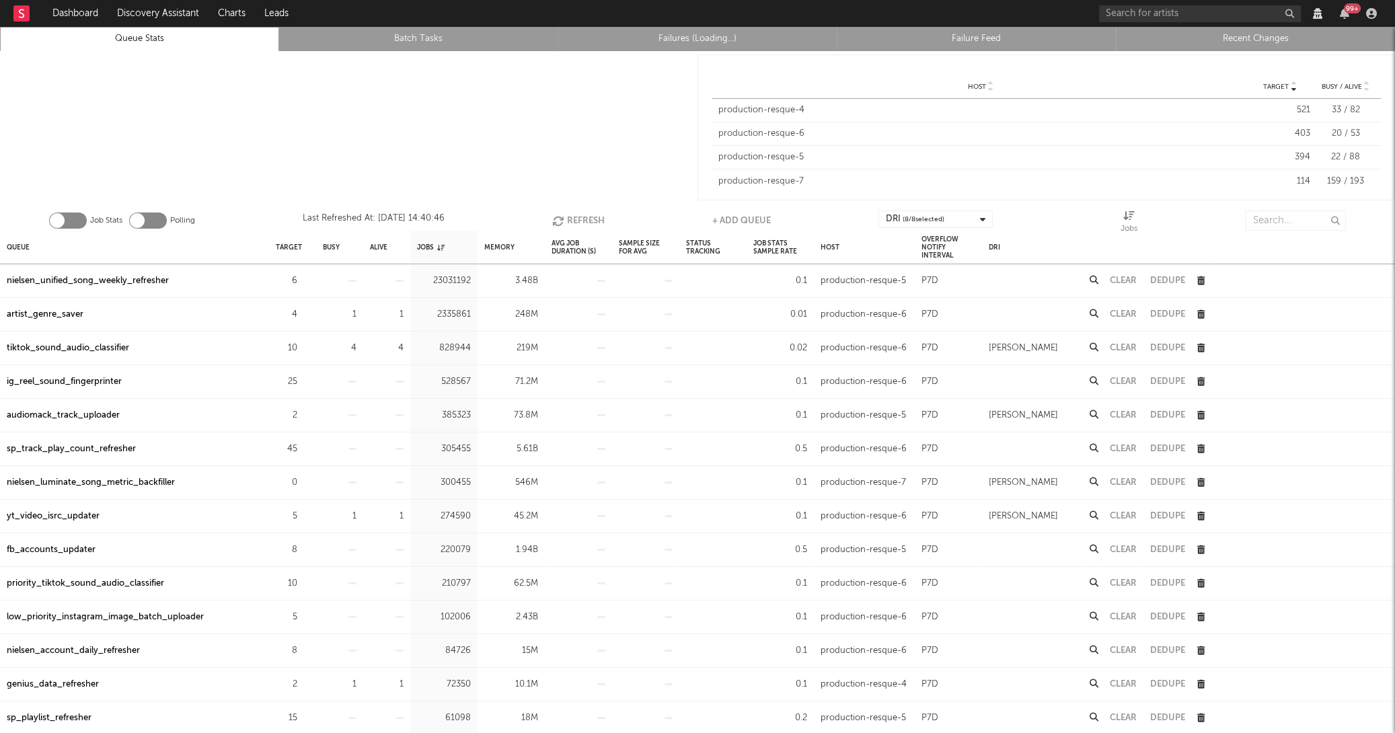
click at [551, 216] on div "Job Stats Polling Last Refreshed At: Aug 20 14:40:46 Refresh + Add Queue DRI ( …" at bounding box center [697, 217] width 1395 height 27
click at [551, 216] on div "Job Stats Polling Last Refreshed At: Aug 20 14:40:47 Refresh + Add Queue DRI ( …" at bounding box center [697, 217] width 1395 height 27
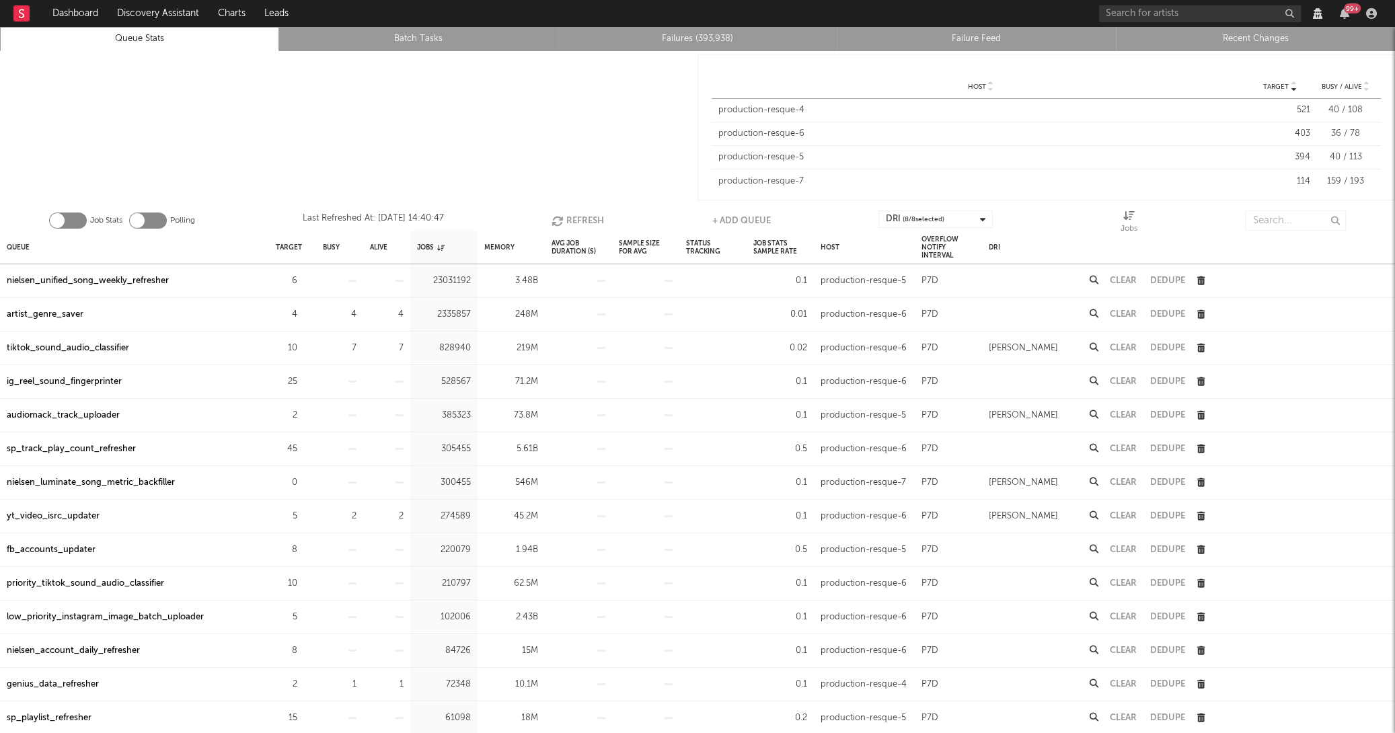
click at [551, 216] on div "Job Stats Polling Last Refreshed At: Aug 20 14:40:47 Refresh + Add Queue DRI ( …" at bounding box center [697, 217] width 1395 height 27
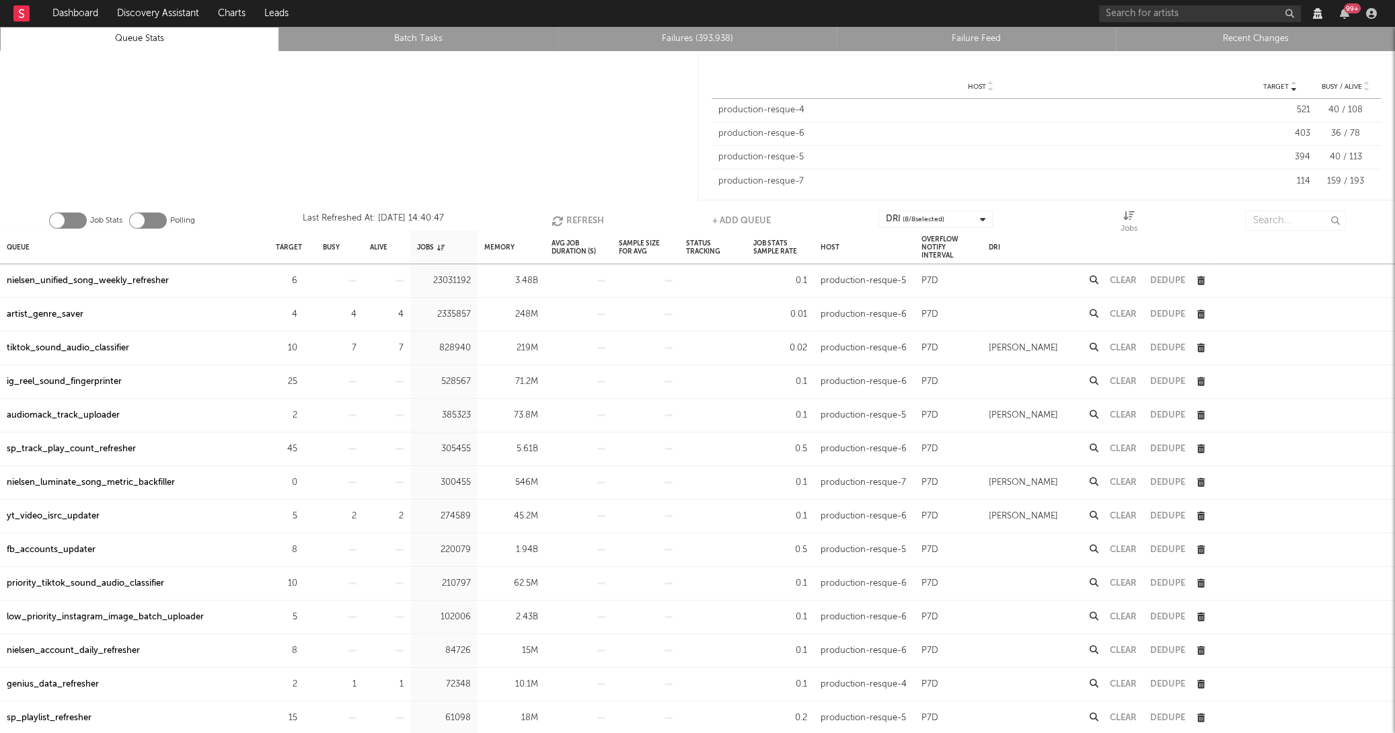
click at [551, 216] on div "Job Stats Polling Last Refreshed At: Aug 20 14:40:47 Refresh + Add Queue DRI ( …" at bounding box center [697, 217] width 1395 height 27
click at [1261, 211] on input "text" at bounding box center [1295, 221] width 101 height 20
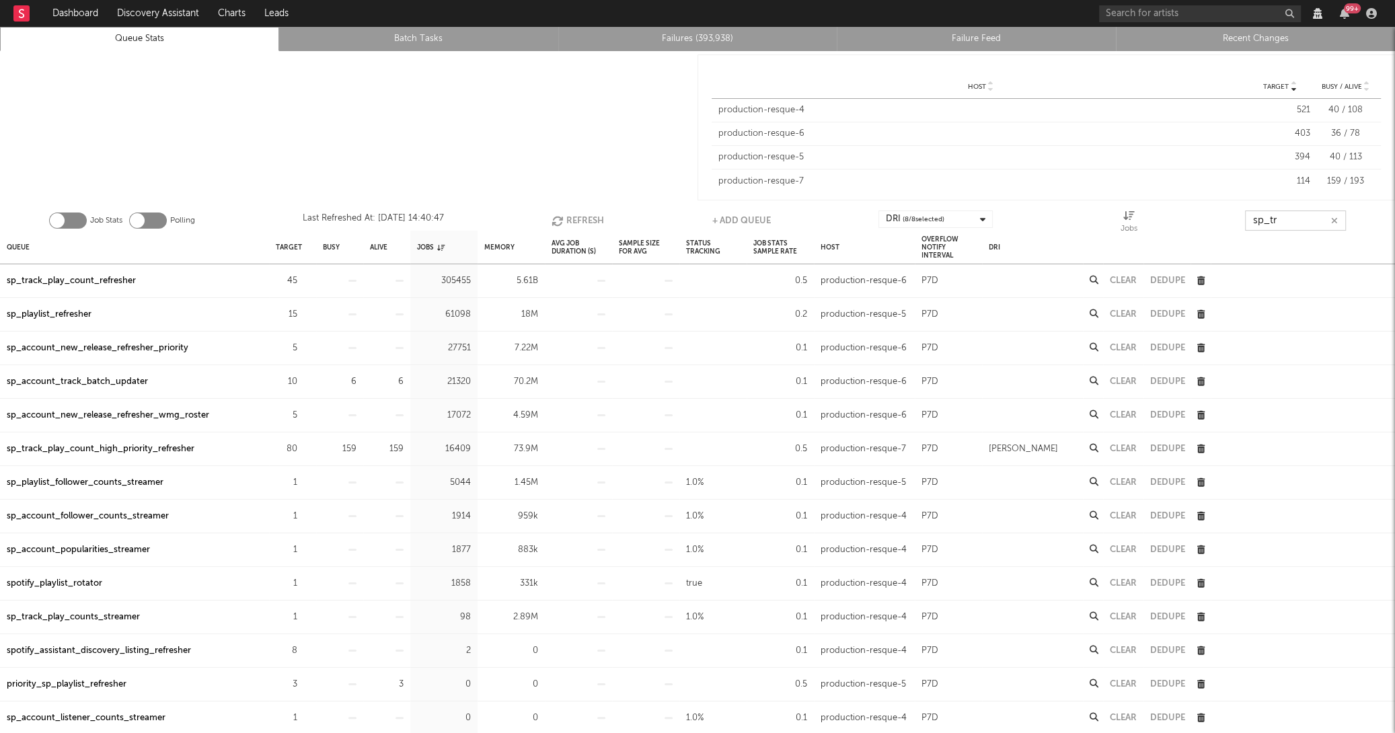
type input "sp_tr"
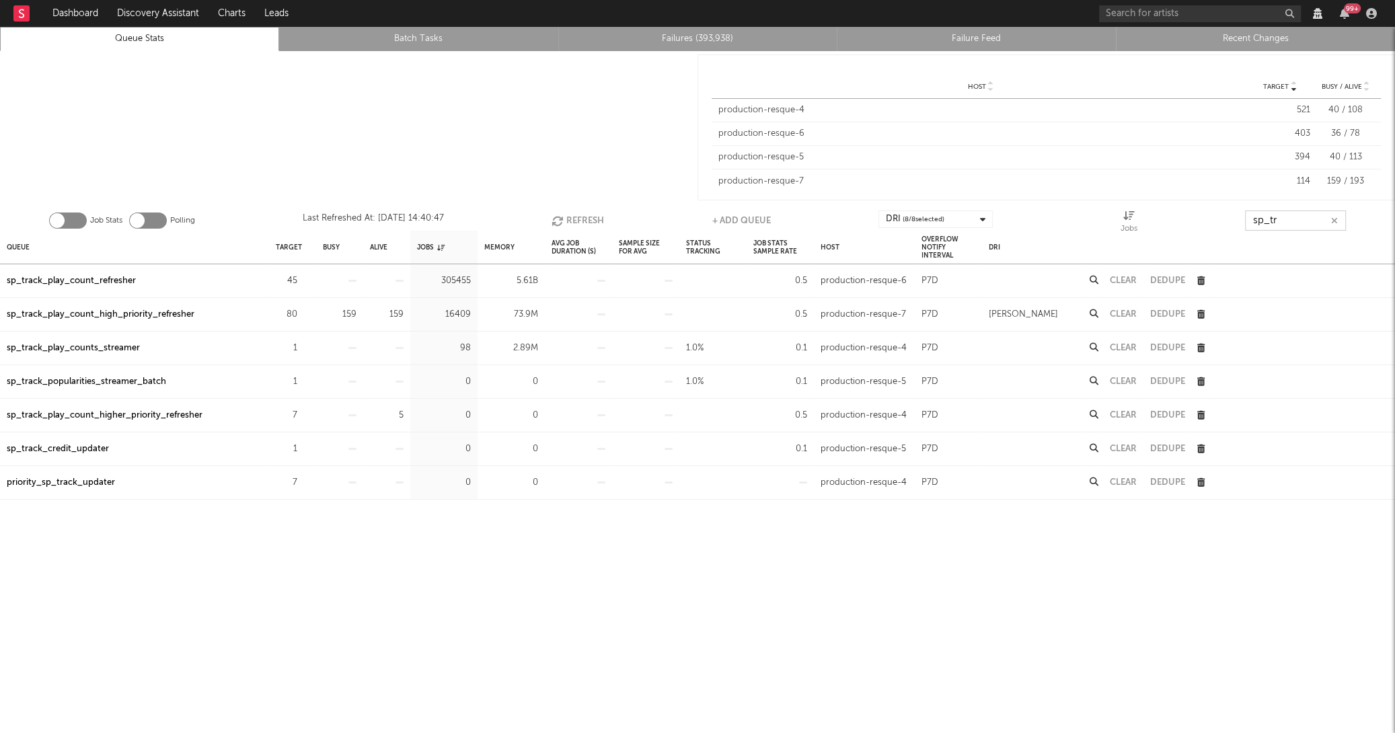
click at [588, 223] on button "Refresh" at bounding box center [578, 221] width 52 height 20
click at [594, 212] on button "Refresh" at bounding box center [577, 221] width 52 height 20
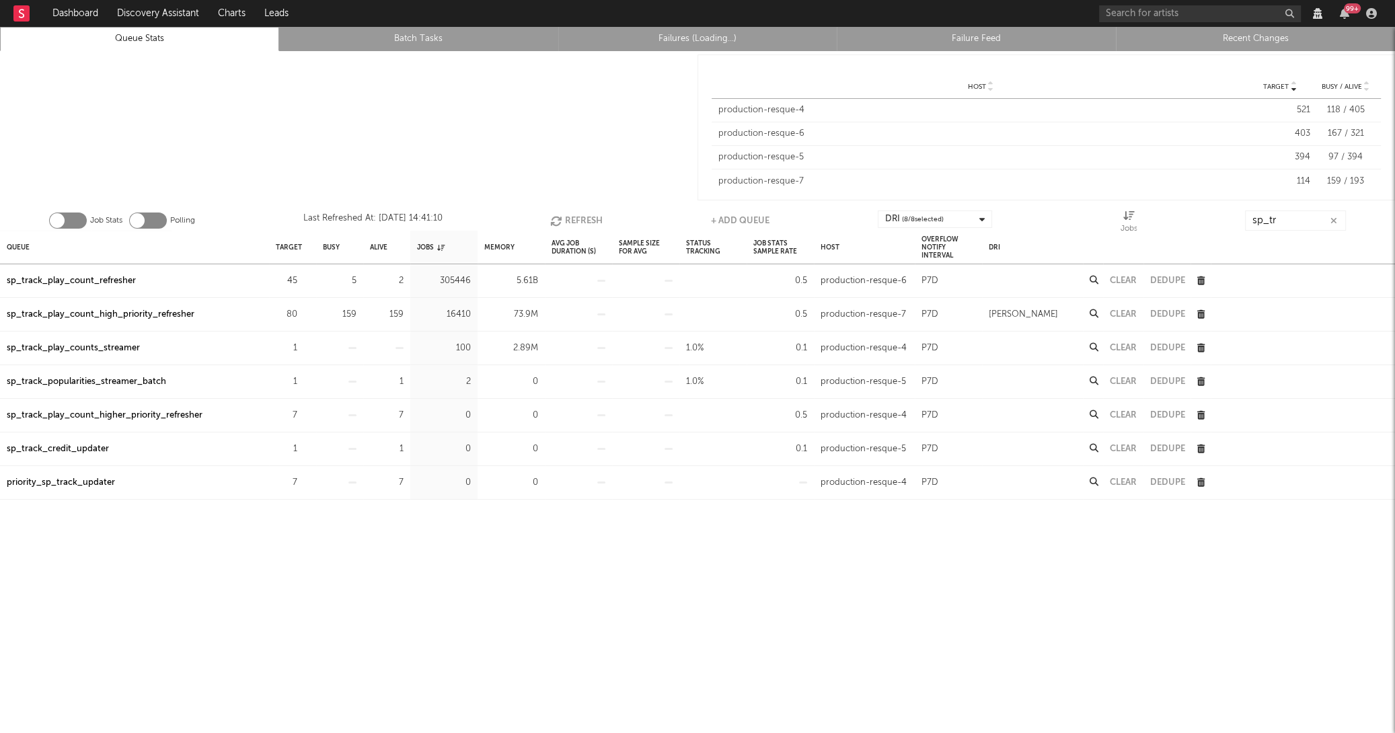
click at [594, 212] on button "Refresh" at bounding box center [576, 221] width 52 height 20
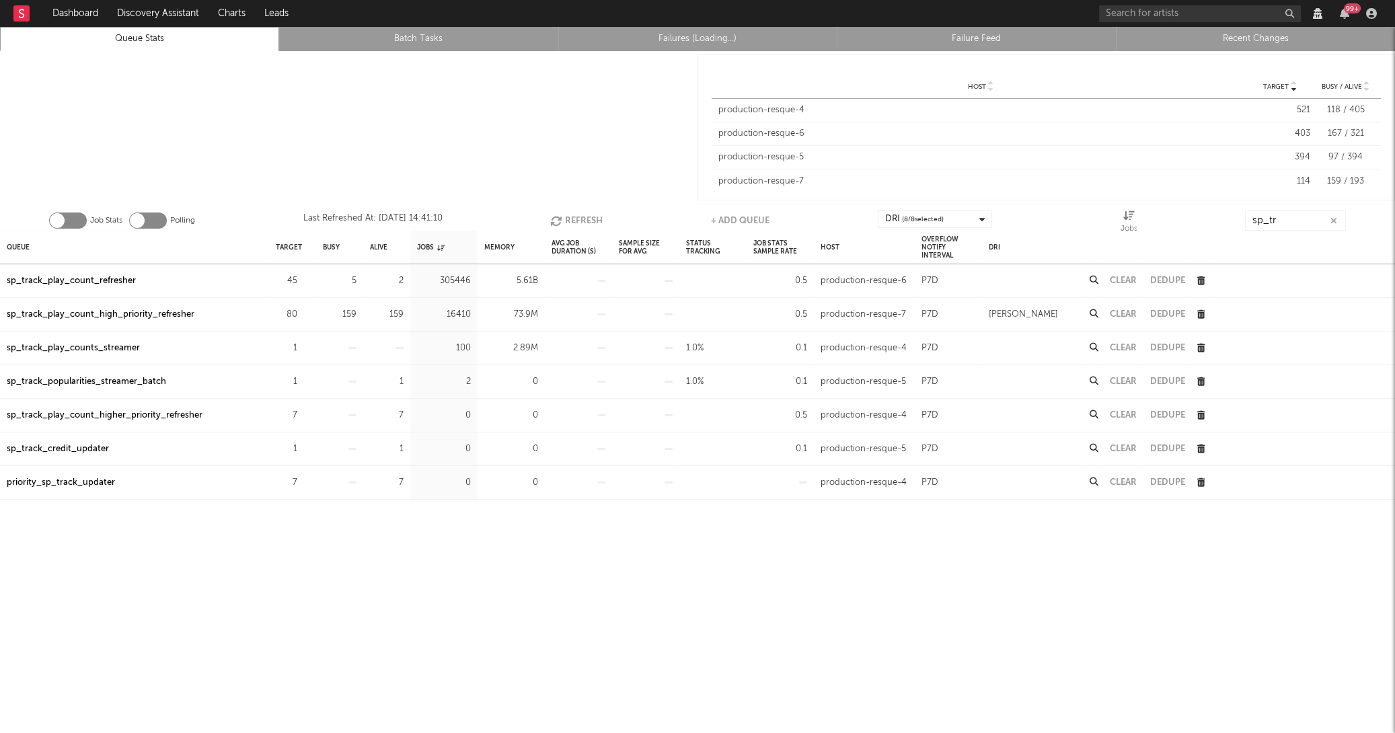
click at [594, 212] on button "Refresh" at bounding box center [576, 221] width 52 height 20
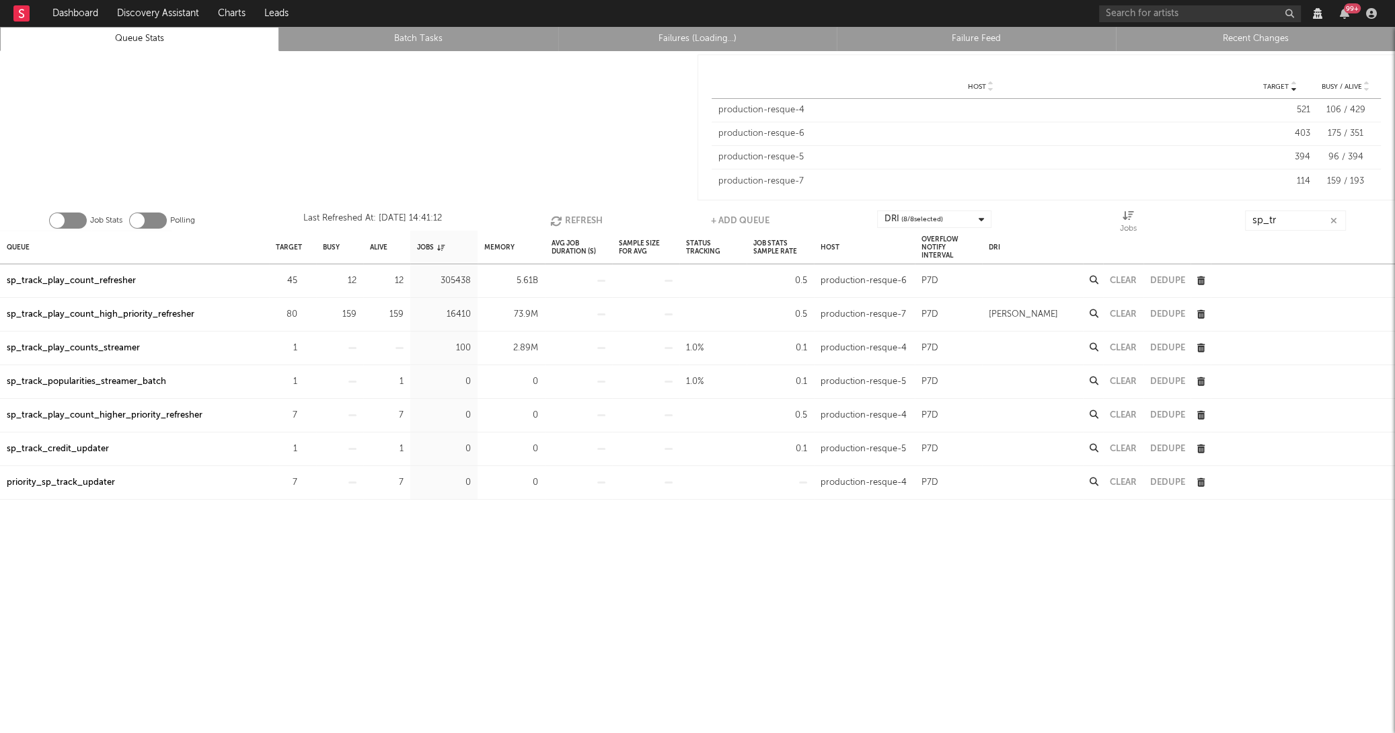
click at [594, 212] on button "Refresh" at bounding box center [576, 221] width 52 height 20
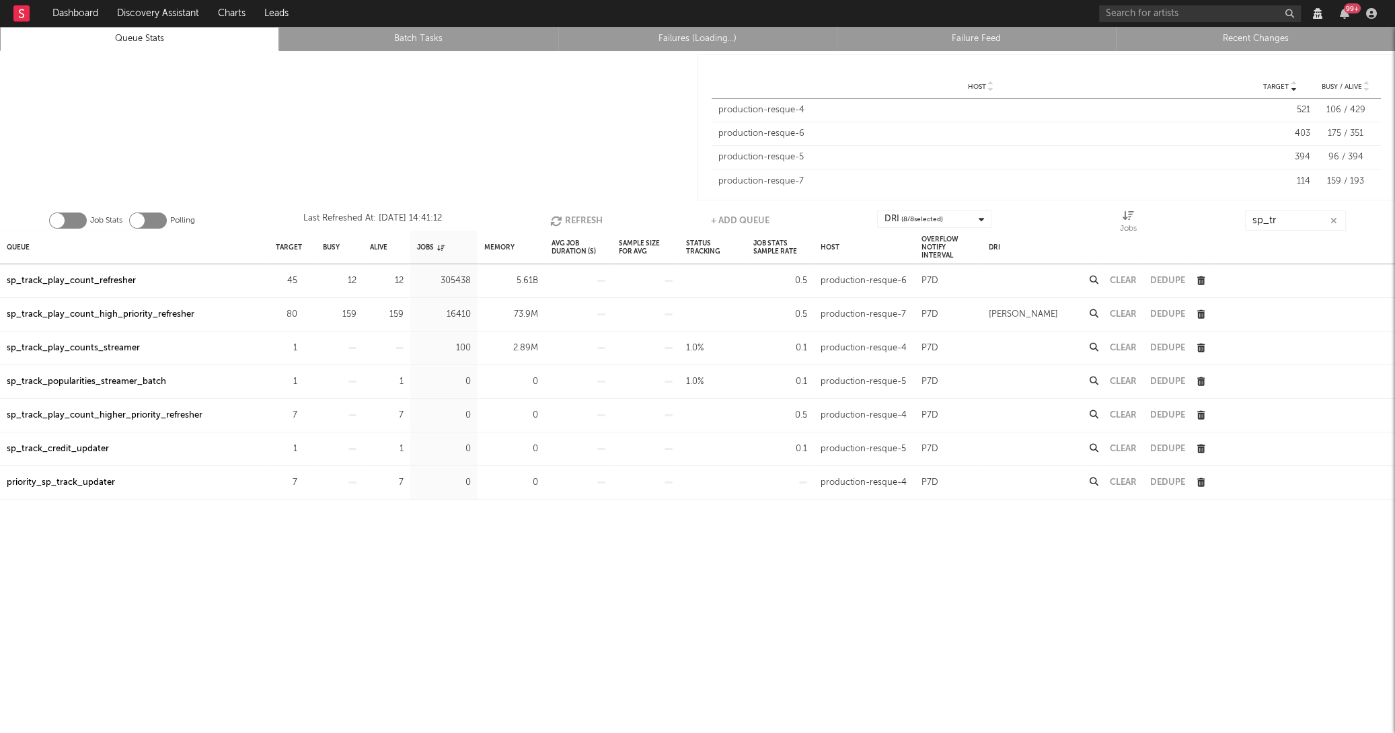
click at [594, 212] on button "Refresh" at bounding box center [576, 221] width 52 height 20
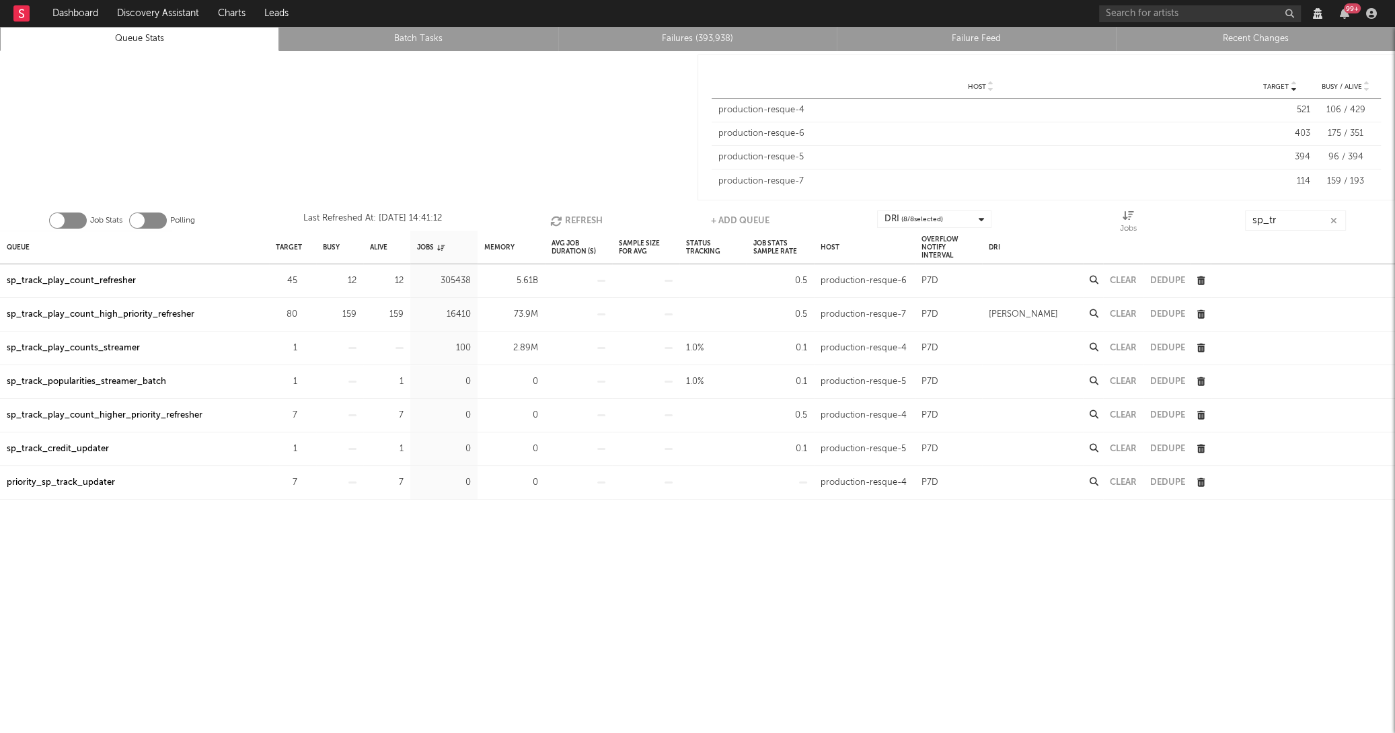
click at [594, 212] on button "Refresh" at bounding box center [576, 221] width 52 height 20
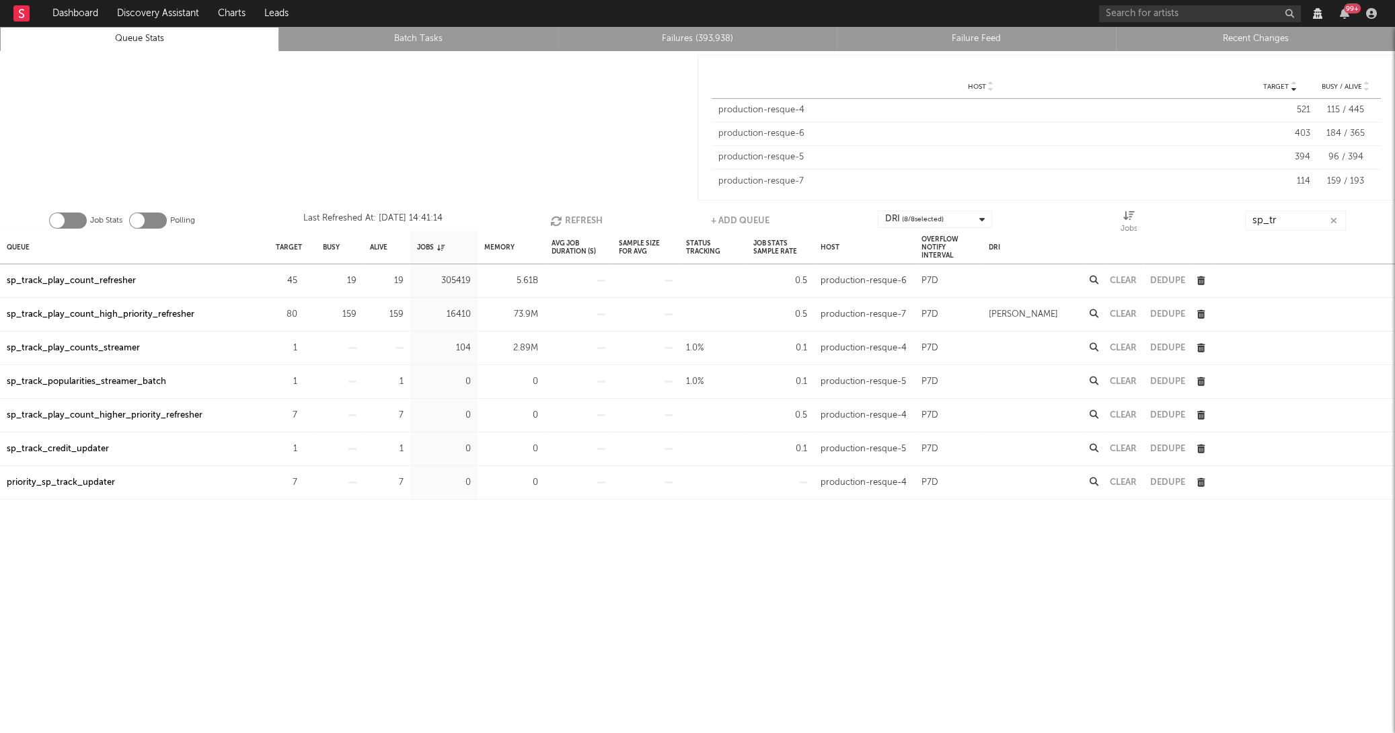
click at [594, 212] on button "Refresh" at bounding box center [576, 221] width 52 height 20
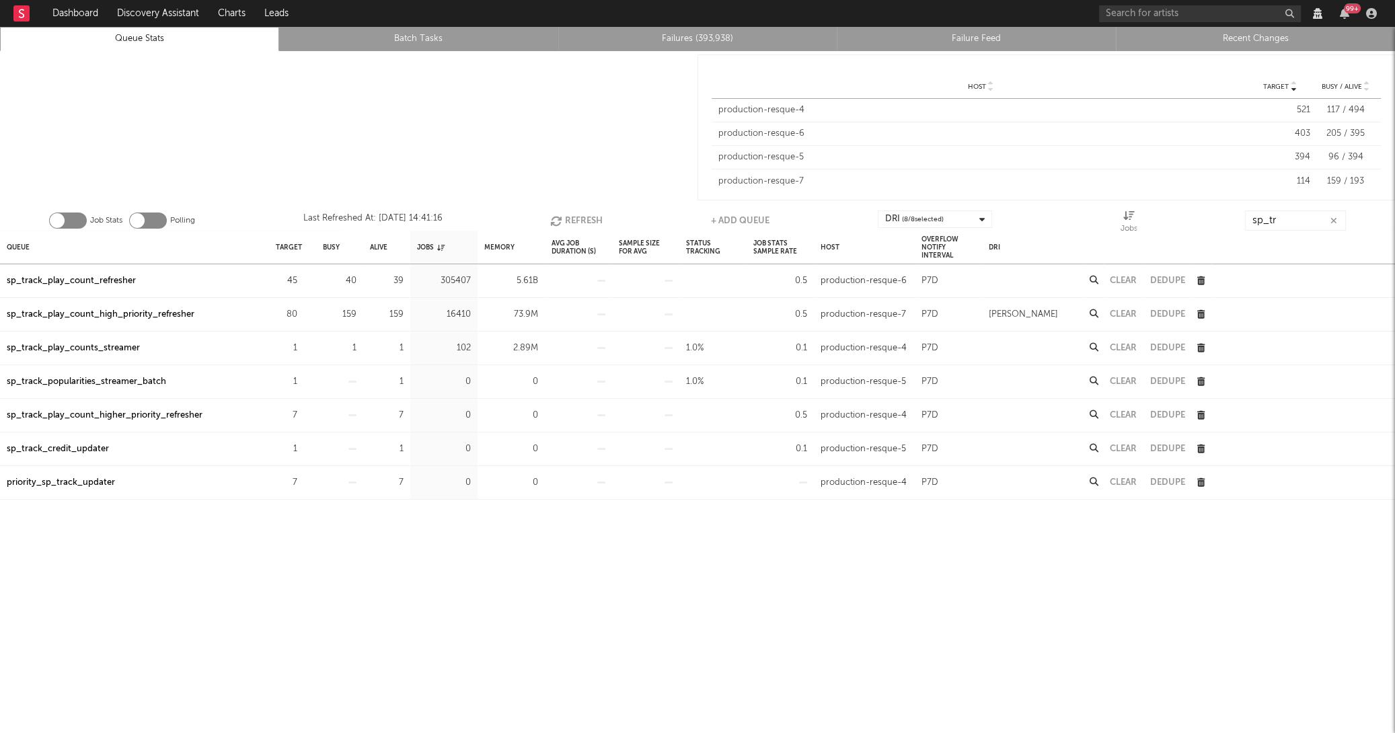
click at [594, 212] on button "Refresh" at bounding box center [576, 221] width 52 height 20
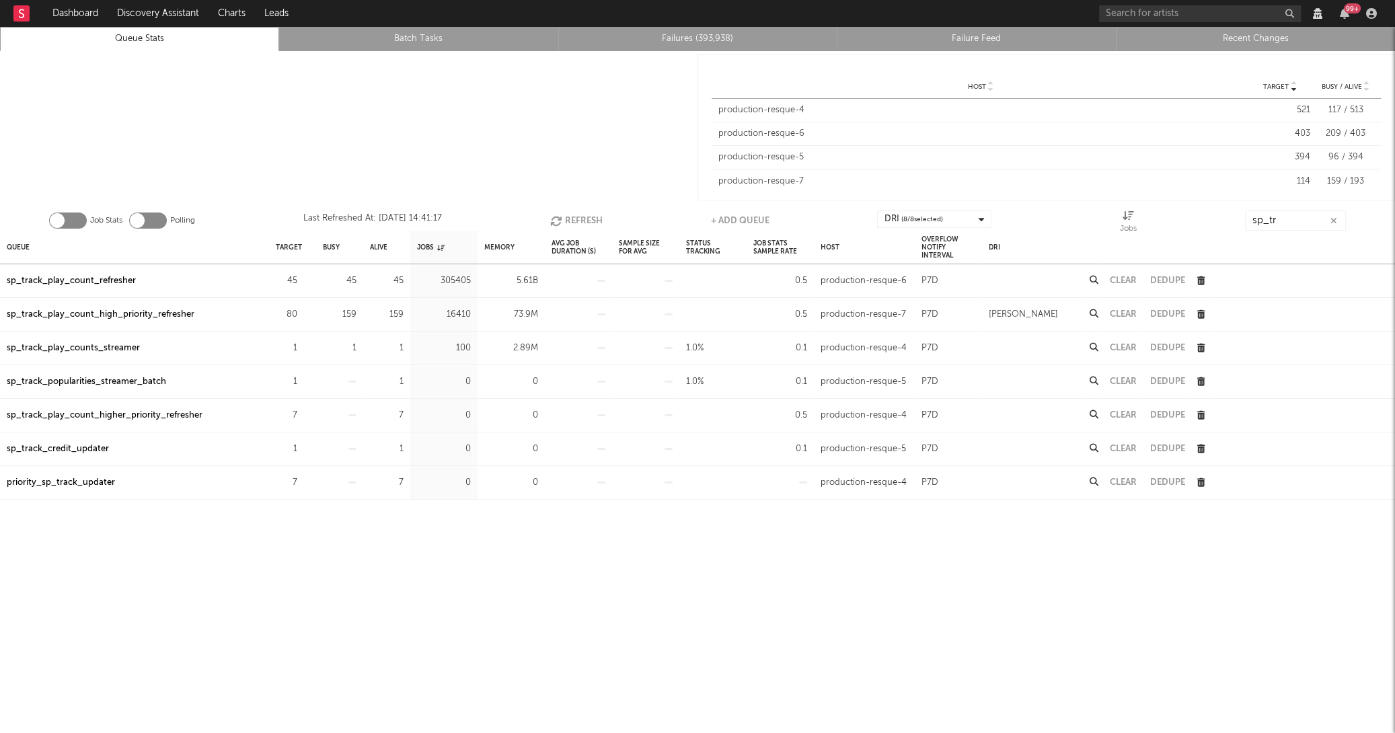
click at [594, 212] on button "Refresh" at bounding box center [576, 221] width 52 height 20
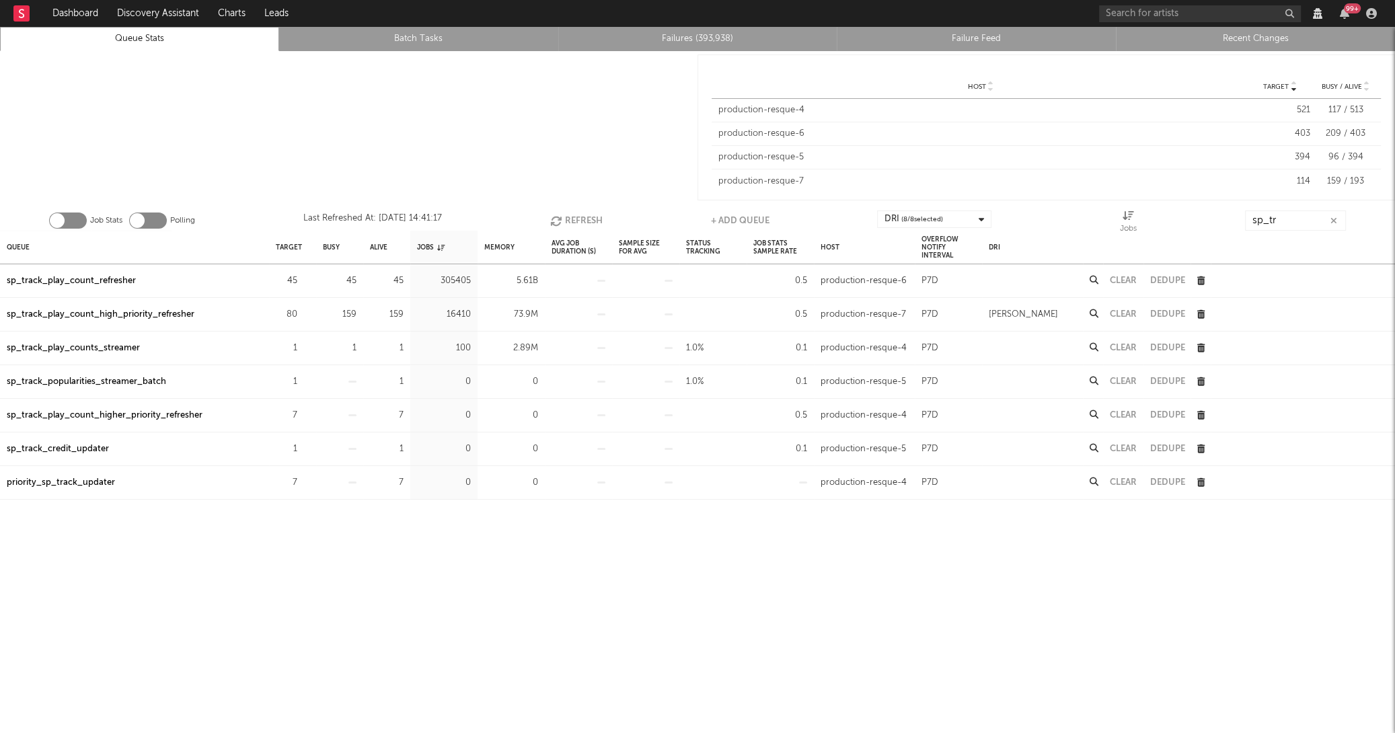
click at [594, 212] on button "Refresh" at bounding box center [576, 221] width 52 height 20
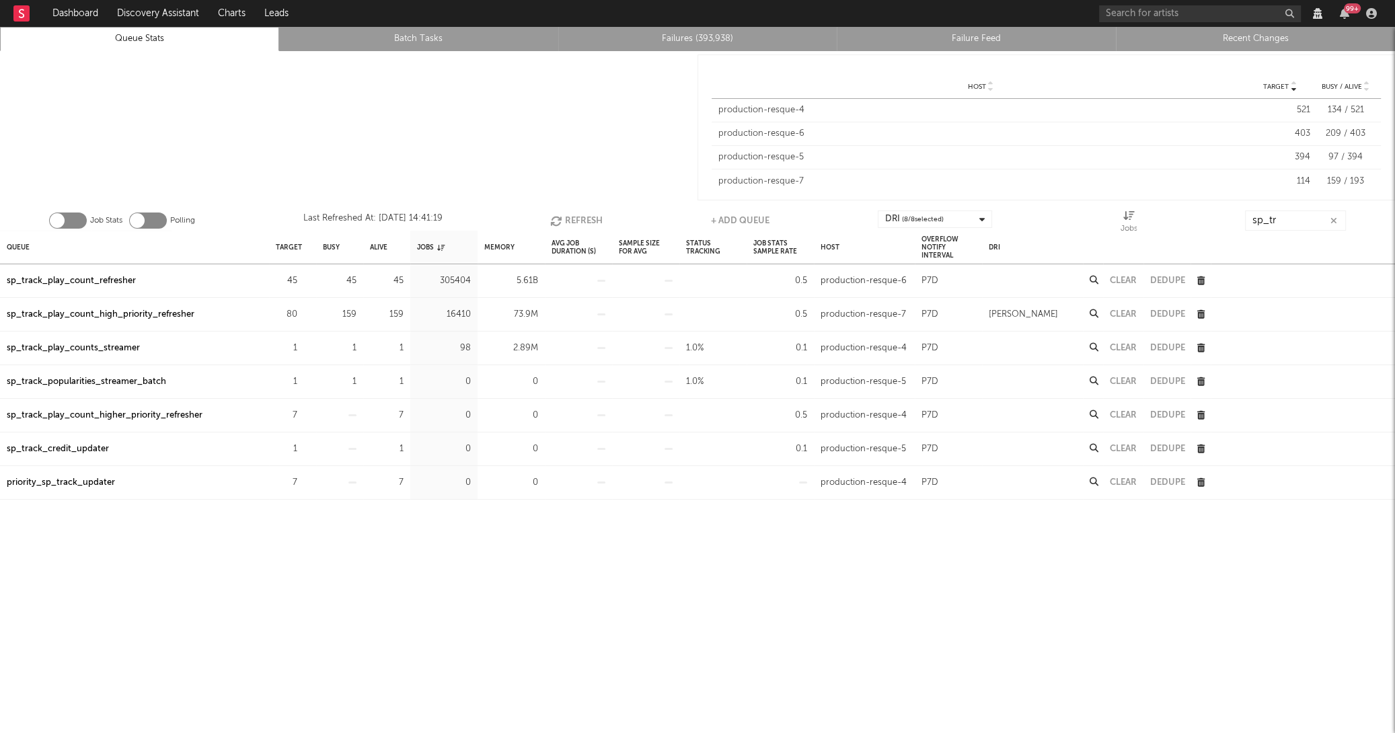
click at [594, 212] on button "Refresh" at bounding box center [576, 221] width 52 height 20
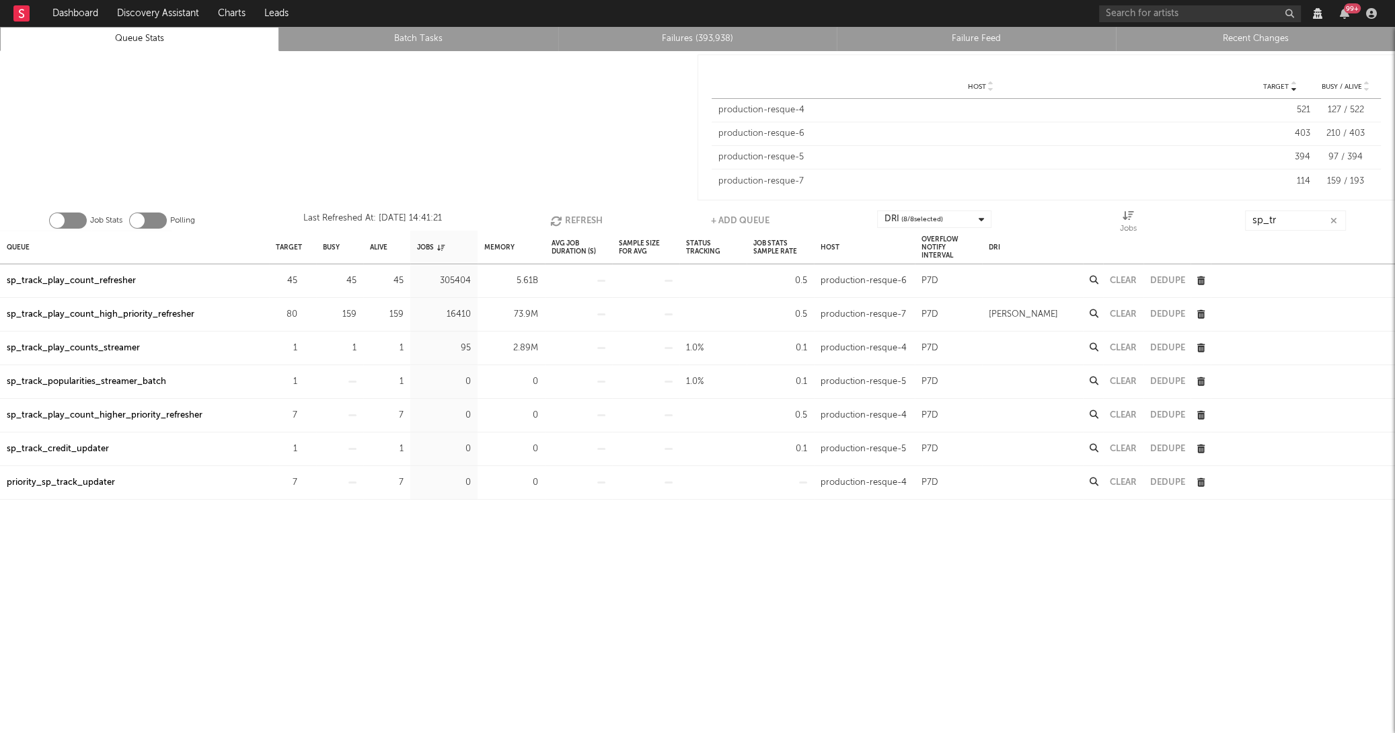
click at [594, 212] on button "Refresh" at bounding box center [576, 221] width 52 height 20
click at [585, 219] on button "Refresh" at bounding box center [577, 221] width 52 height 20
click at [585, 219] on button "Refresh" at bounding box center [576, 221] width 52 height 20
click at [585, 219] on button "Refresh" at bounding box center [578, 221] width 52 height 20
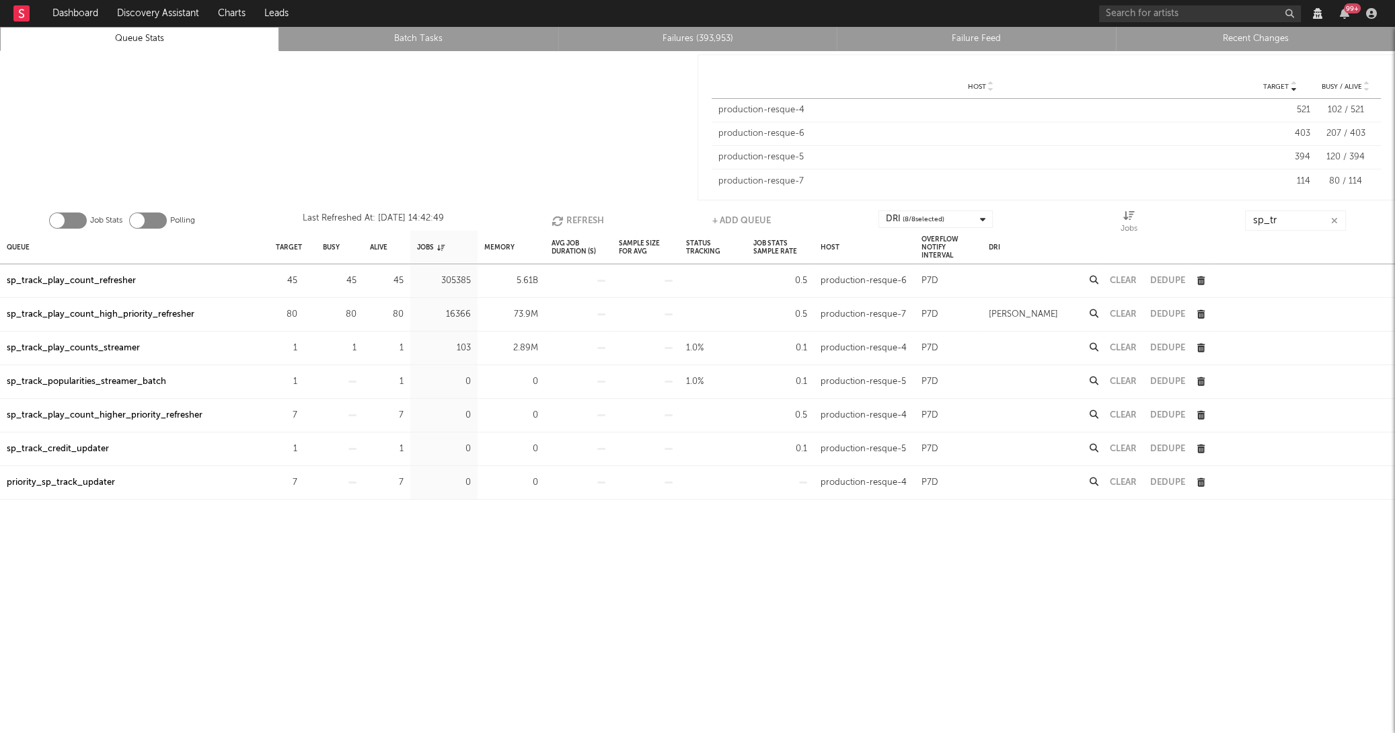
click at [585, 219] on button "Refresh" at bounding box center [578, 221] width 52 height 20
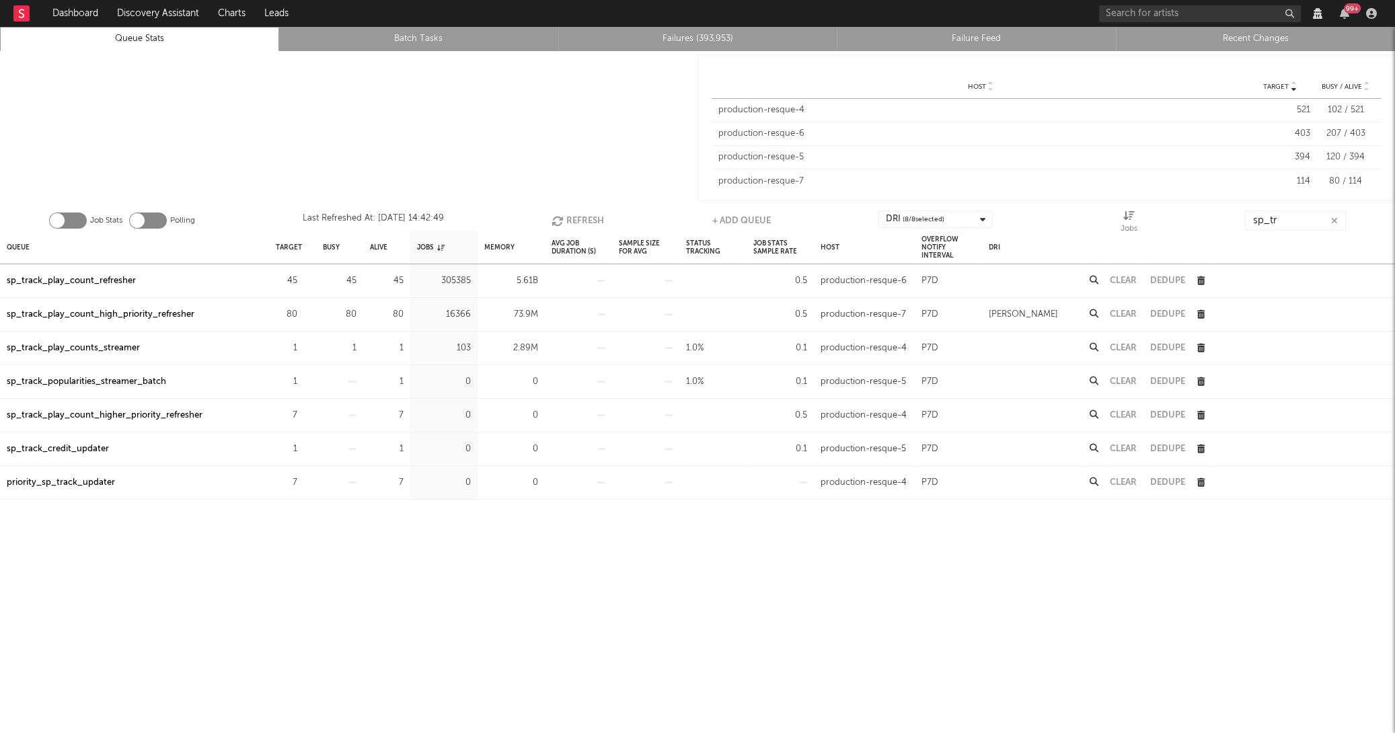
click at [585, 219] on button "Refresh" at bounding box center [578, 221] width 52 height 20
click at [585, 219] on button "Refresh" at bounding box center [576, 221] width 52 height 20
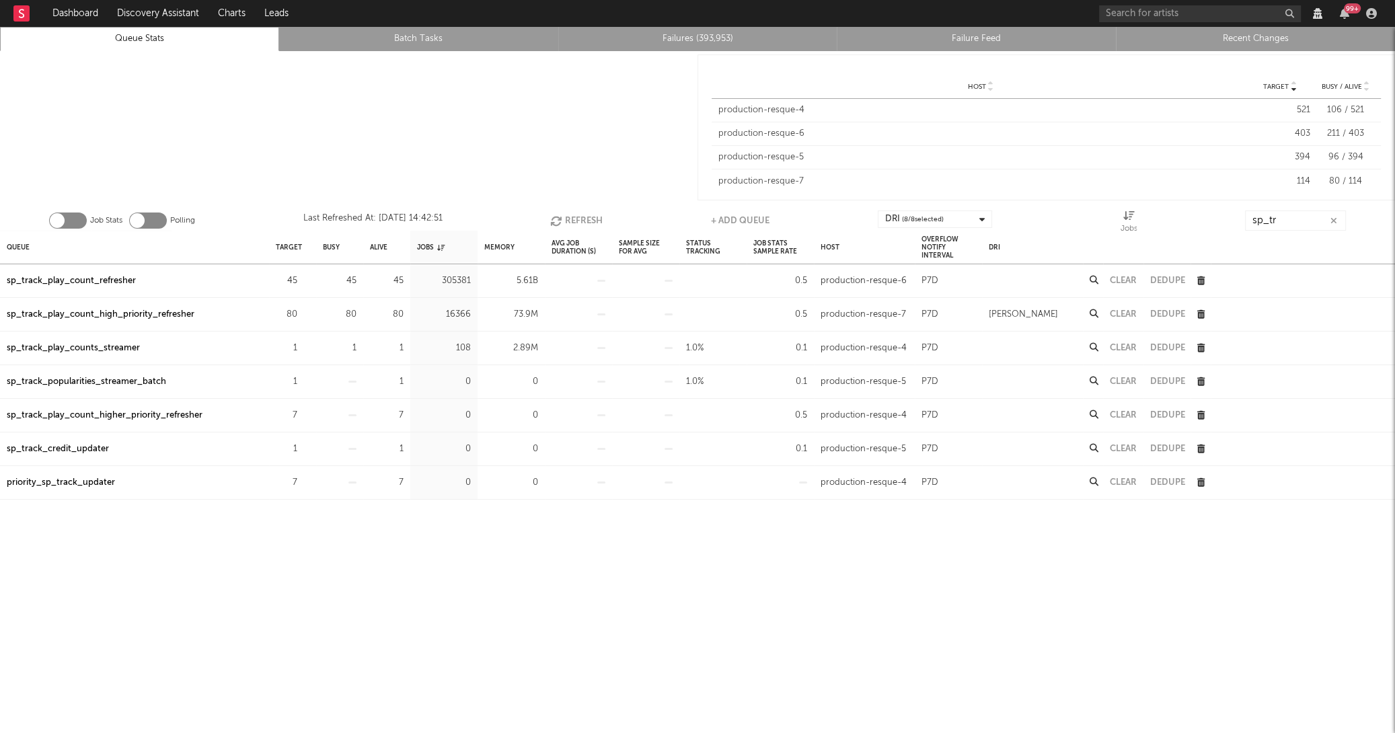
click at [585, 219] on button "Refresh" at bounding box center [576, 221] width 52 height 20
click at [585, 219] on button "Refresh" at bounding box center [577, 221] width 52 height 20
click at [576, 223] on button "Refresh" at bounding box center [577, 221] width 52 height 20
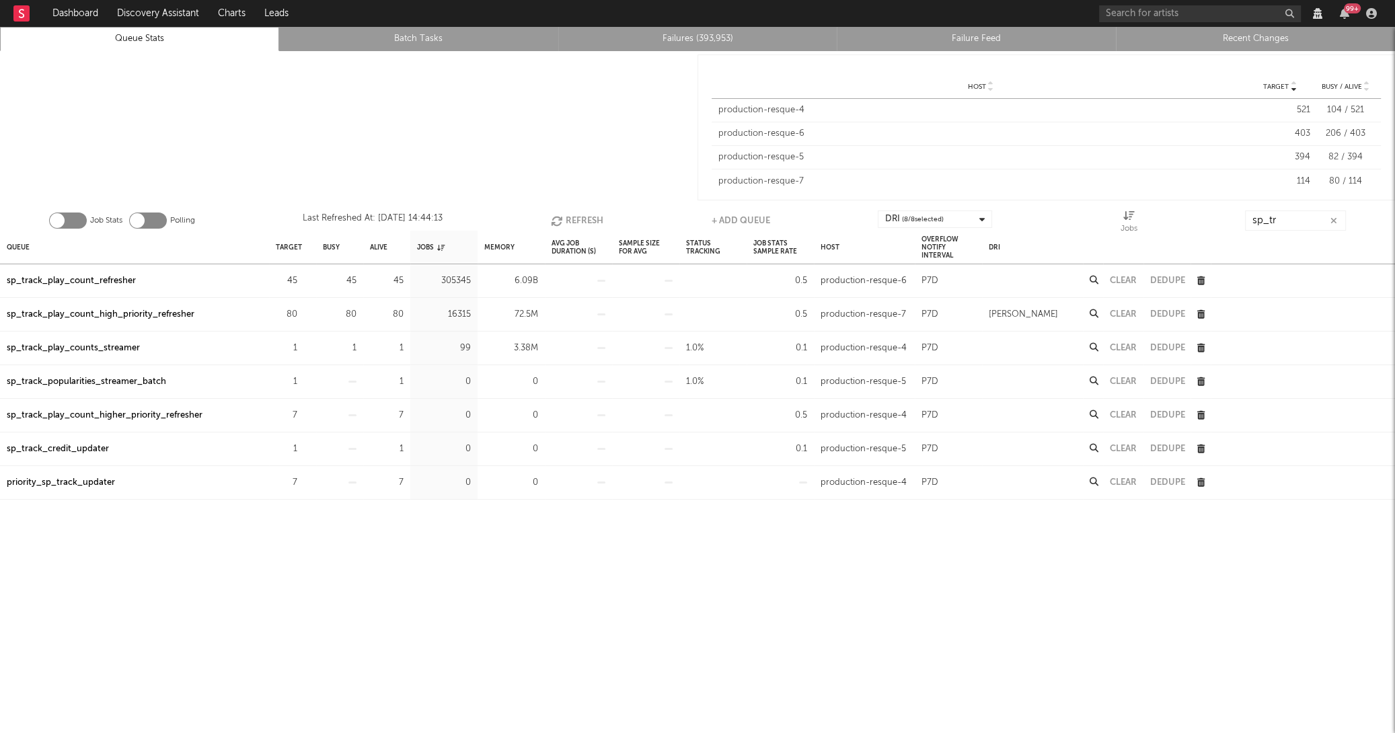
click at [576, 223] on button "Refresh" at bounding box center [577, 221] width 52 height 20
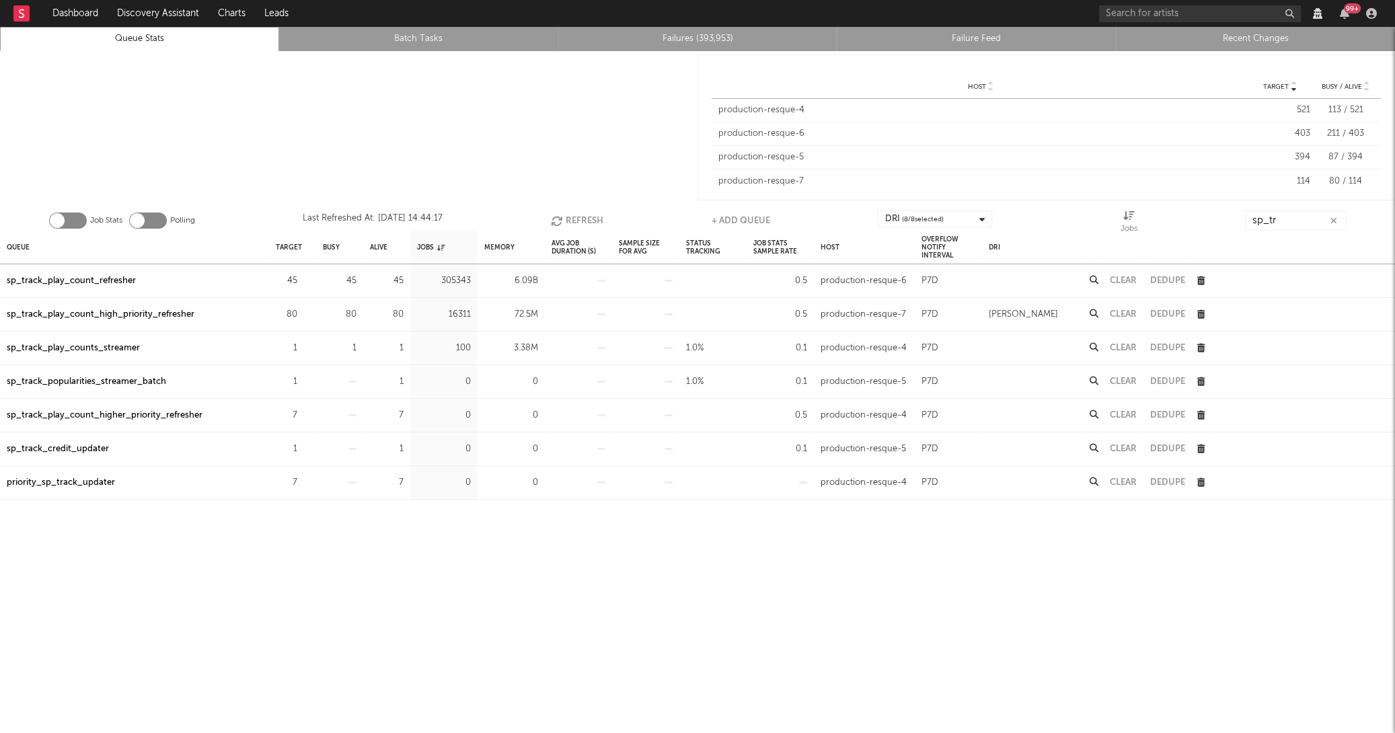
click at [576, 223] on button "Refresh" at bounding box center [577, 221] width 52 height 20
